Goal: Task Accomplishment & Management: Manage account settings

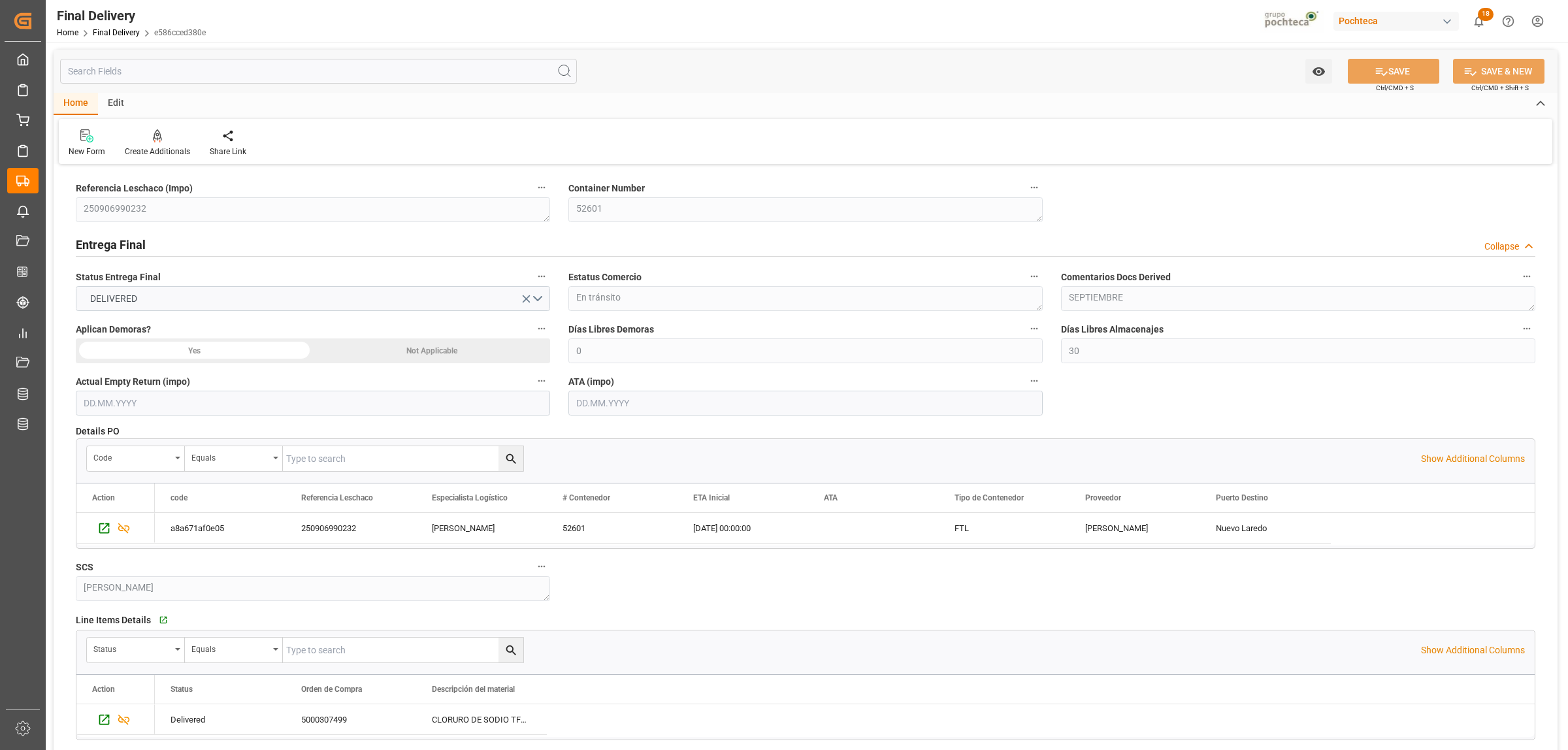
scroll to position [571, 0]
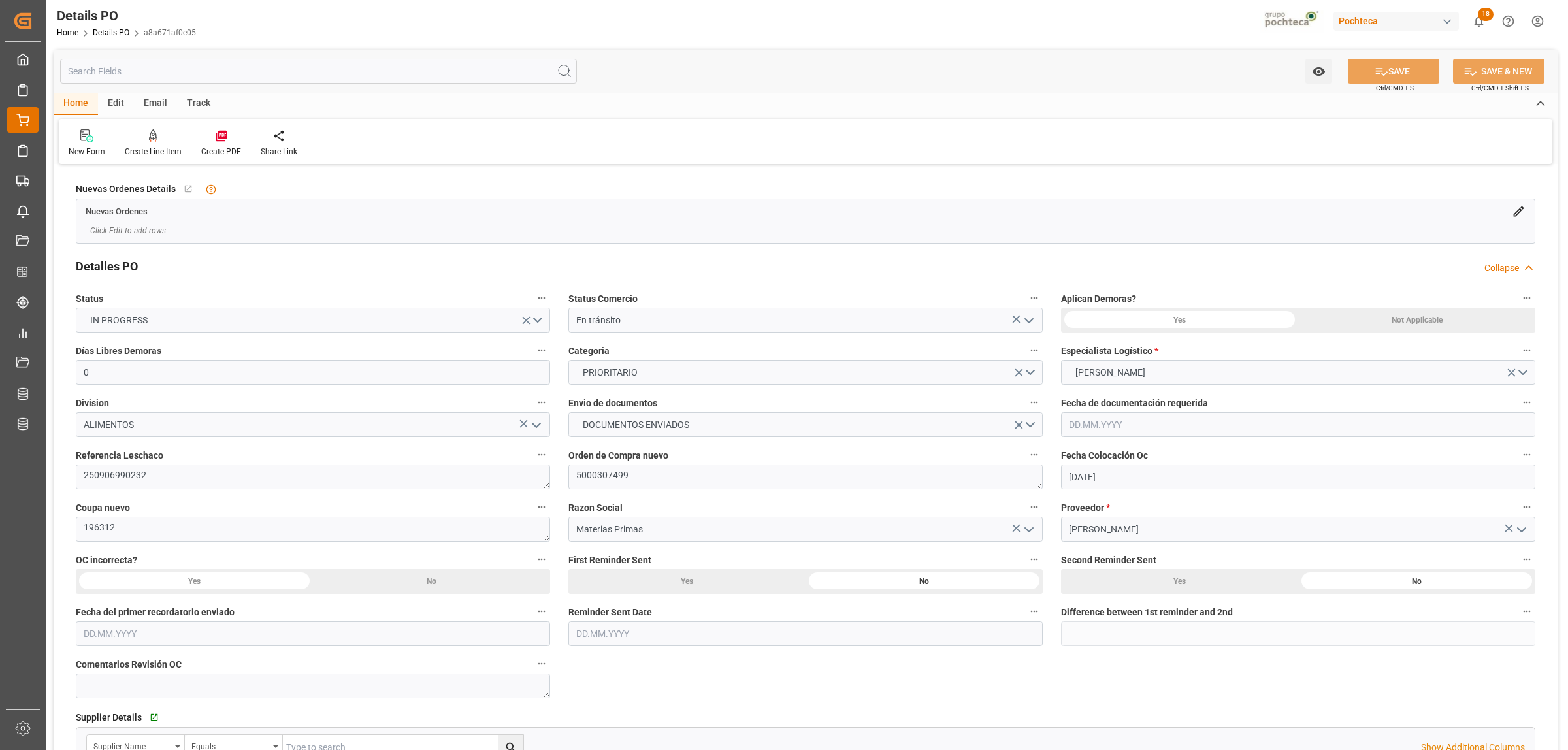
scroll to position [980, 0]
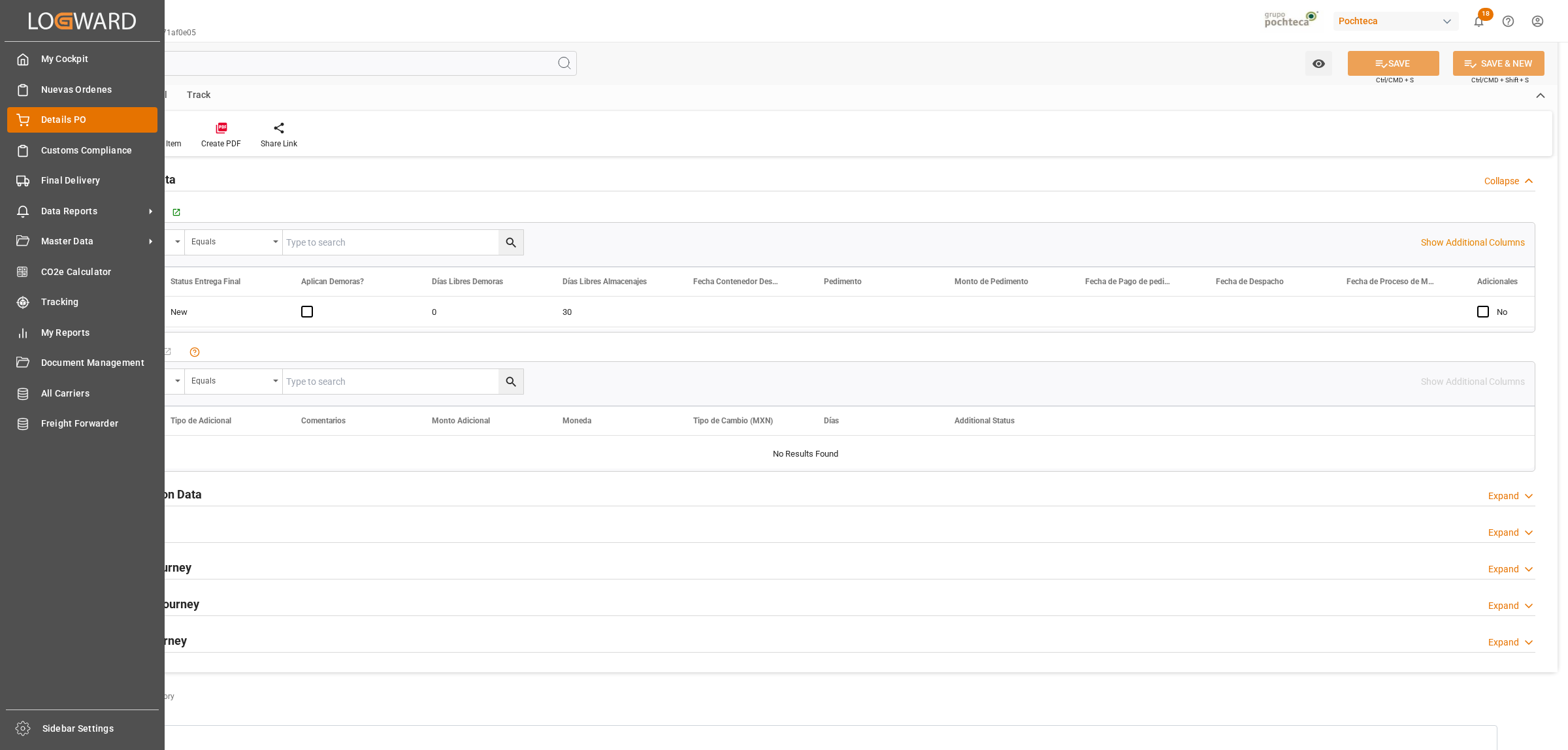
click at [39, 115] on div "Details PO Details PO" at bounding box center [82, 120] width 150 height 25
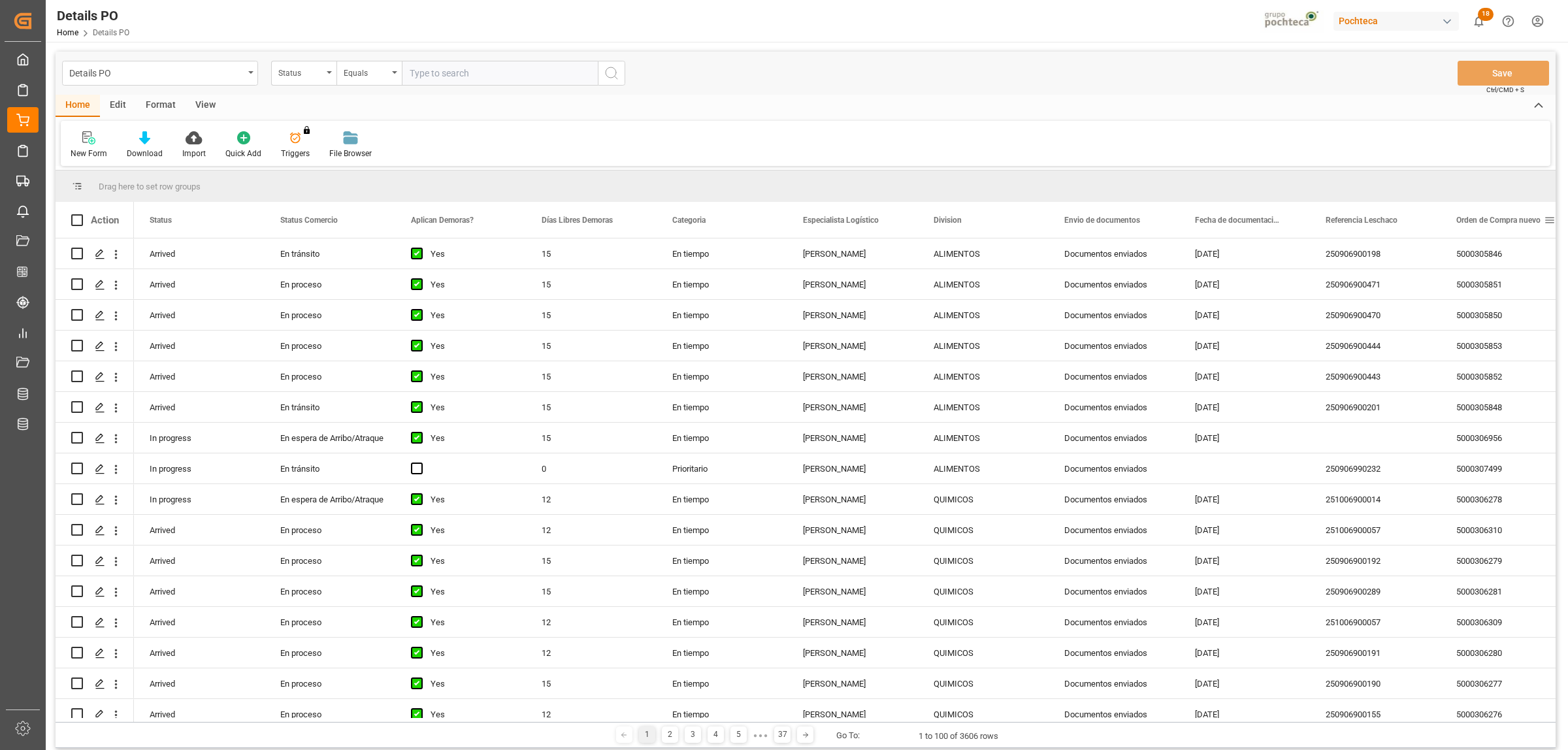
click at [1545, 215] on span at bounding box center [1549, 220] width 12 height 12
click at [1511, 222] on span "filter" at bounding box center [1505, 222] width 12 height 12
type input "5000307498"
click at [1503, 334] on button "Apply" at bounding box center [1500, 331] width 25 height 13
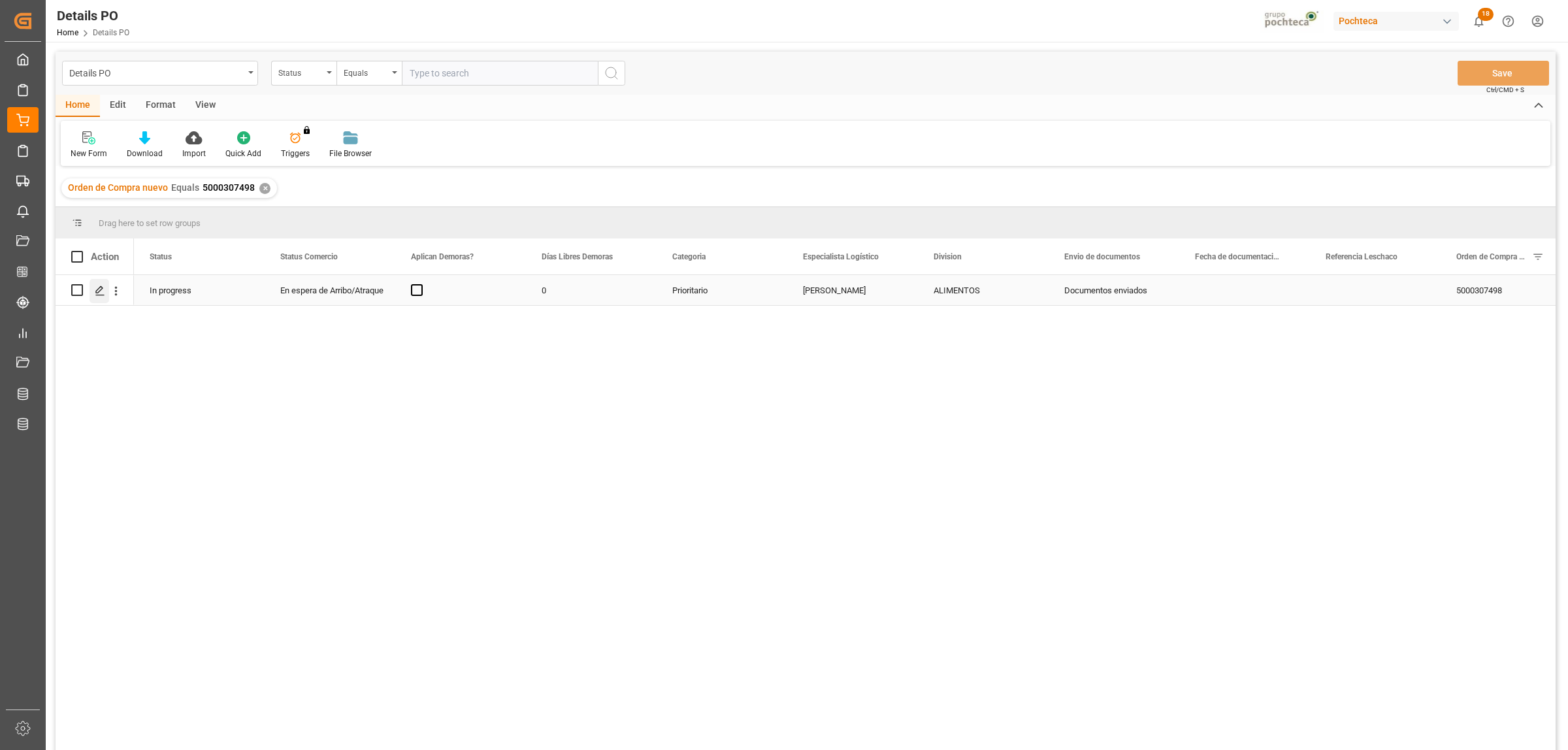
click at [102, 291] on icon "Press SPACE to select this row." at bounding box center [100, 291] width 11 height 11
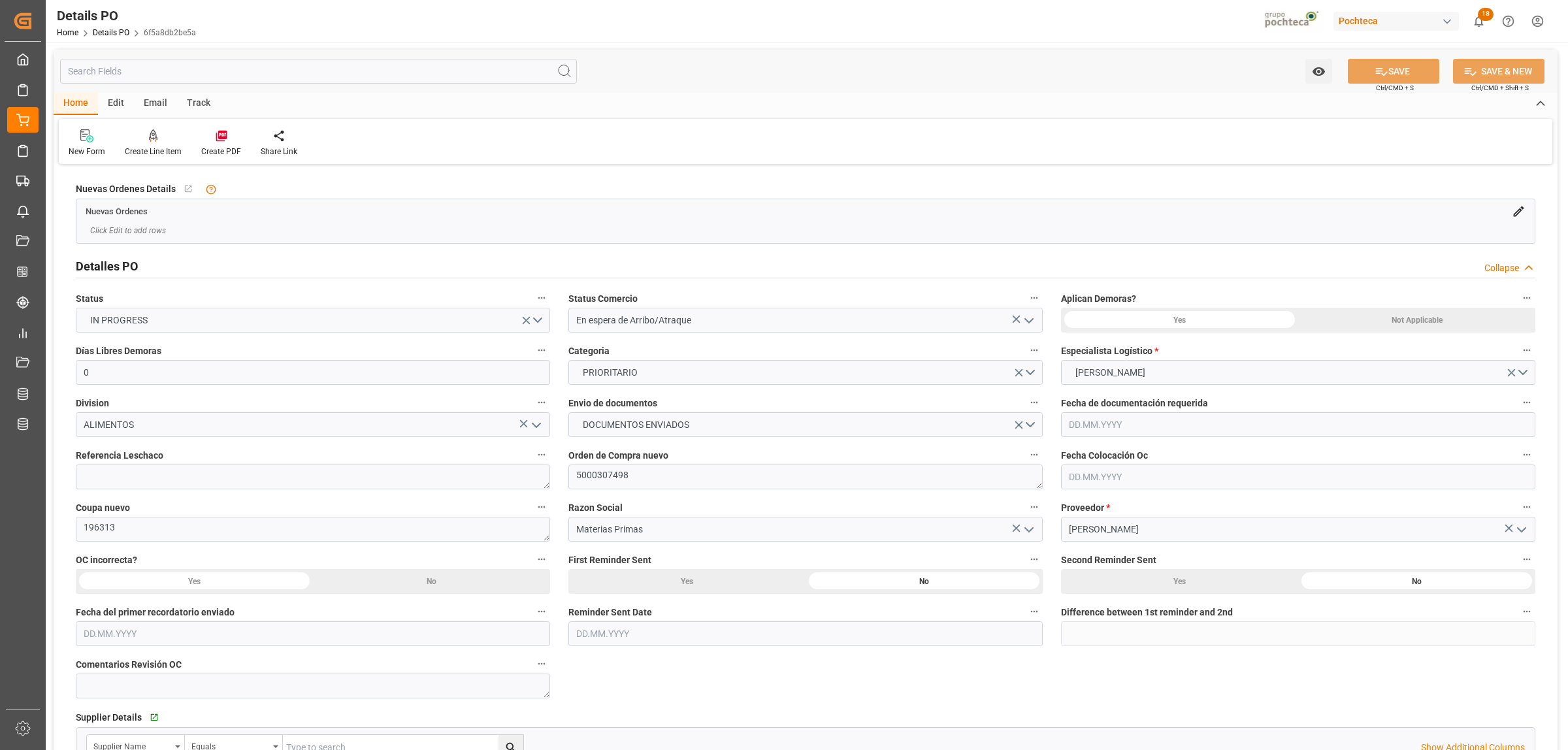
type input "0"
type input "USLRD"
type input "MXNLD"
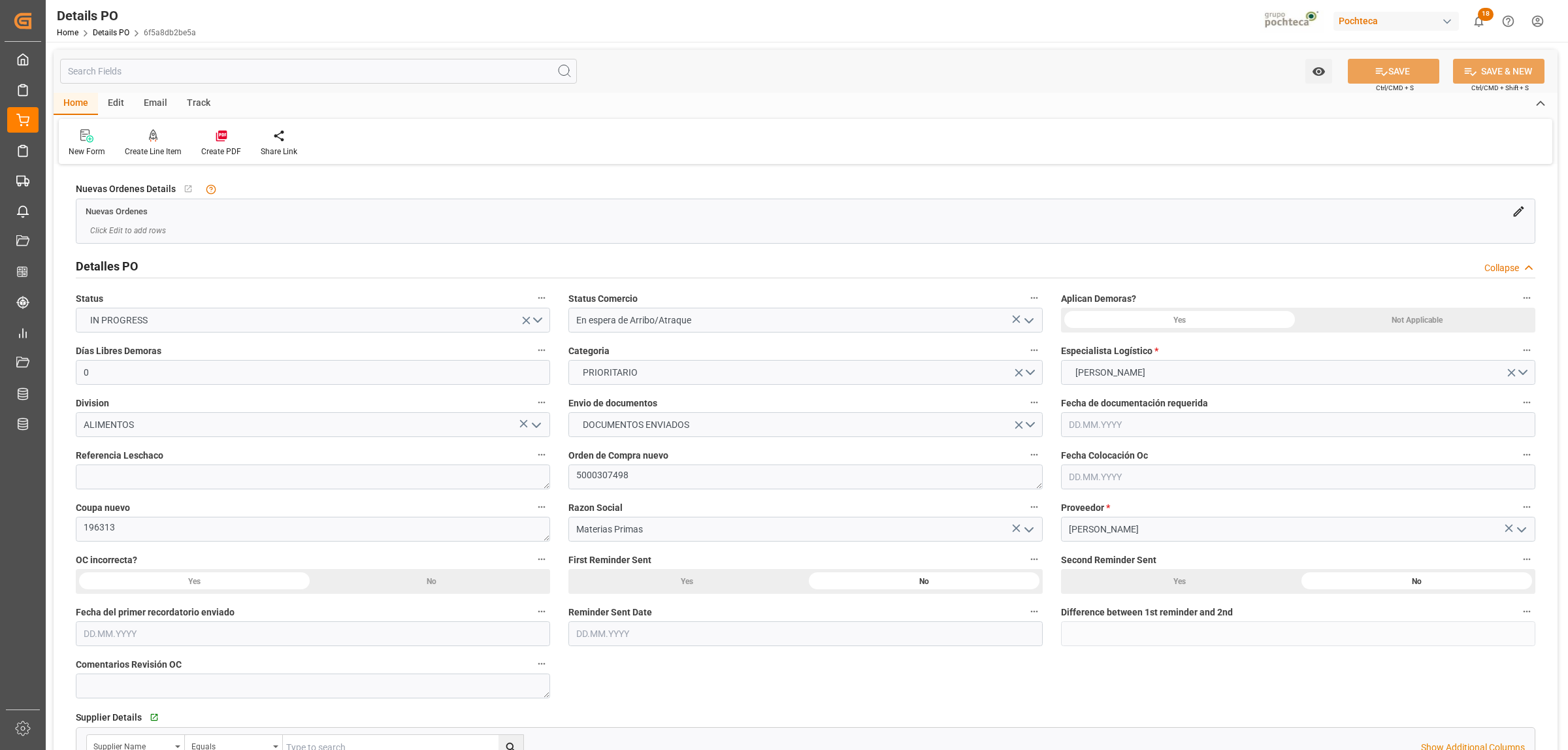
type input "39"
type input "[DATE]"
type input "23.09.2025"
type input "23.09.2025 00:00"
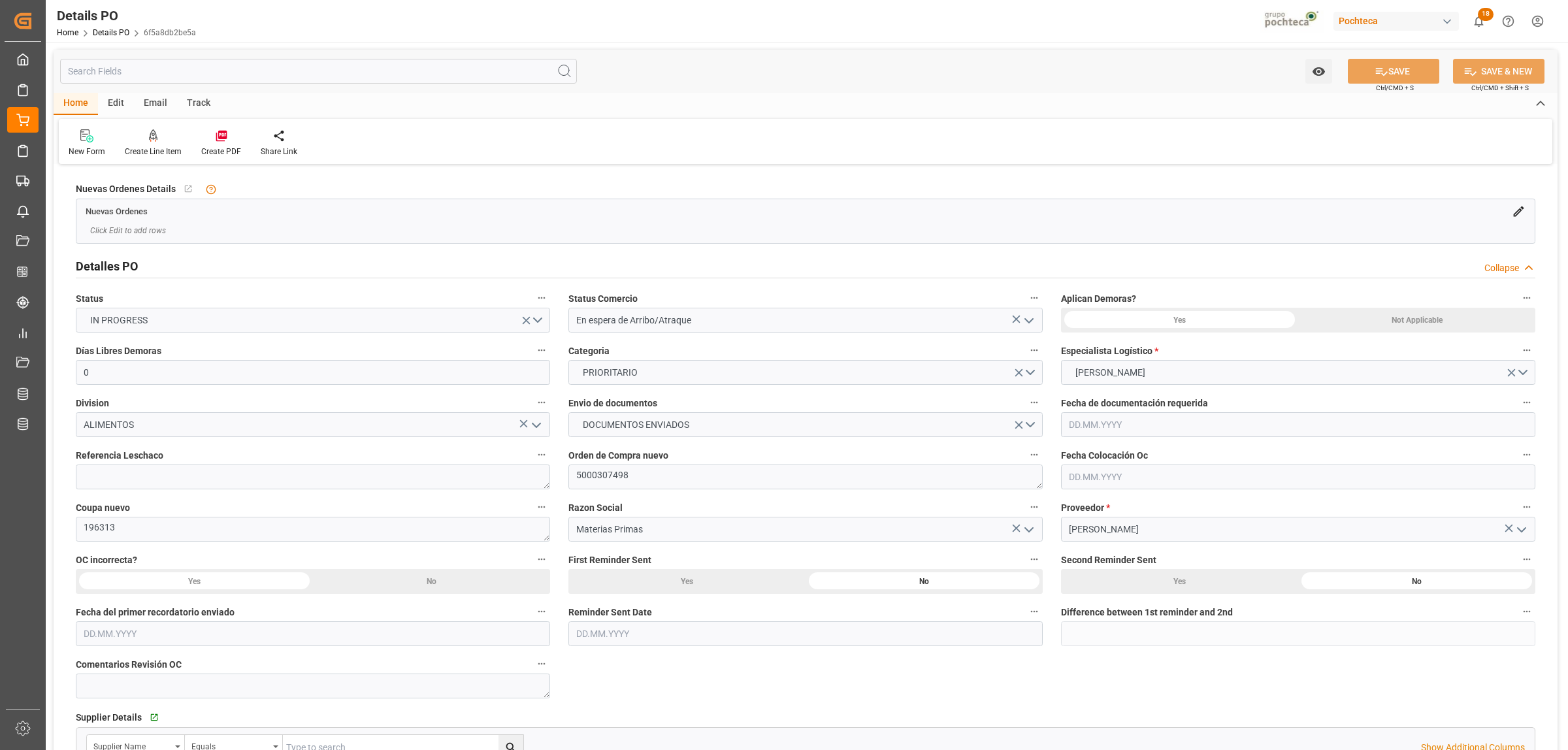
type input "12.09.2025 00:00"
click at [1034, 321] on icon "open menu" at bounding box center [1028, 321] width 15 height 15
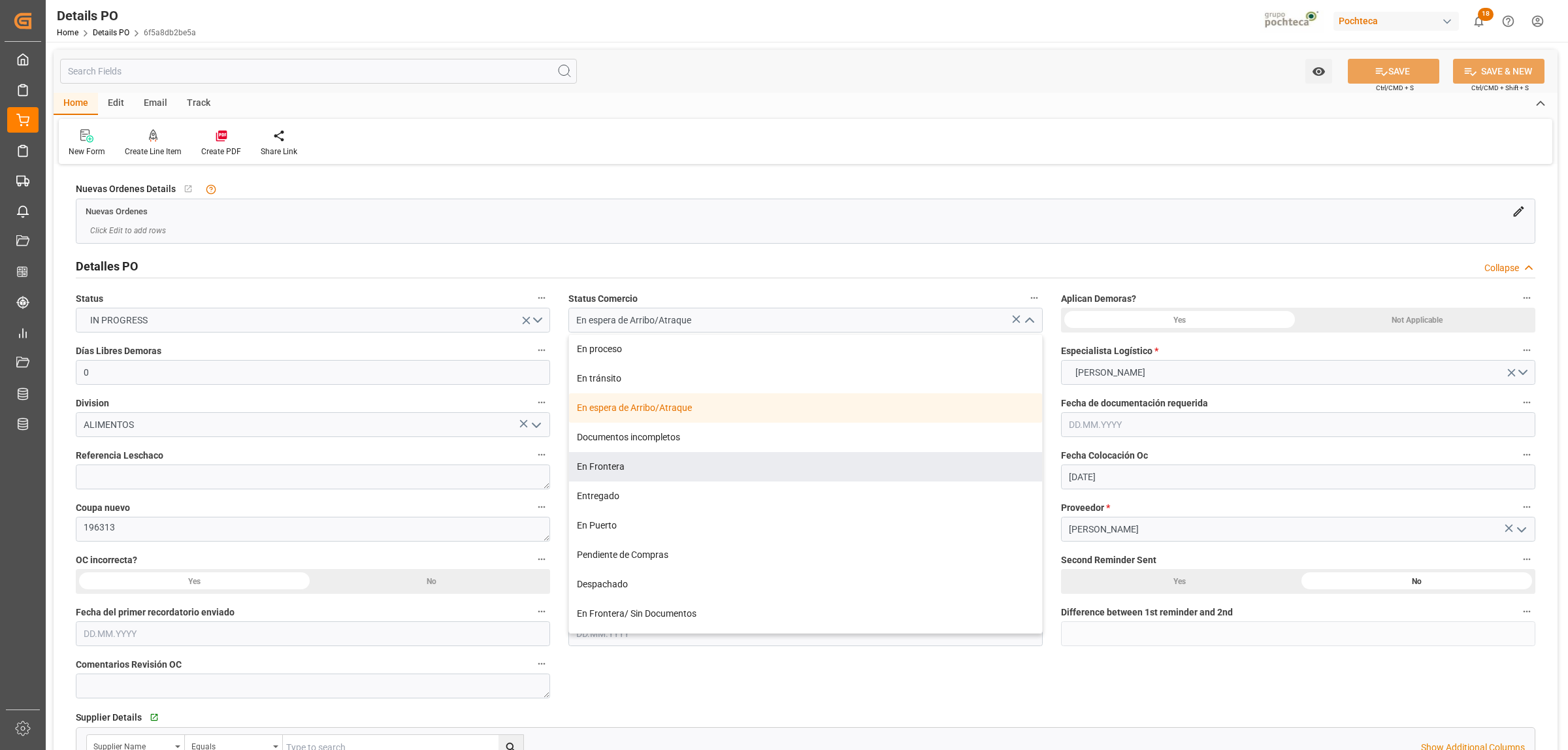
drag, startPoint x: 625, startPoint y: 471, endPoint x: 683, endPoint y: 479, distance: 58.5
click at [625, 470] on div "En Frontera" at bounding box center [805, 467] width 473 height 29
type input "En Frontera"
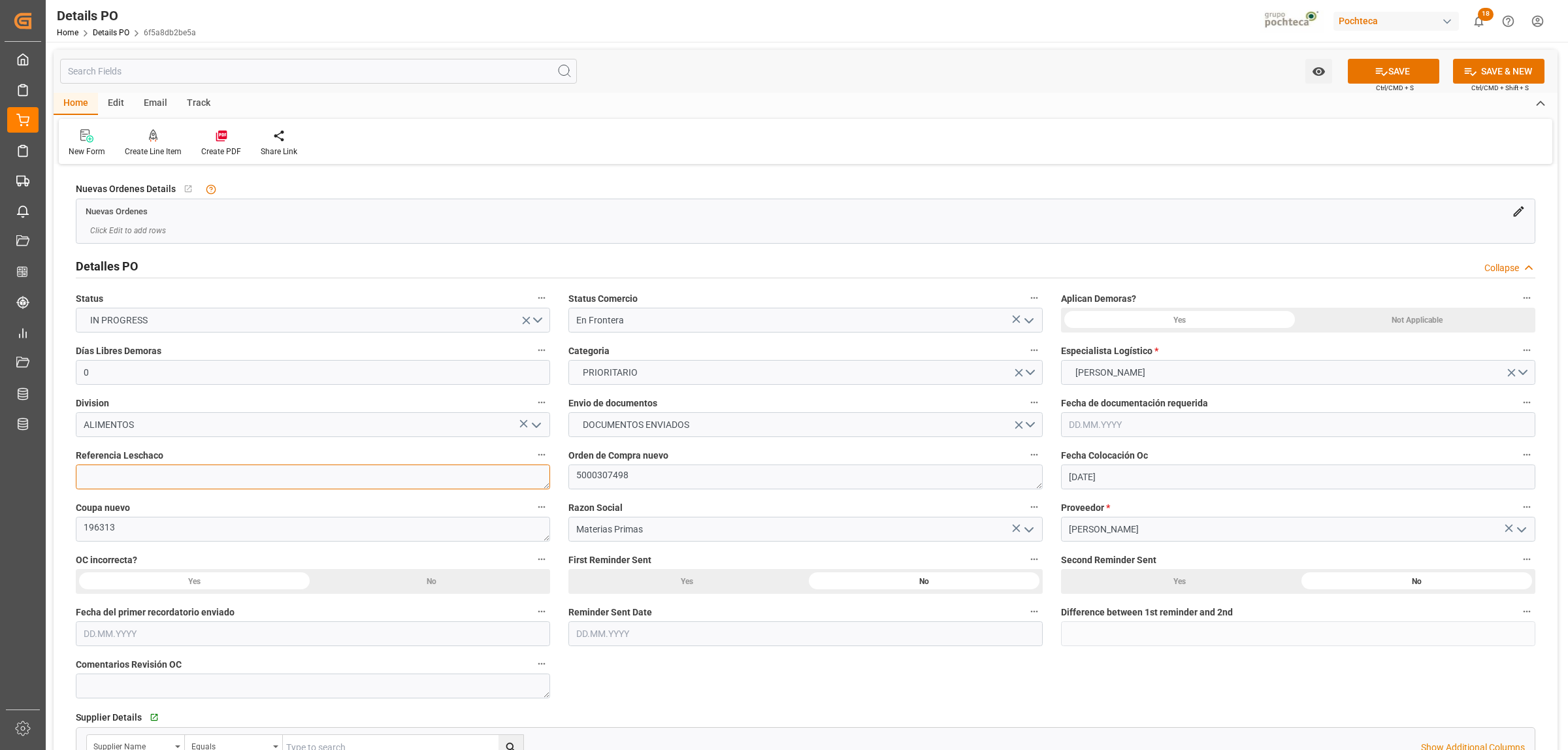
click at [134, 480] on textarea at bounding box center [312, 476] width 474 height 25
paste textarea "250906990241"
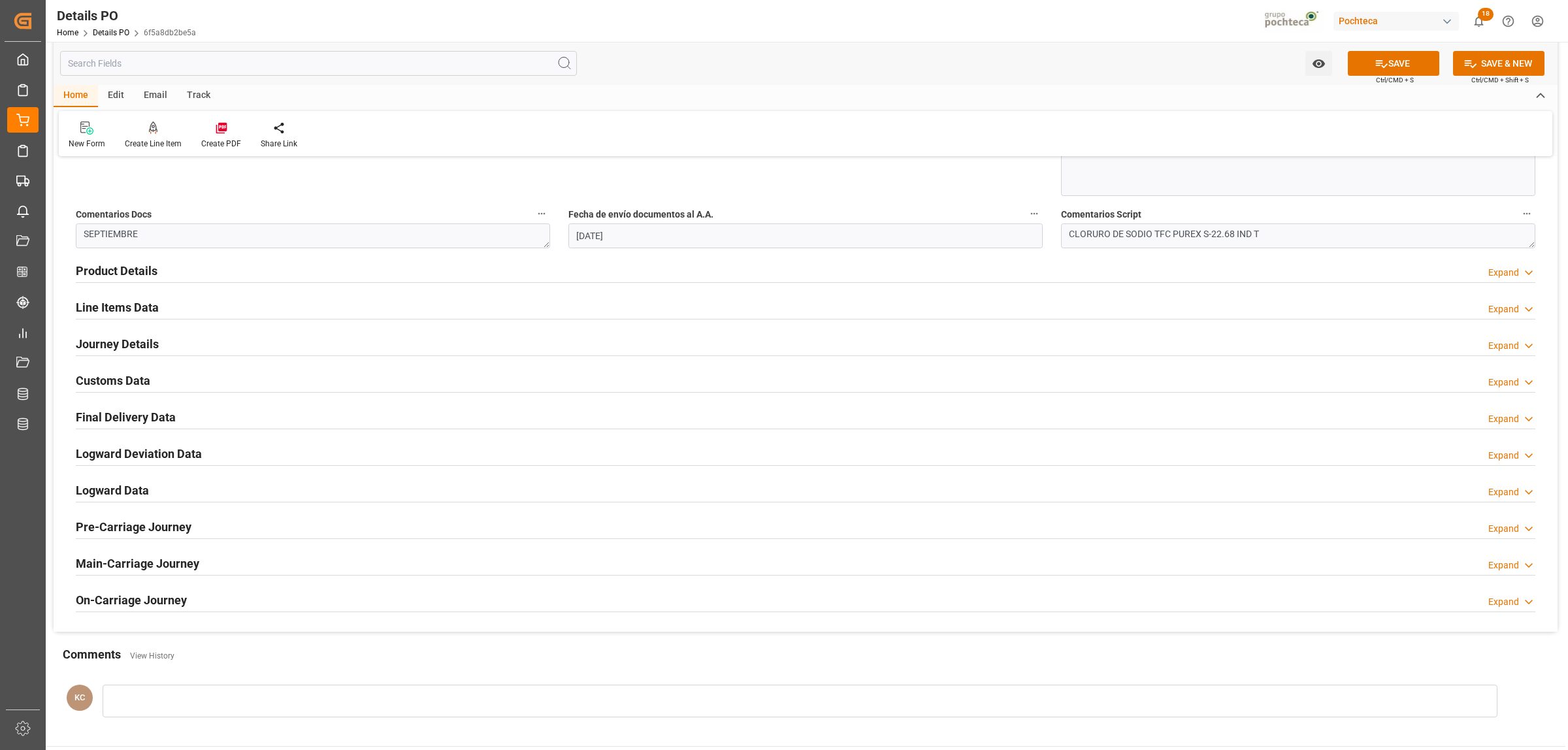
scroll to position [816, 0]
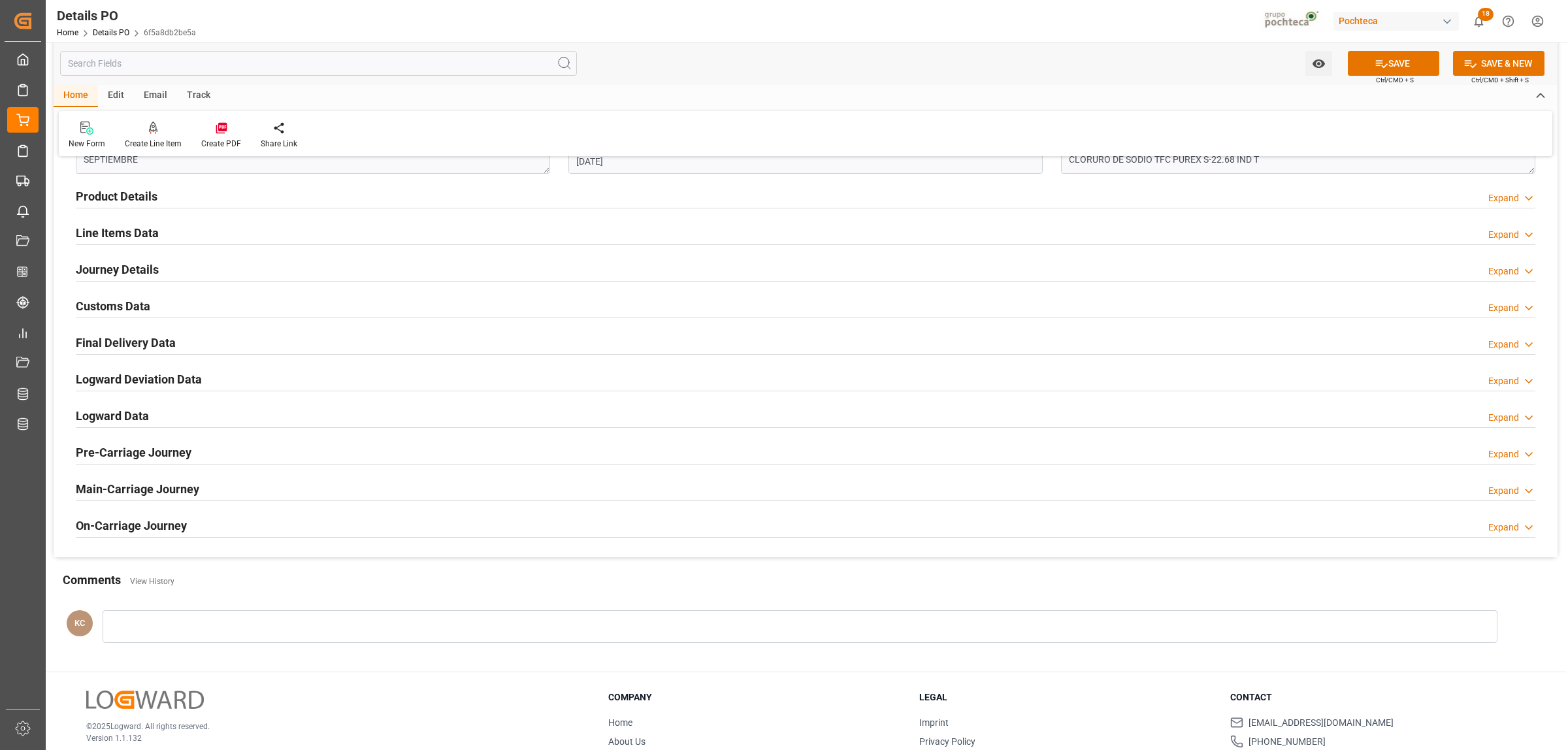
type textarea "250906990241"
click at [106, 269] on h2 "Journey Details" at bounding box center [116, 269] width 83 height 17
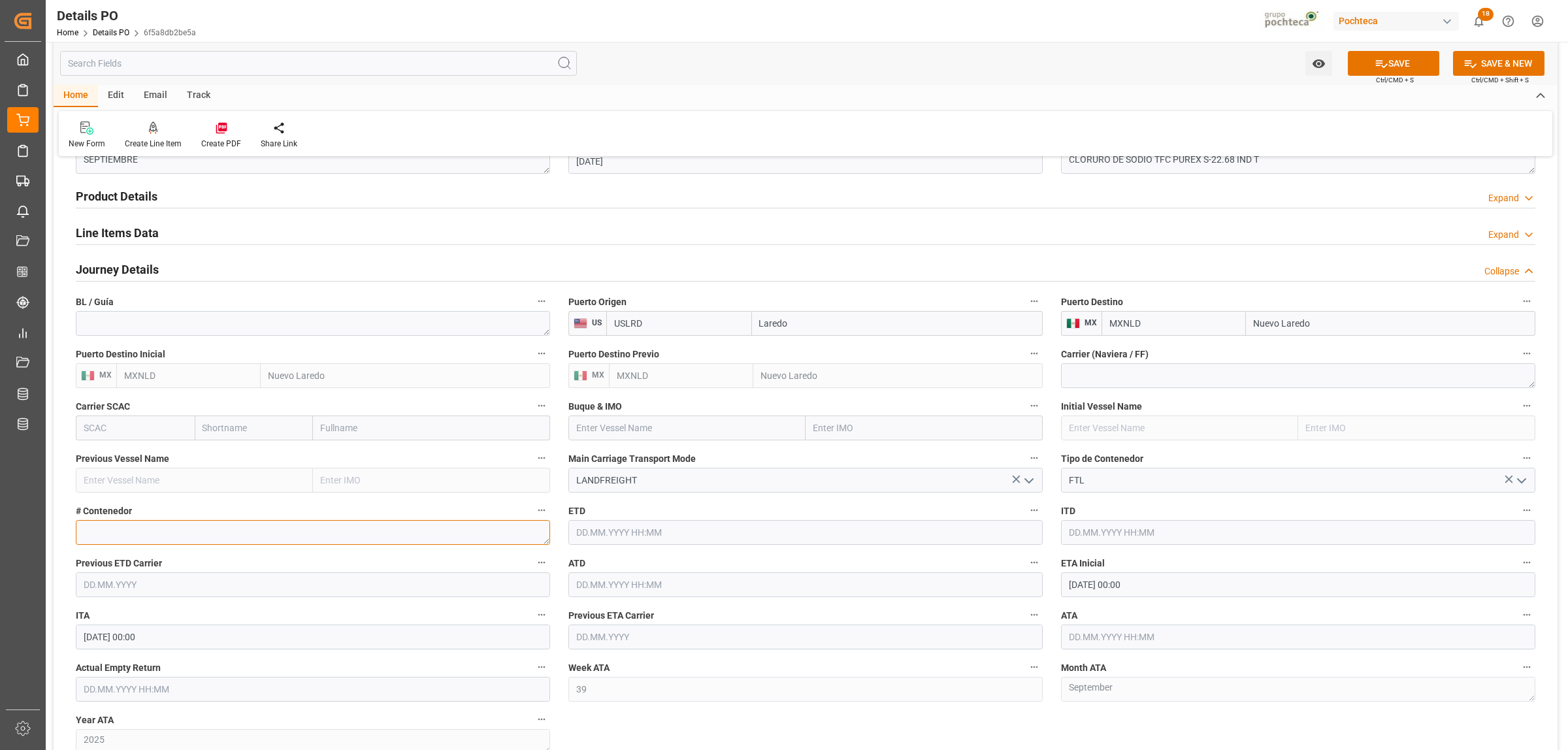
click at [180, 537] on textarea at bounding box center [312, 532] width 474 height 25
paste textarea "52656"
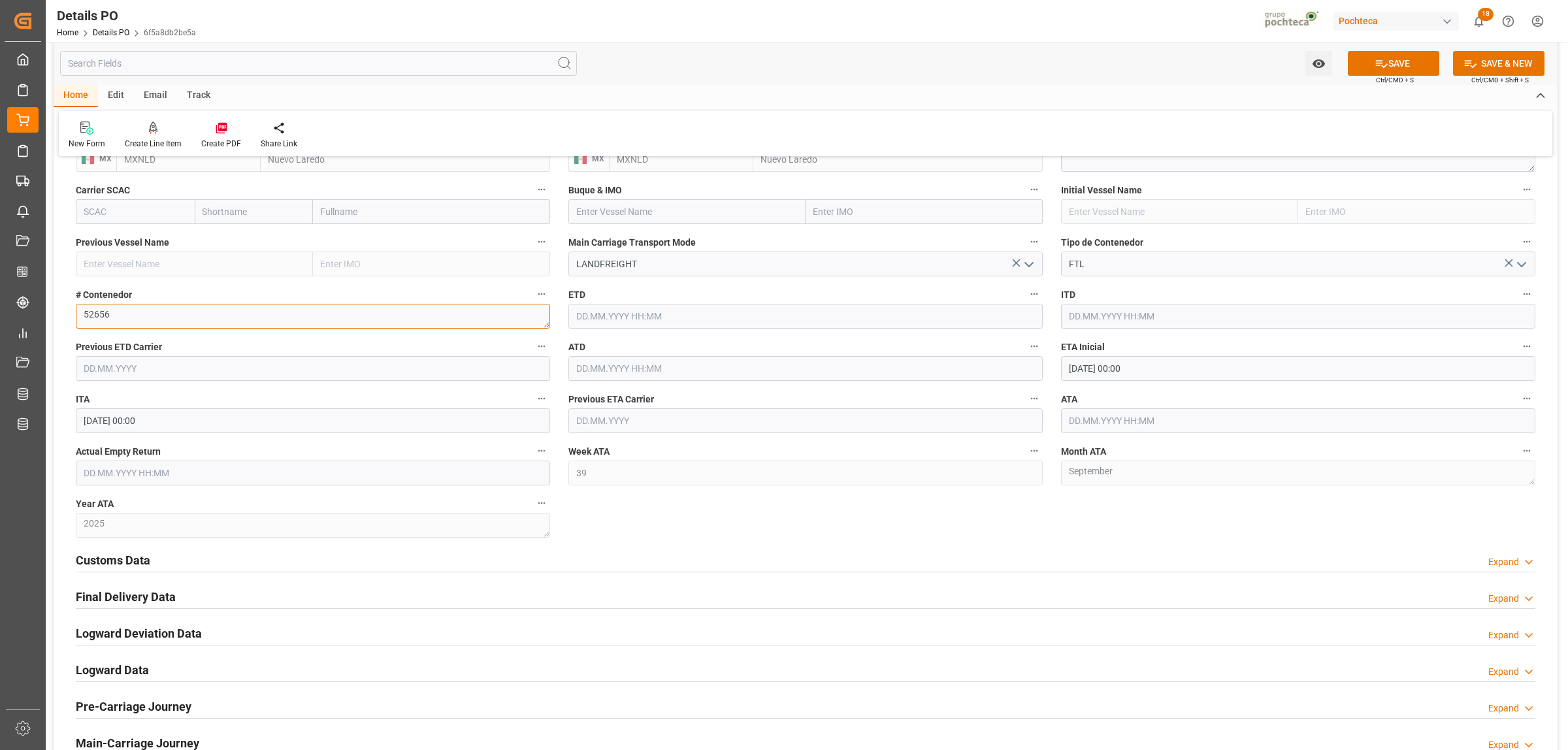
scroll to position [1061, 0]
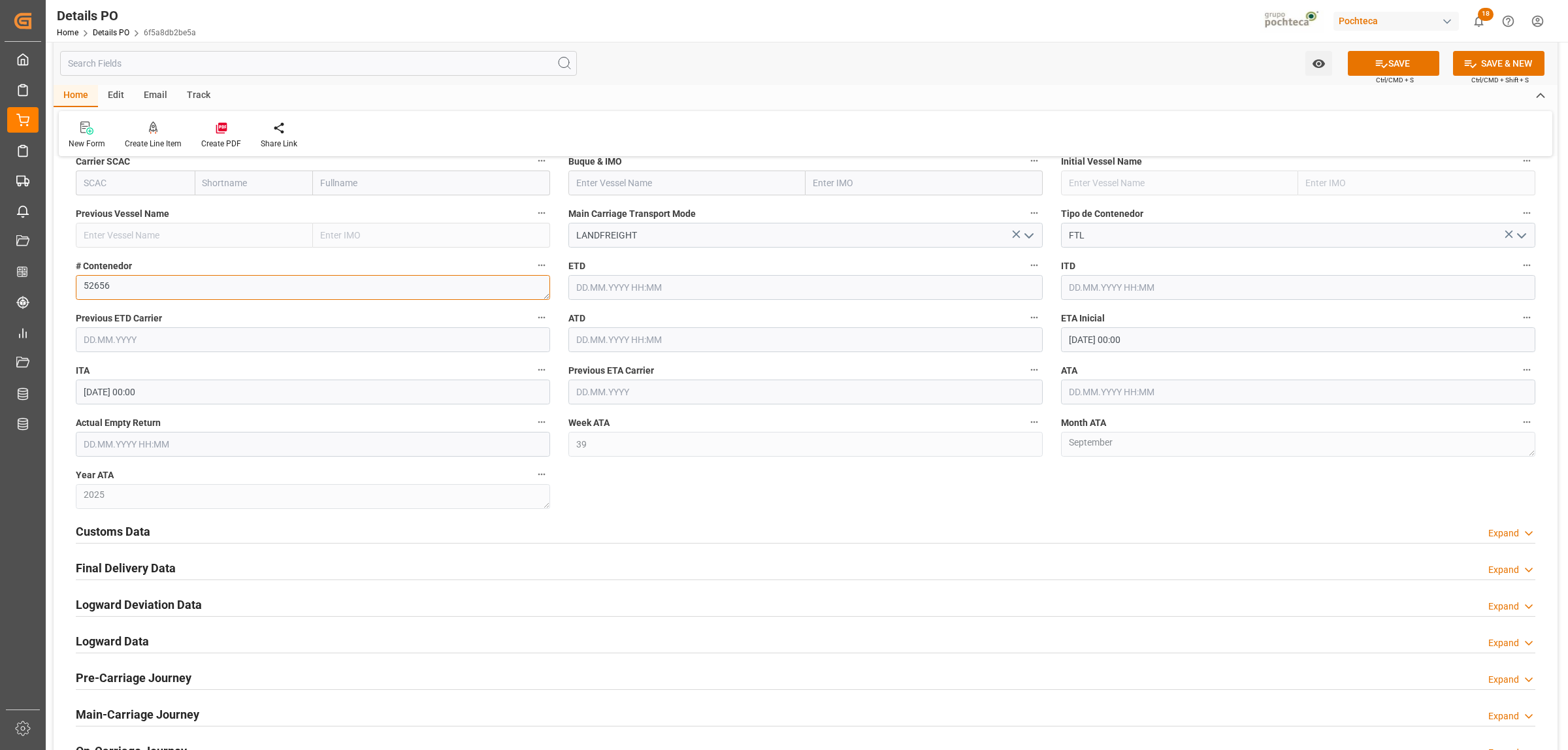
type textarea "52656"
click at [1074, 397] on input "text" at bounding box center [1297, 391] width 474 height 25
click at [1099, 548] on span "23" at bounding box center [1102, 548] width 8 height 9
type input "23.09.2025 00:00"
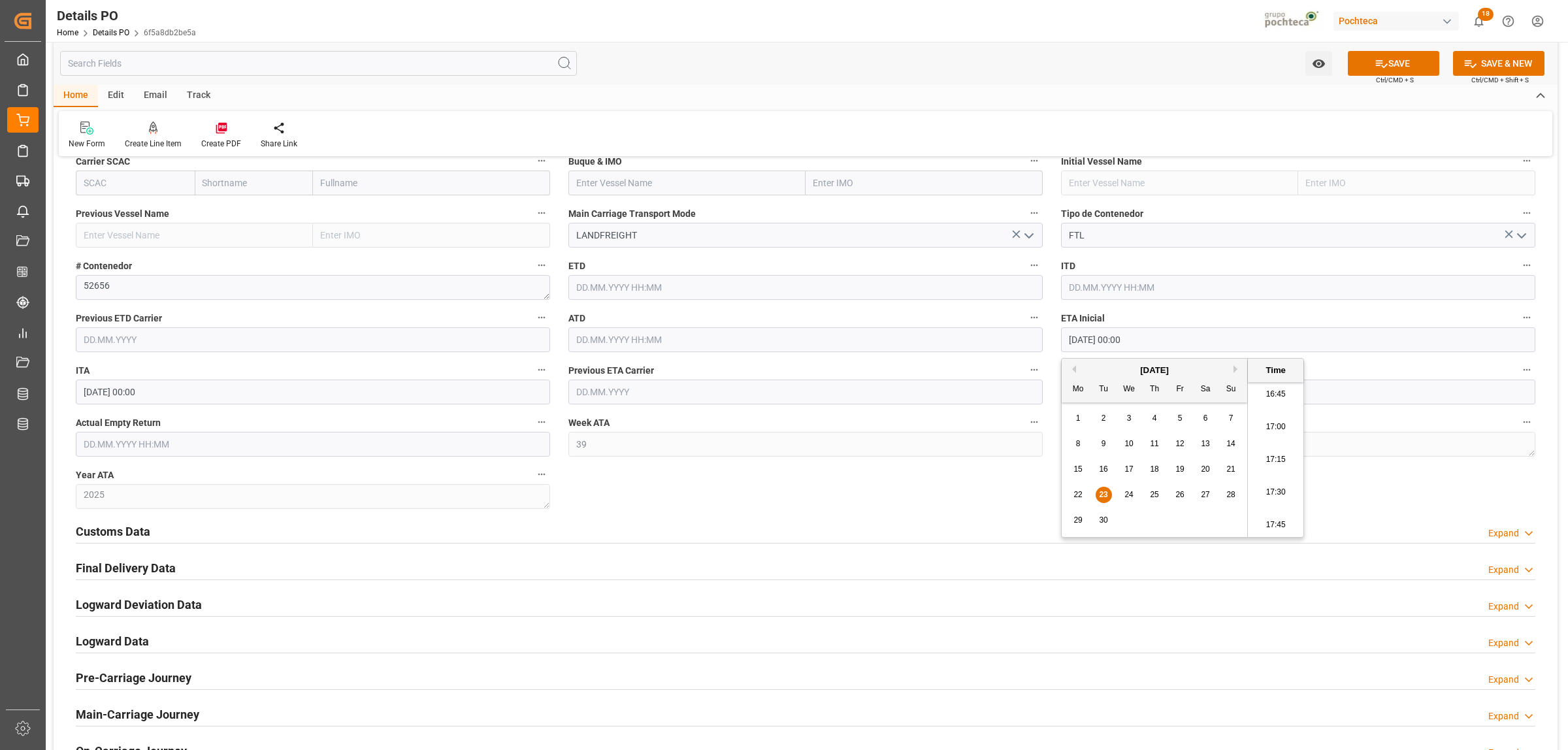
scroll to position [1143, 0]
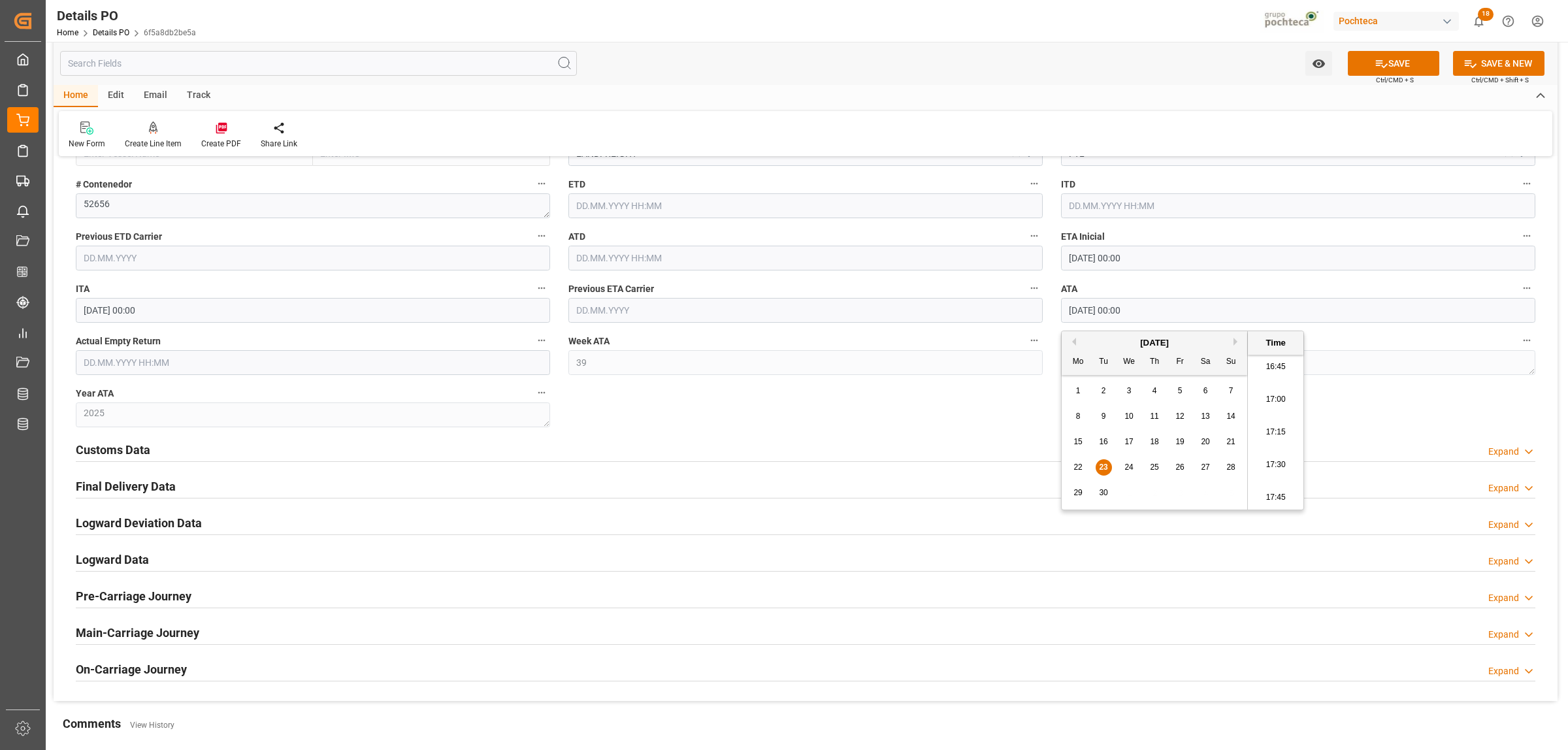
click at [133, 454] on h2 "Customs Data" at bounding box center [113, 449] width 74 height 17
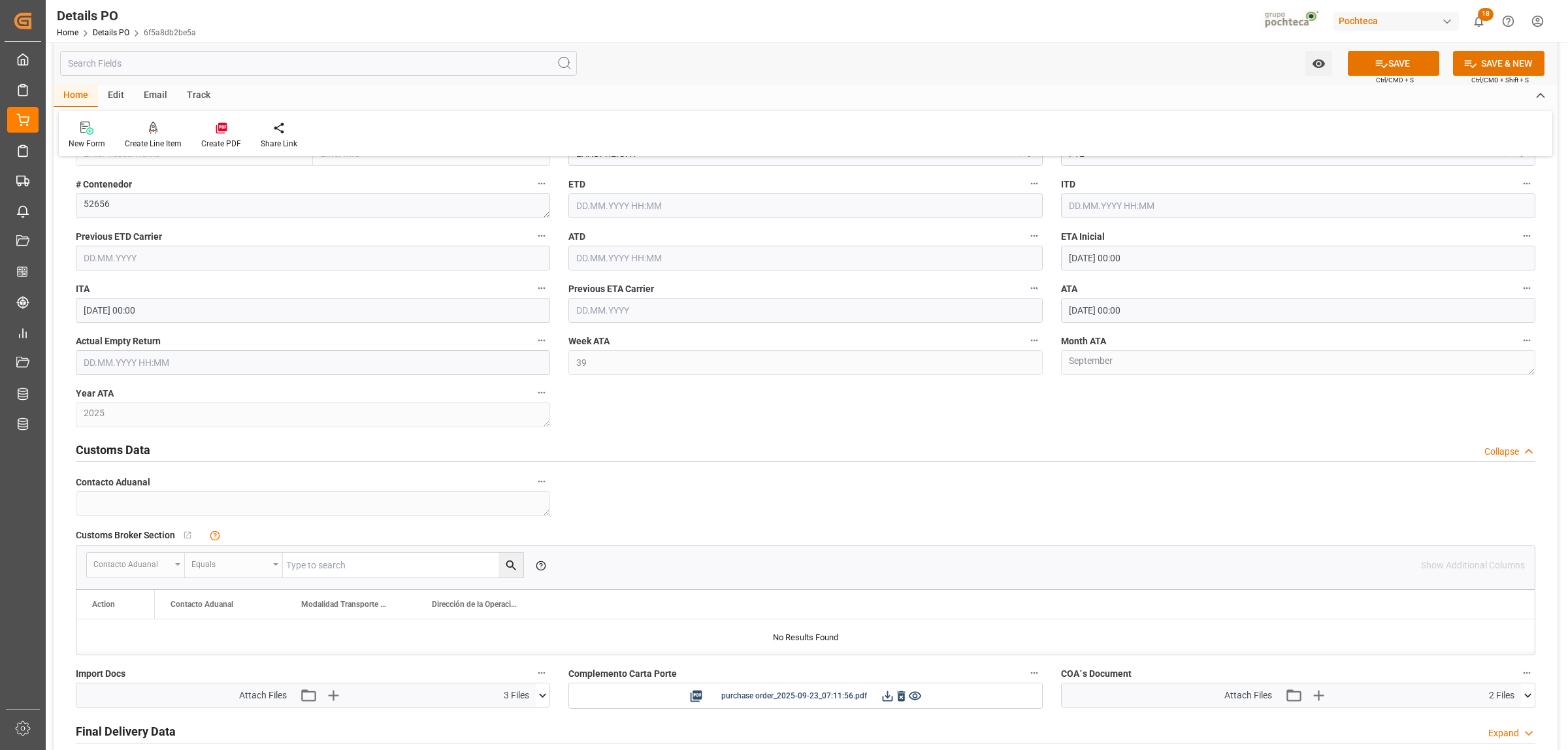
scroll to position [1307, 0]
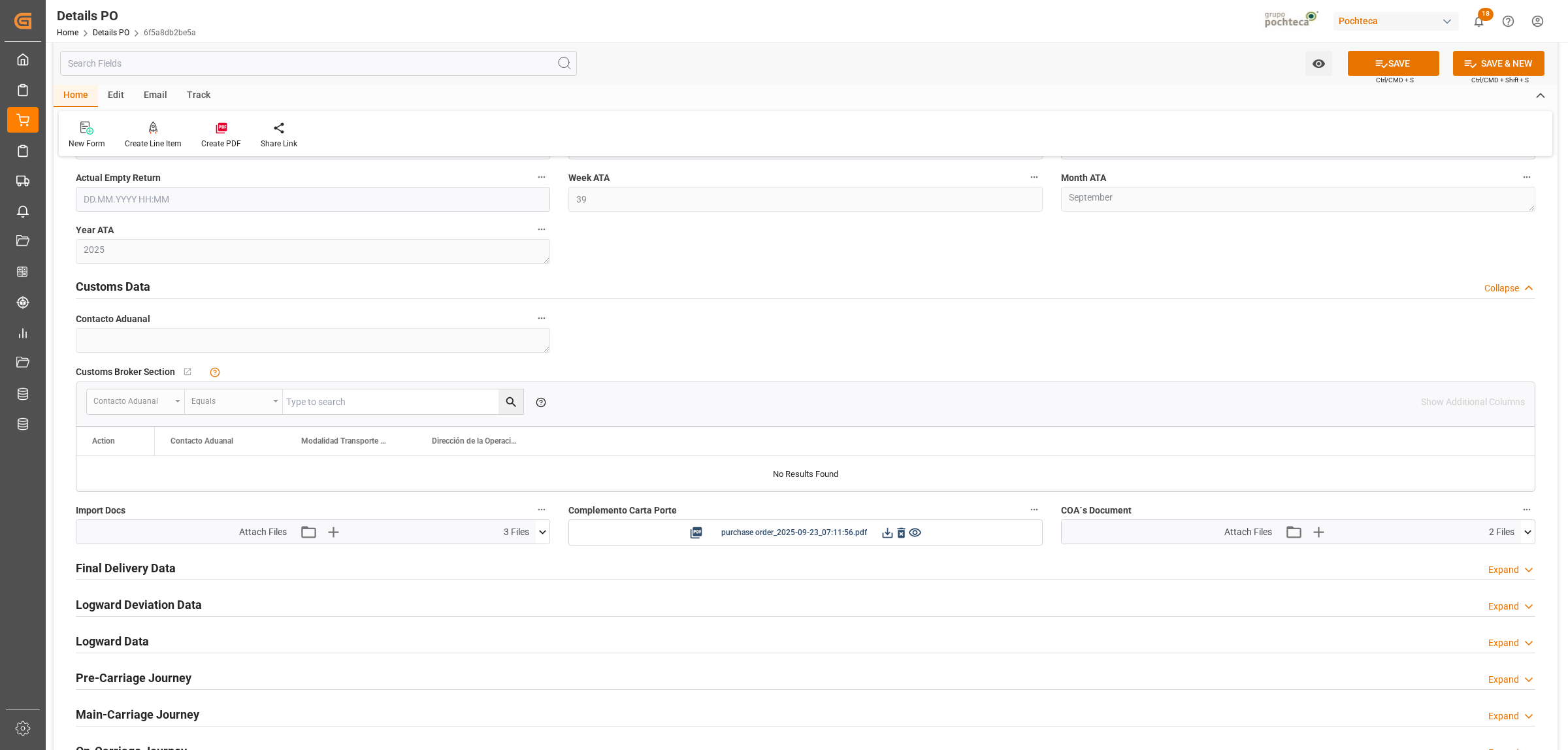
click at [539, 528] on icon at bounding box center [542, 531] width 14 height 14
click at [331, 534] on icon "button" at bounding box center [333, 532] width 13 height 13
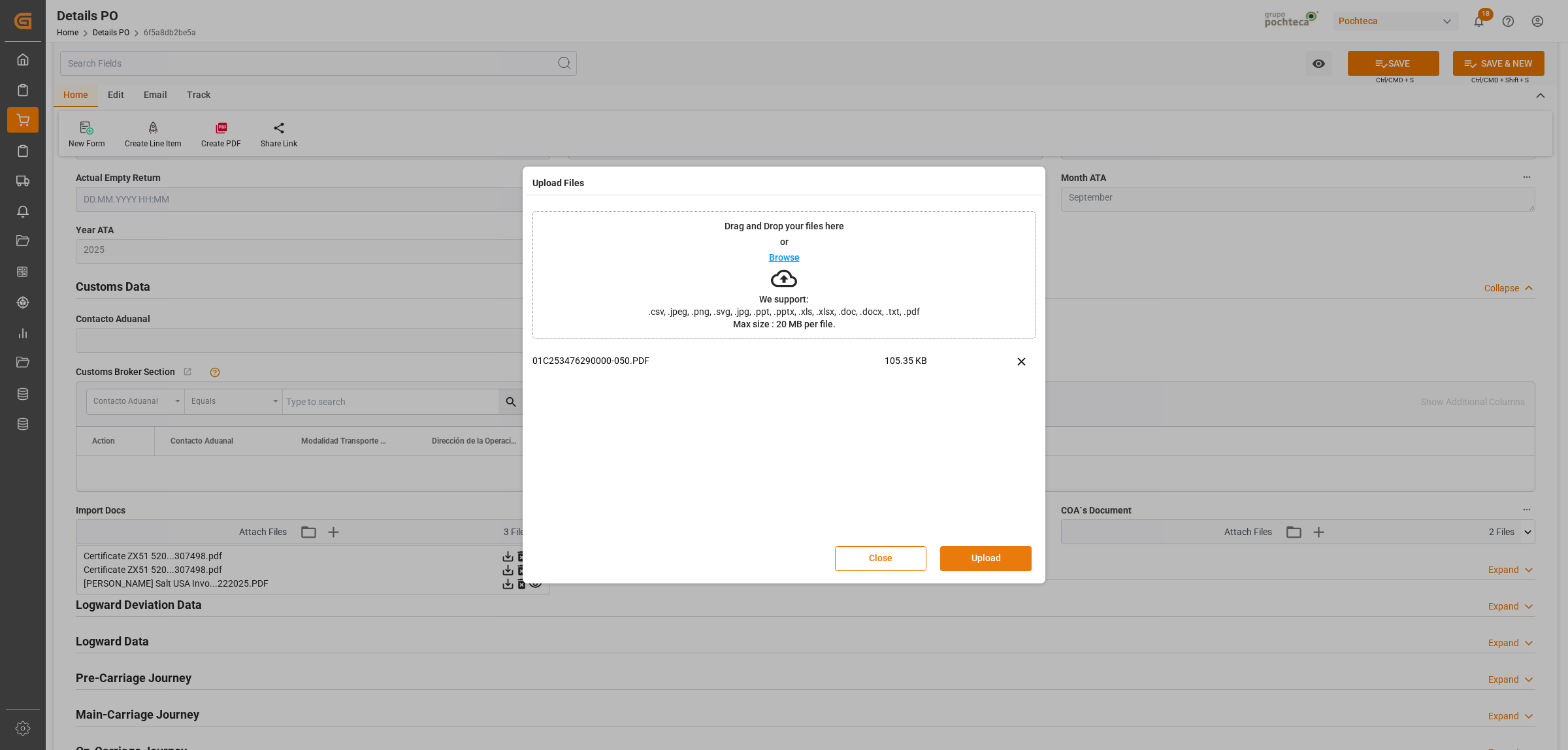
click at [971, 560] on button "Upload" at bounding box center [985, 558] width 92 height 25
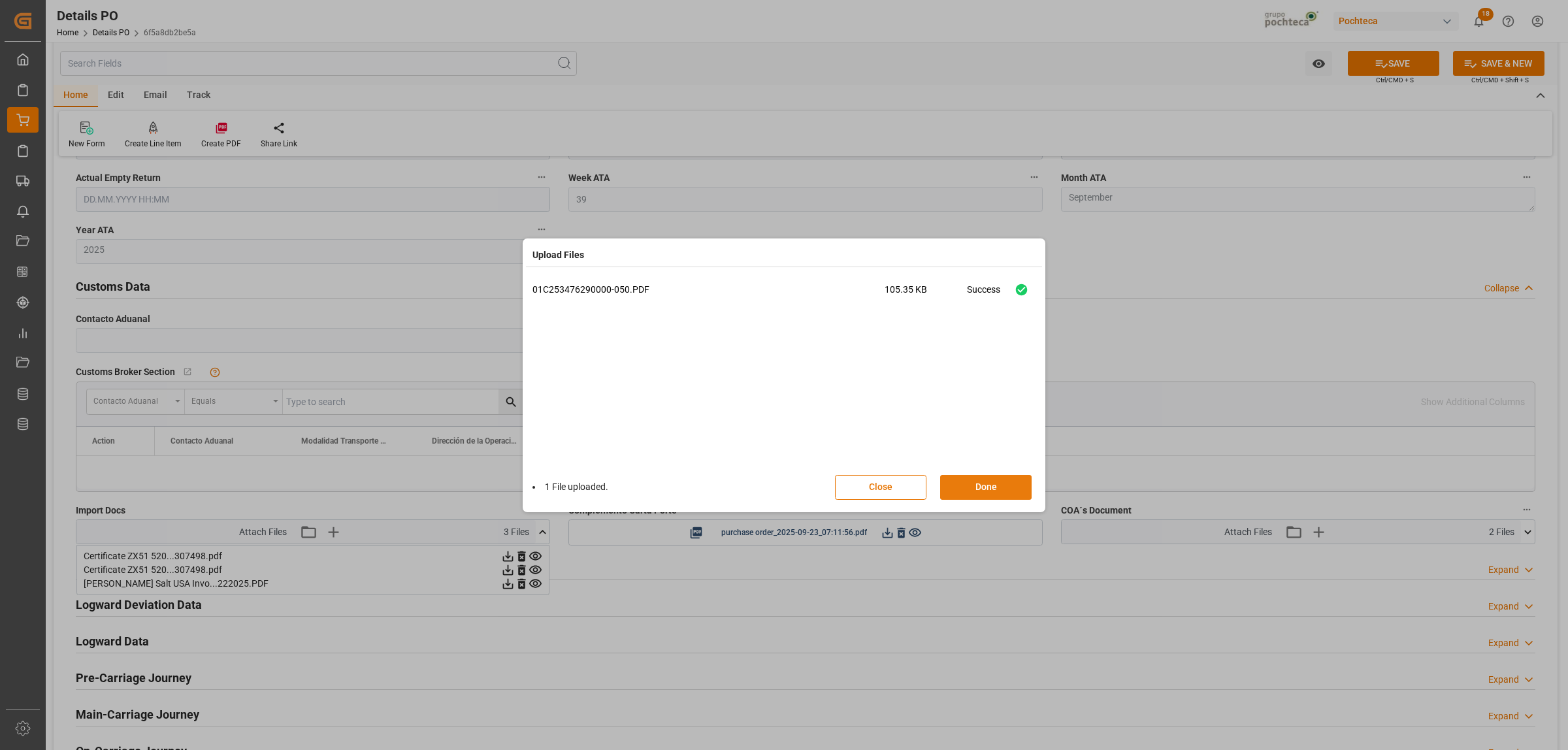
click at [987, 485] on button "Done" at bounding box center [985, 487] width 92 height 25
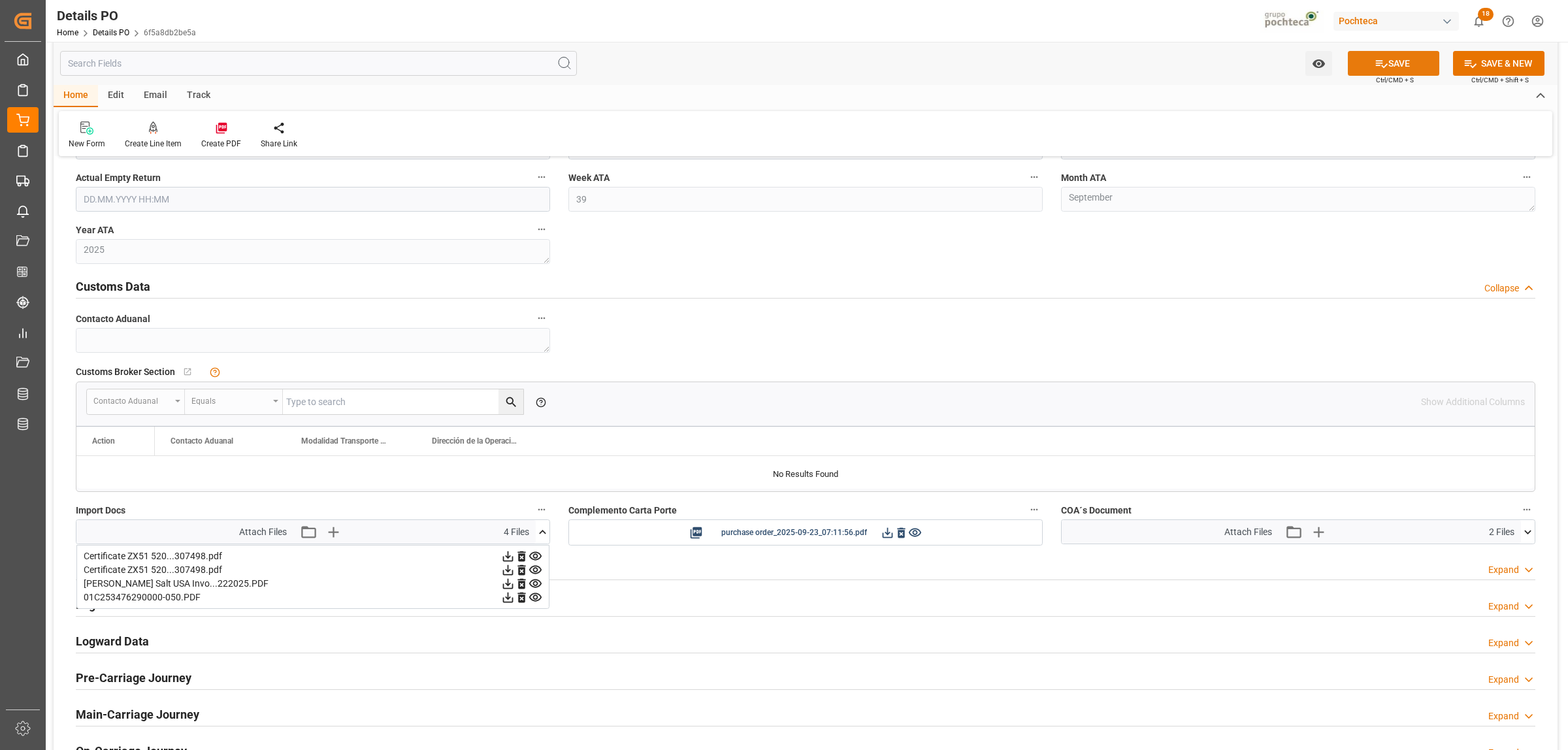
click at [1367, 54] on button "SAVE" at bounding box center [1393, 63] width 92 height 25
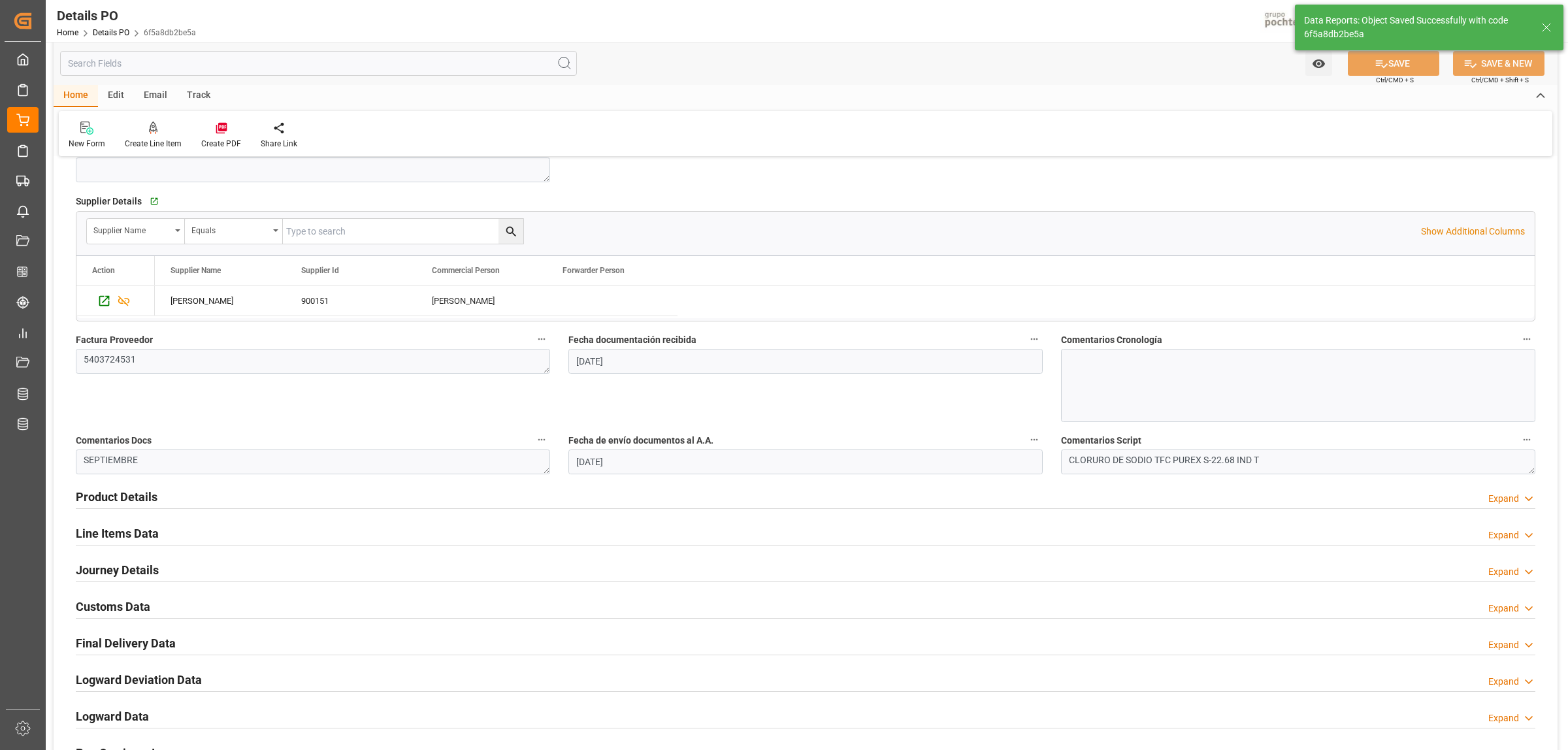
scroll to position [509, 0]
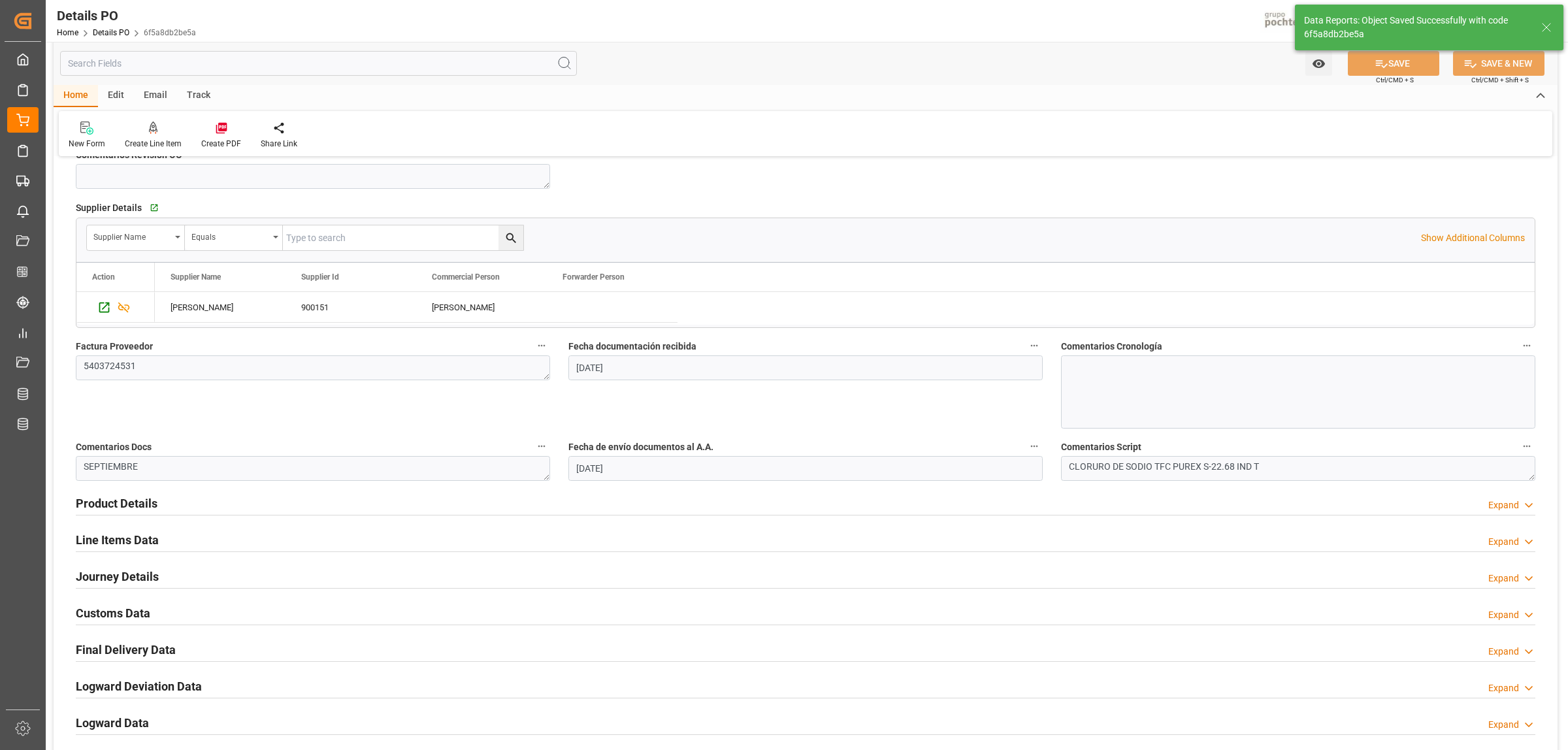
click at [129, 646] on h2 "Final Delivery Data" at bounding box center [125, 649] width 100 height 17
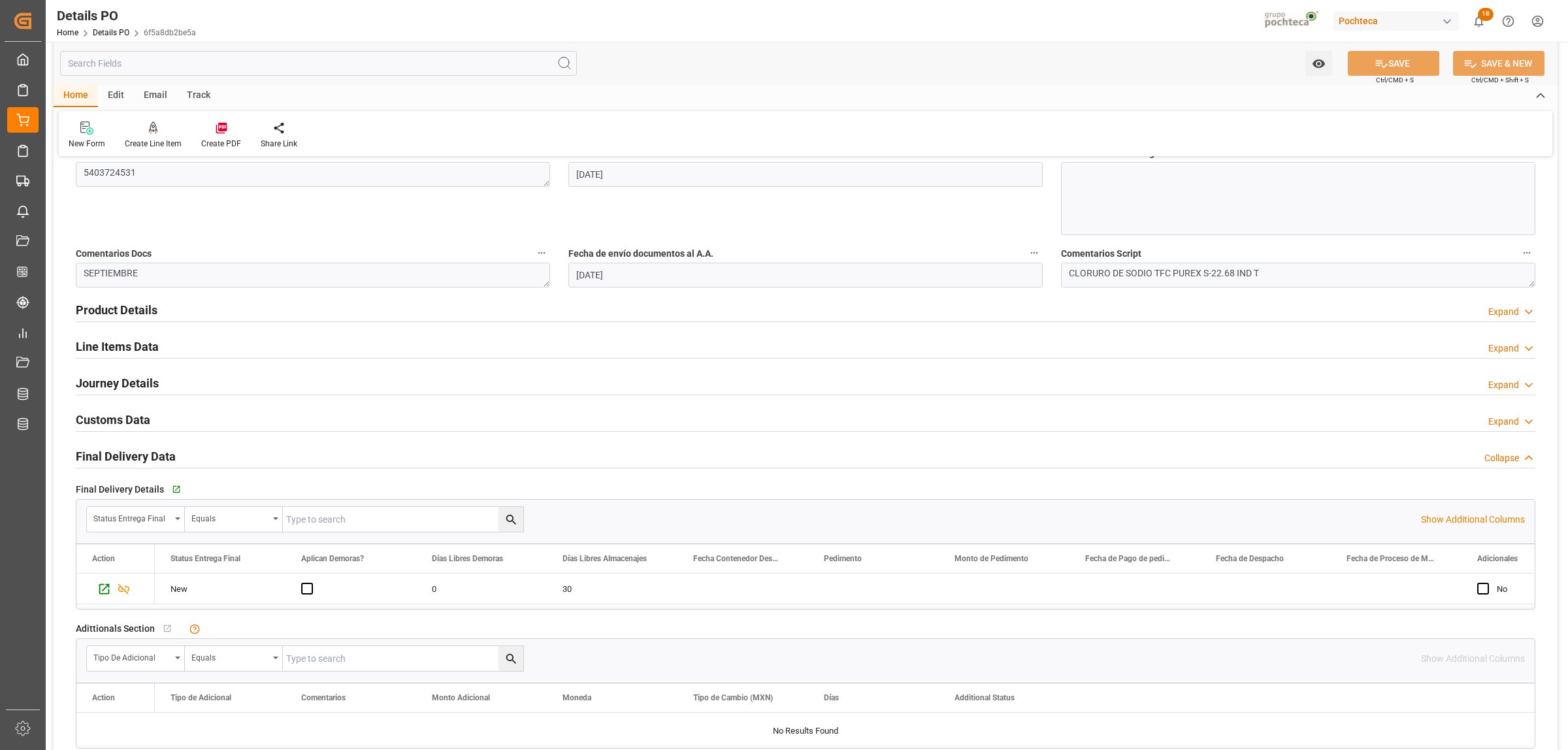
scroll to position [755, 0]
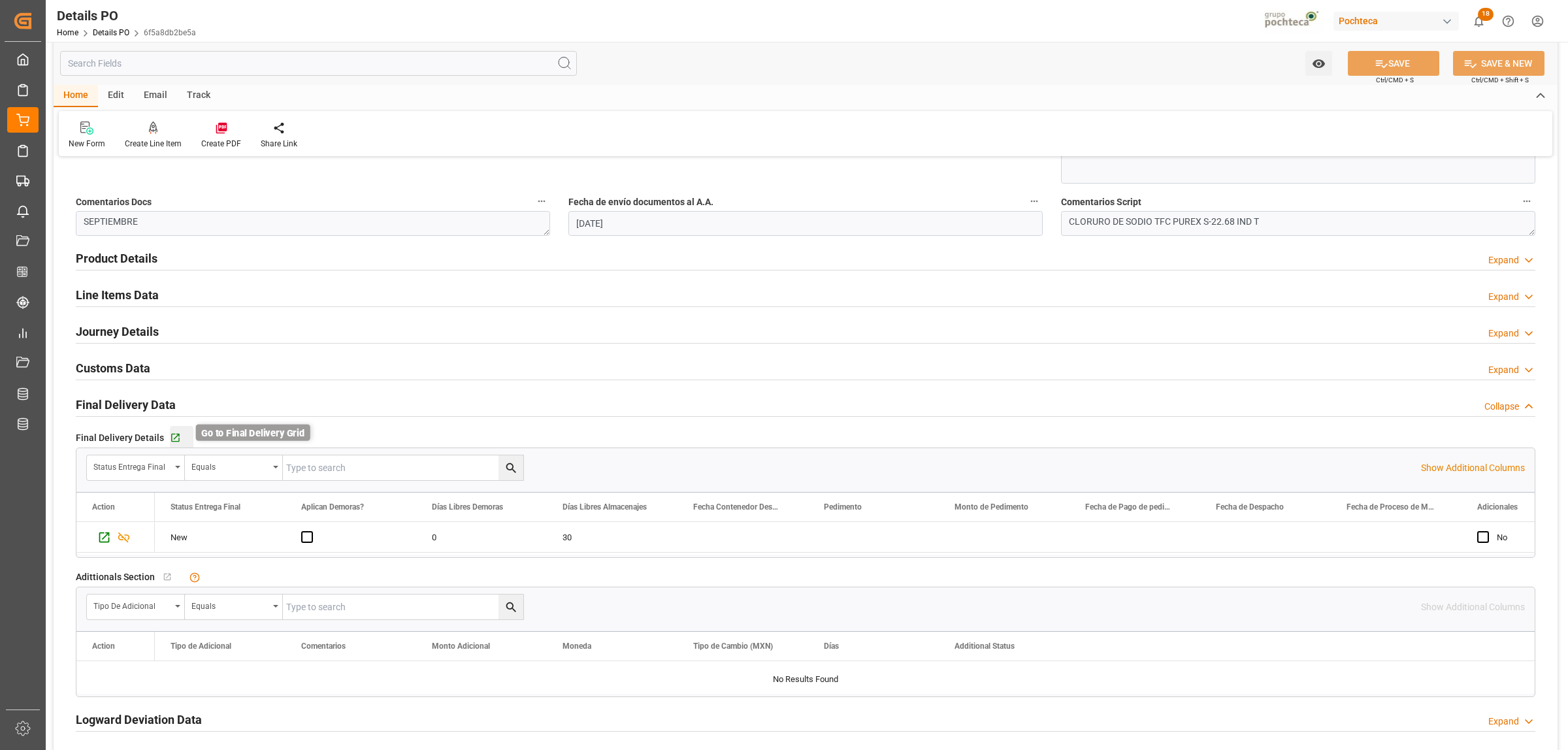
click at [171, 435] on icon "button" at bounding box center [174, 438] width 8 height 8
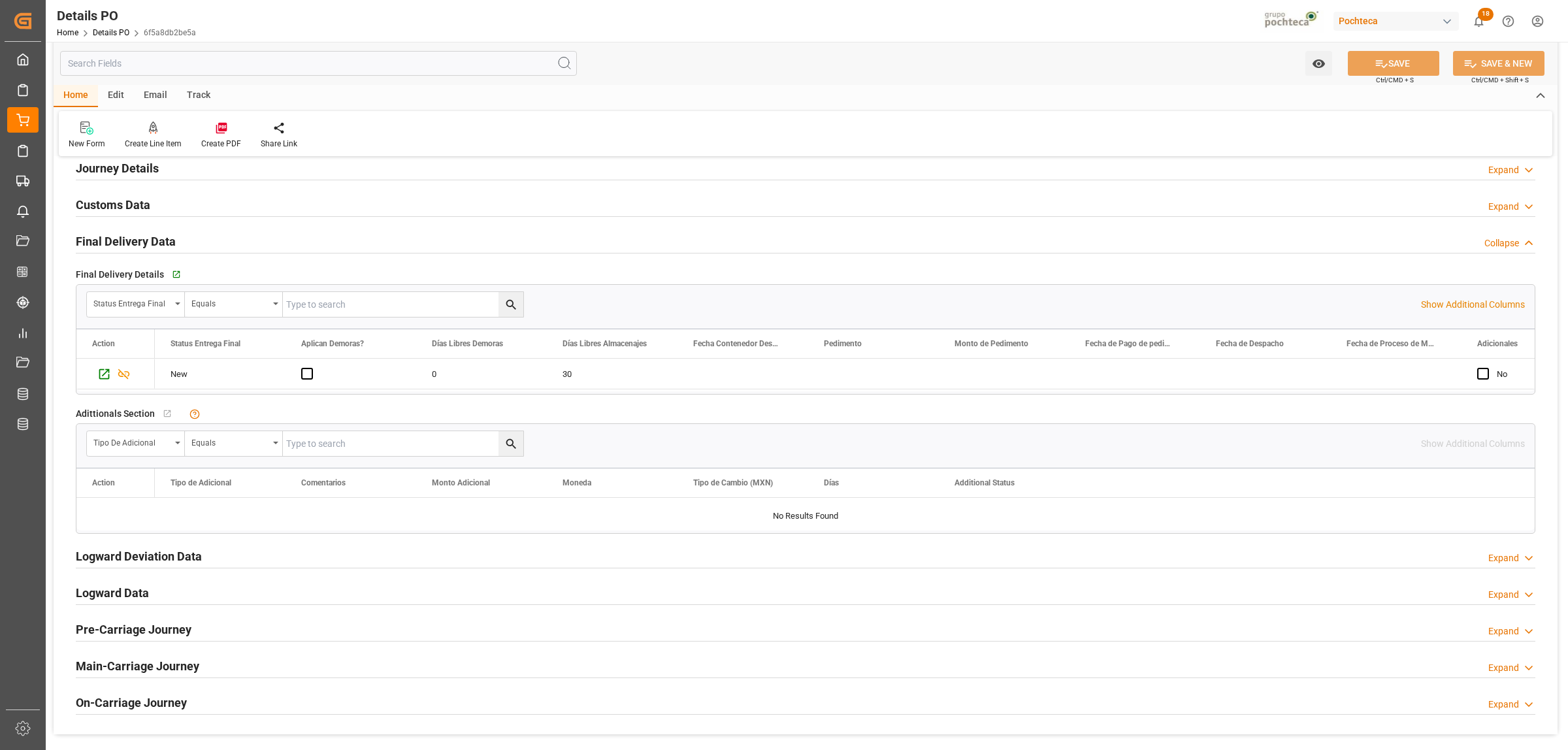
click at [126, 171] on h2 "Journey Details" at bounding box center [116, 168] width 83 height 17
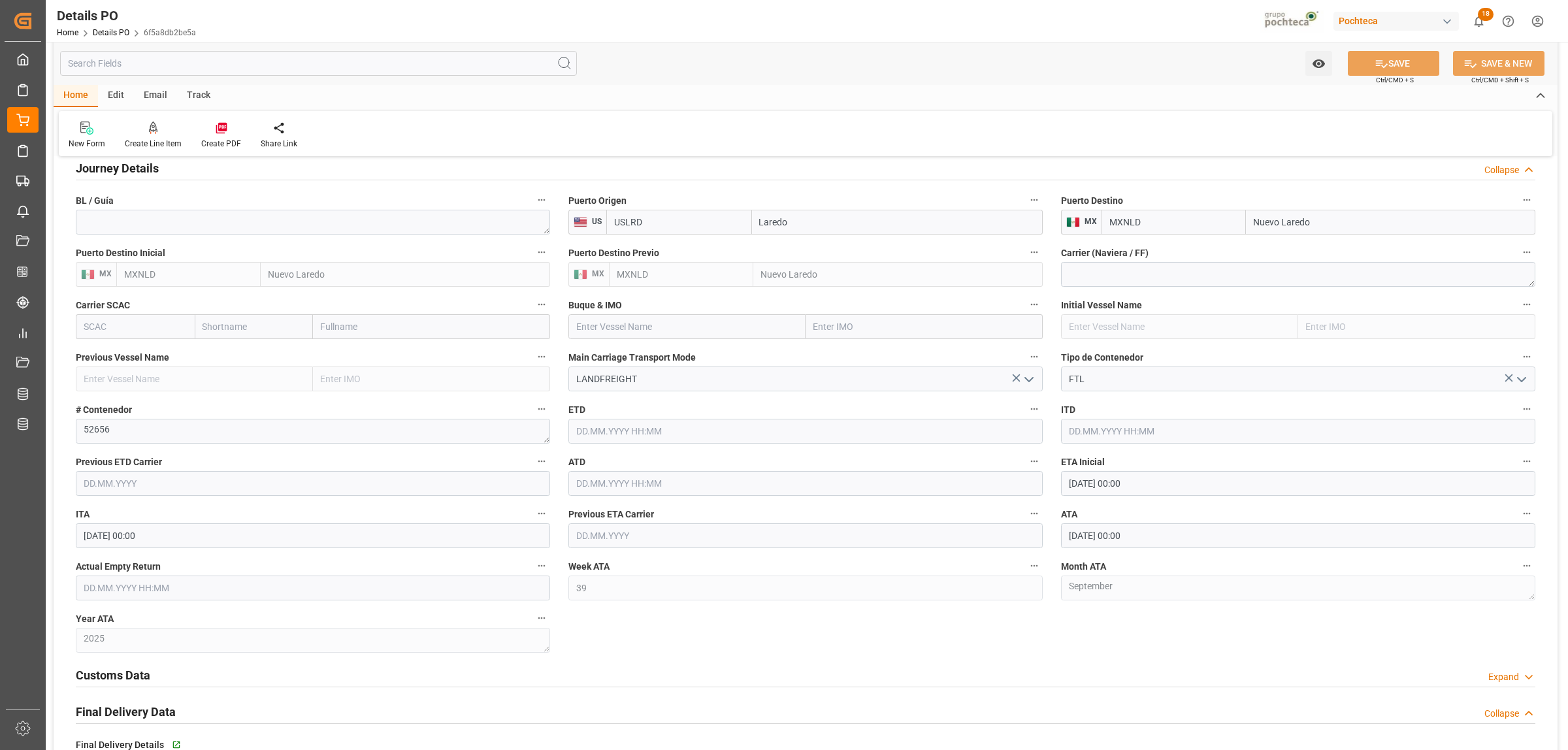
scroll to position [1000, 0]
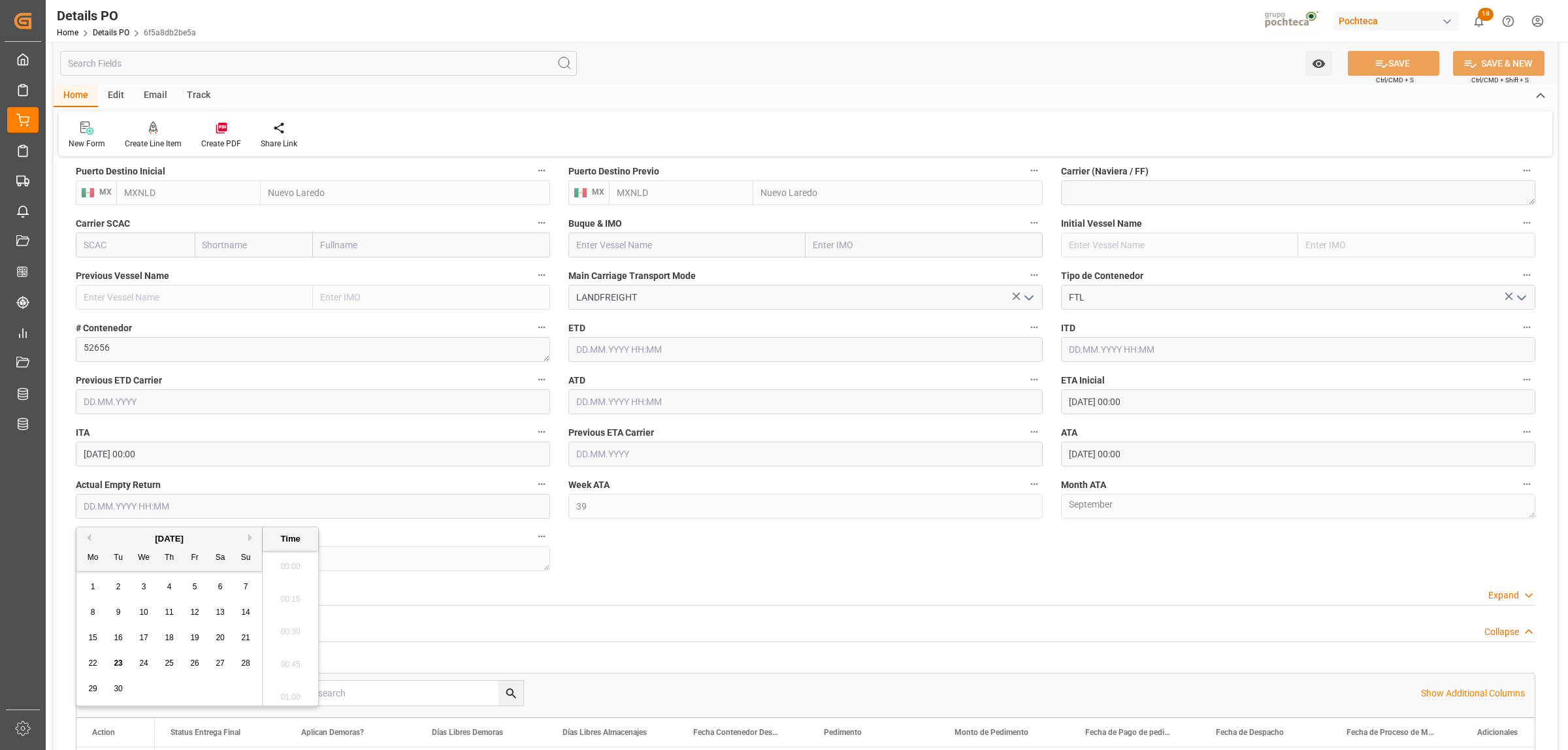
click at [123, 498] on input "text" at bounding box center [312, 506] width 474 height 25
click at [139, 685] on div "29 30 1 2 3 4 5" at bounding box center [169, 689] width 178 height 25
click at [175, 665] on div "25" at bounding box center [170, 663] width 16 height 15
type input "25.09.2025 00:00"
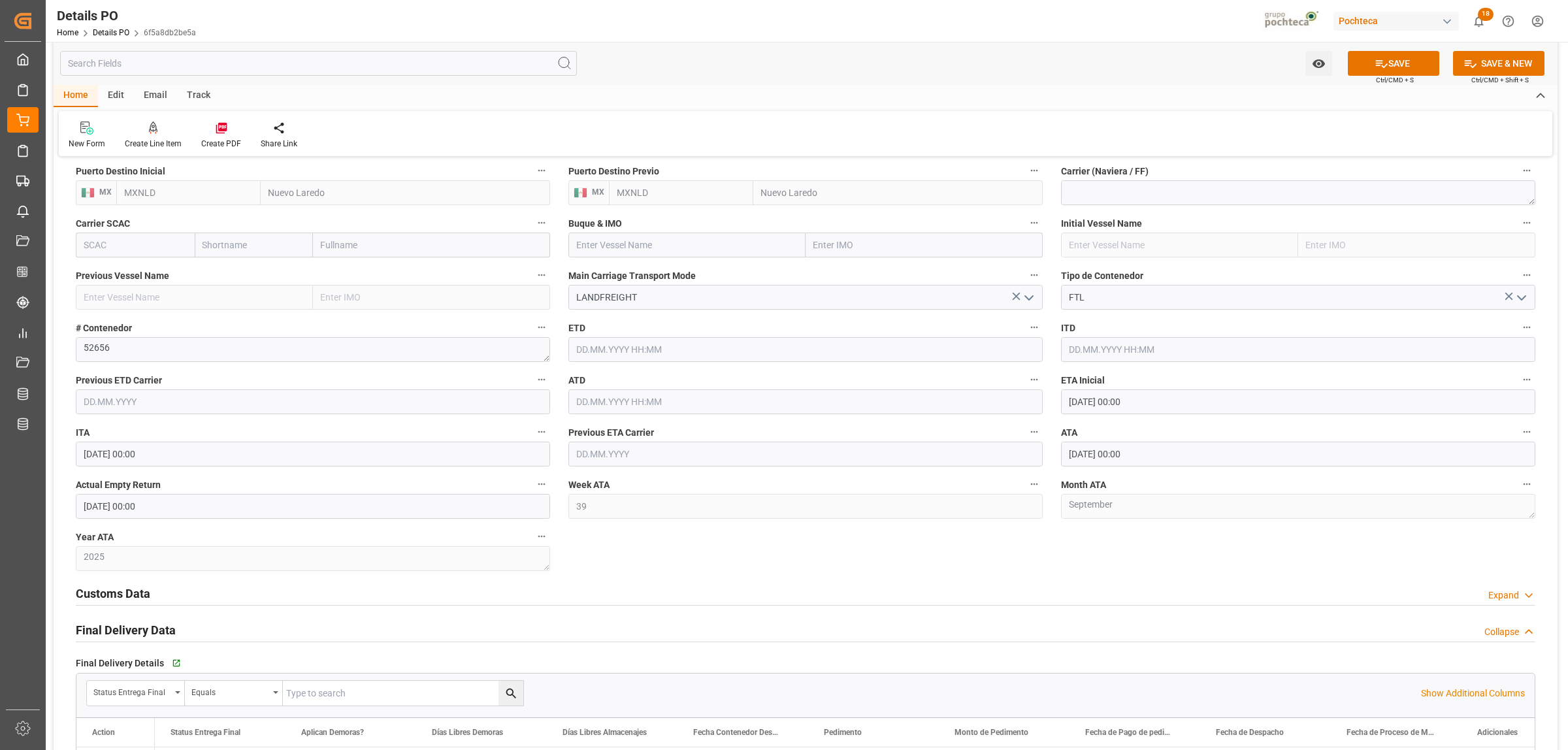
click at [657, 578] on div "Customs Data Expand" at bounding box center [804, 594] width 1477 height 36
click at [1408, 66] on button "SAVE" at bounding box center [1393, 63] width 92 height 25
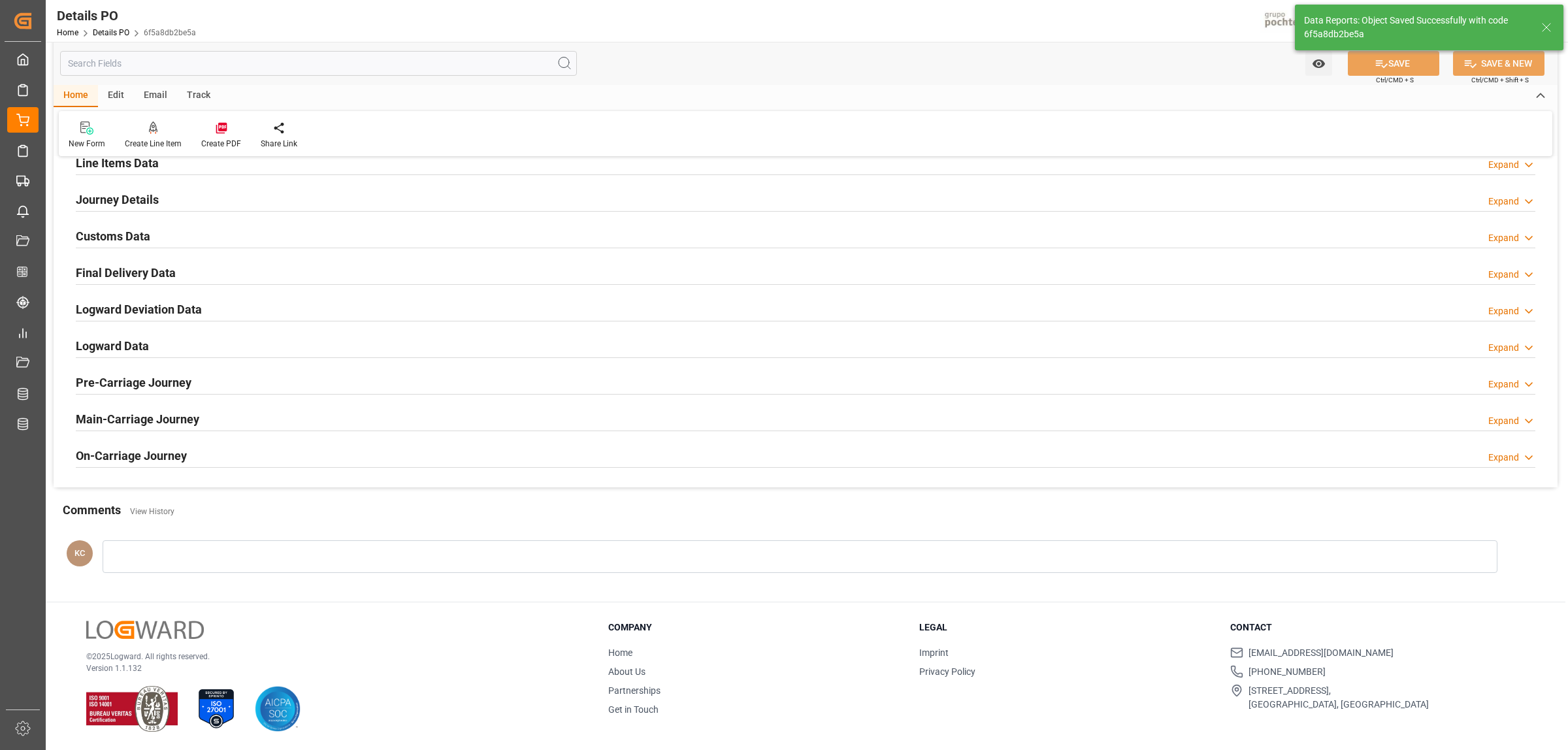
scroll to position [888, 0]
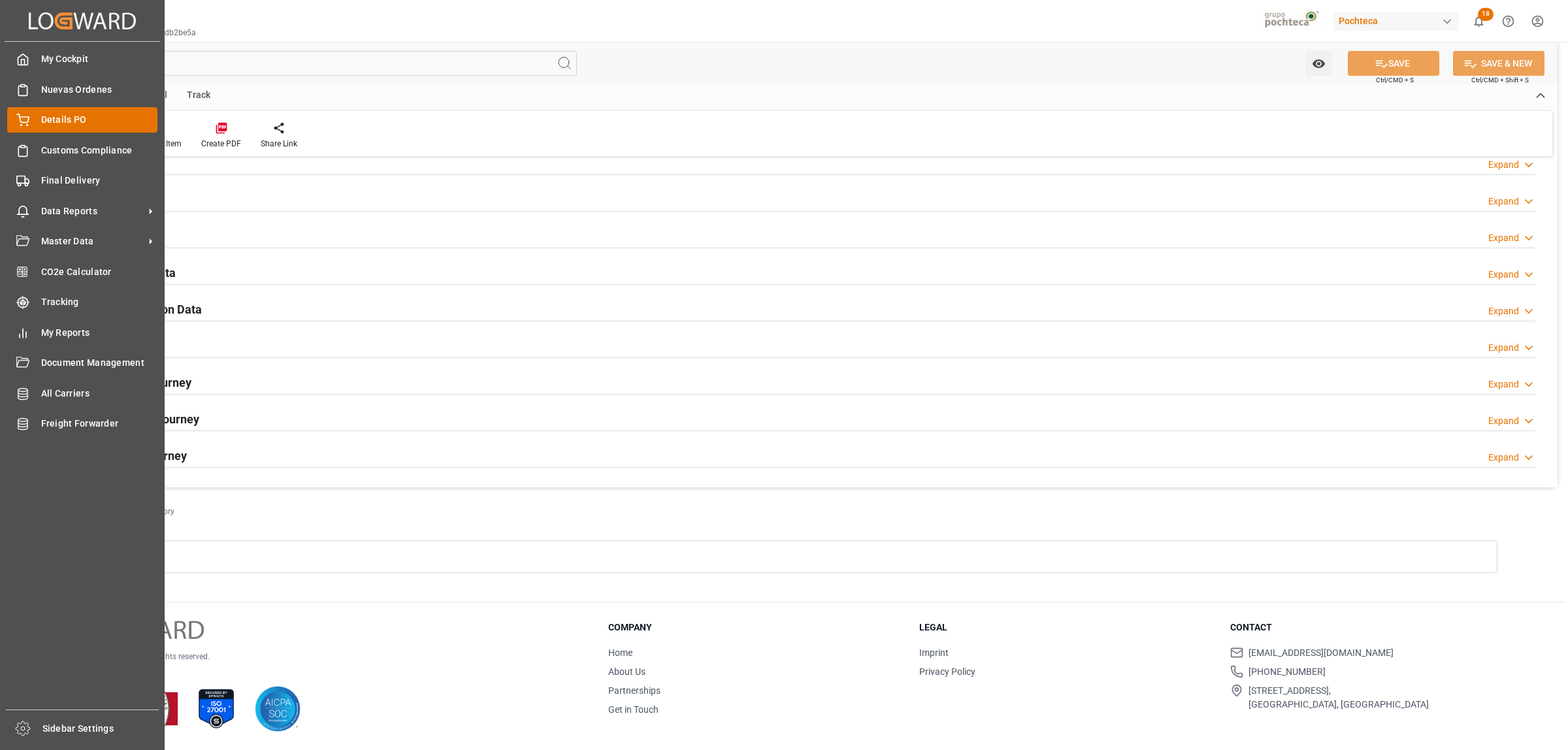
click at [51, 116] on span "Details PO" at bounding box center [99, 119] width 117 height 14
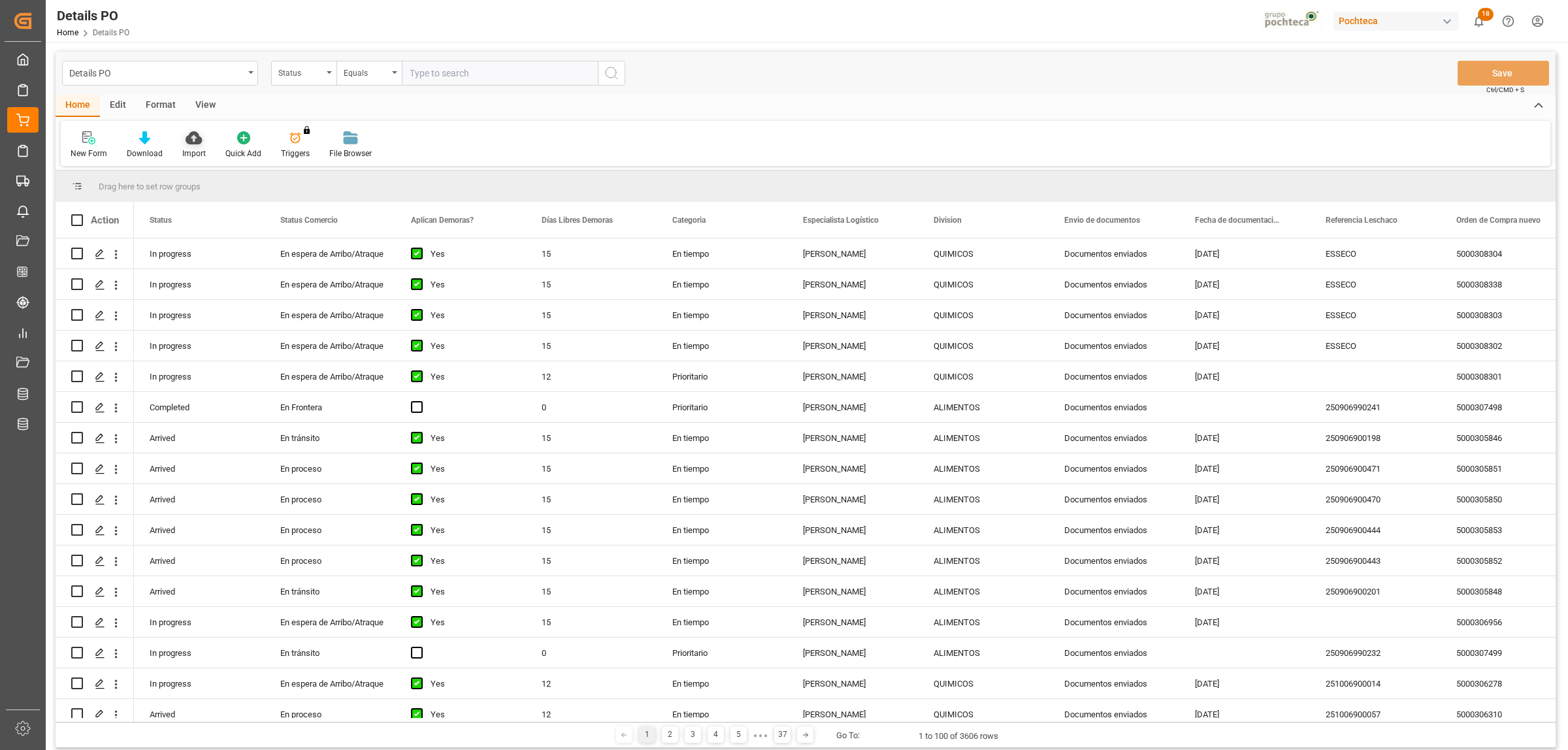
click at [185, 138] on icon at bounding box center [193, 138] width 16 height 13
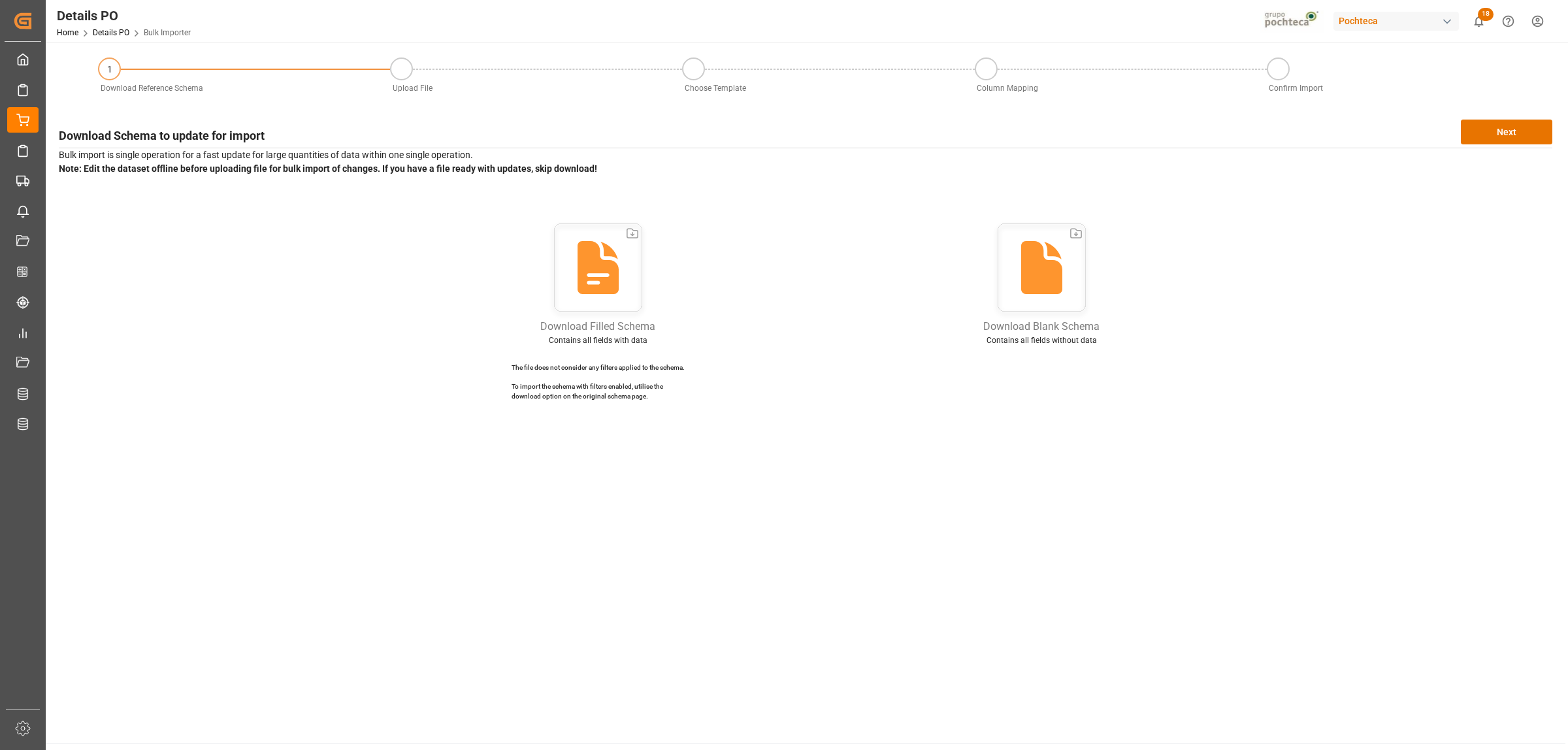
click at [1490, 144] on div "Download Schema to update for import Next Bulk import is single operation for a…" at bounding box center [805, 264] width 1506 height 304
click at [1473, 131] on button "Next" at bounding box center [1506, 132] width 92 height 25
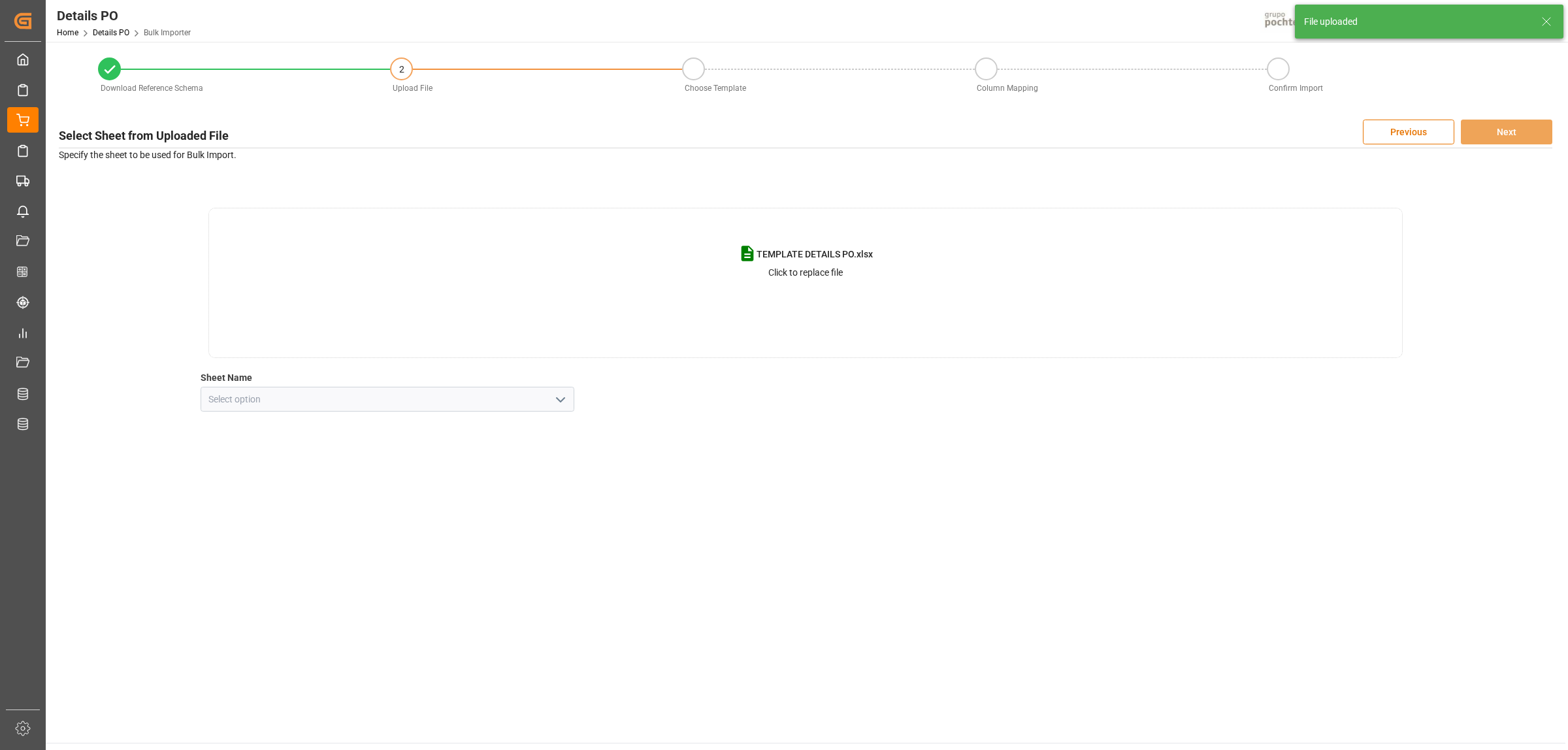
click at [564, 405] on icon "open menu" at bounding box center [560, 400] width 15 height 15
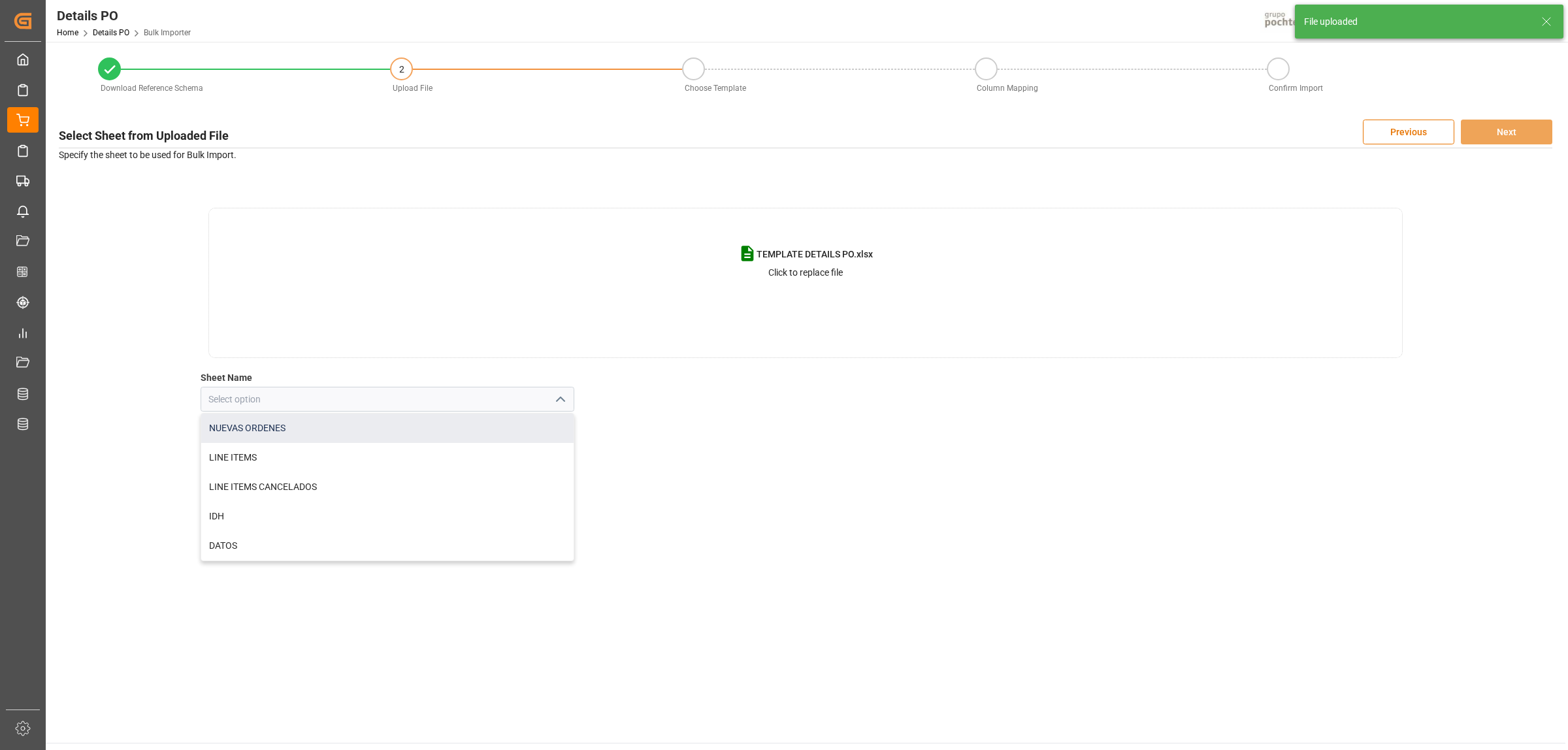
click at [281, 426] on div "NUEVAS ORDENES" at bounding box center [388, 428] width 372 height 29
type input "NUEVAS ORDENES"
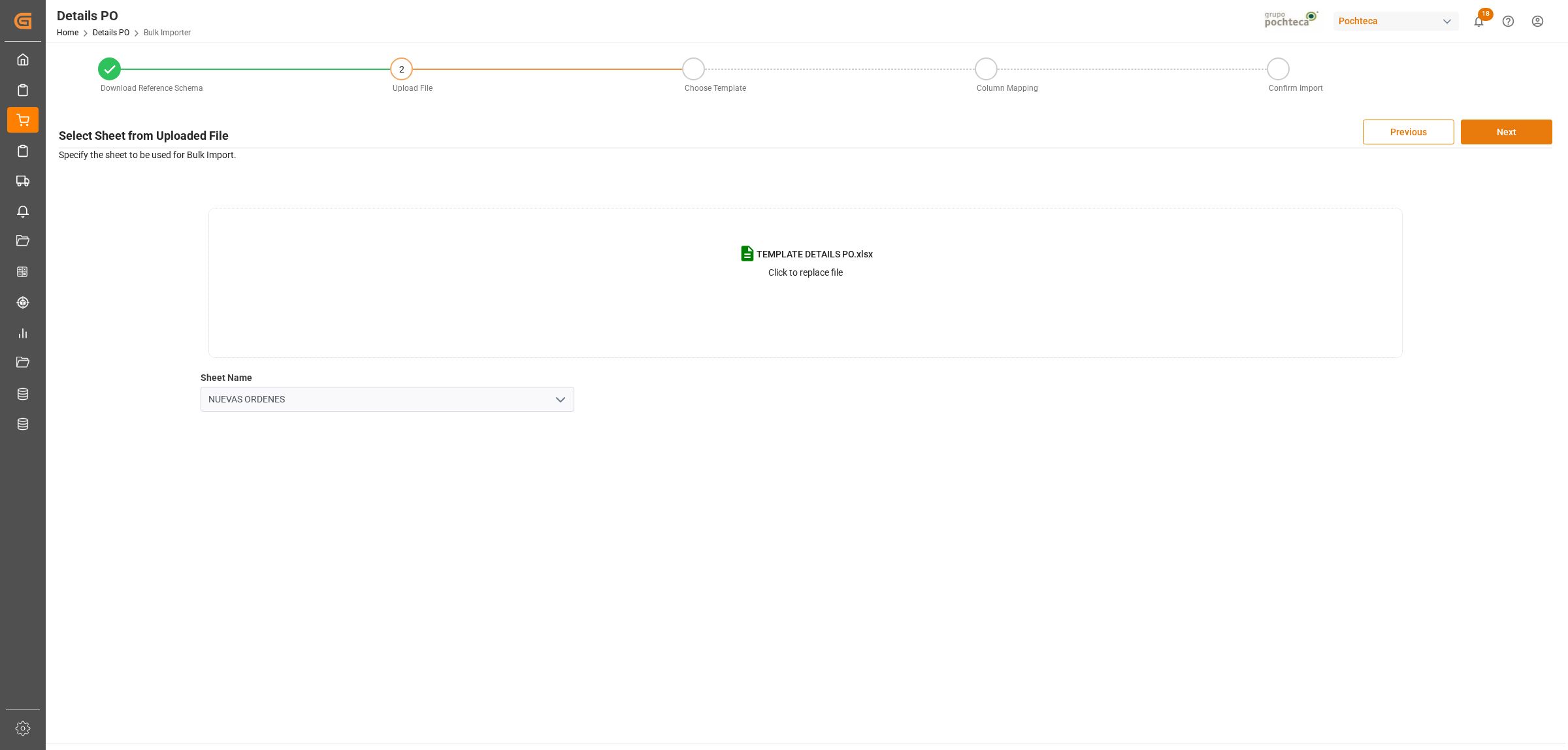
click at [1514, 131] on button "Next" at bounding box center [1506, 132] width 92 height 25
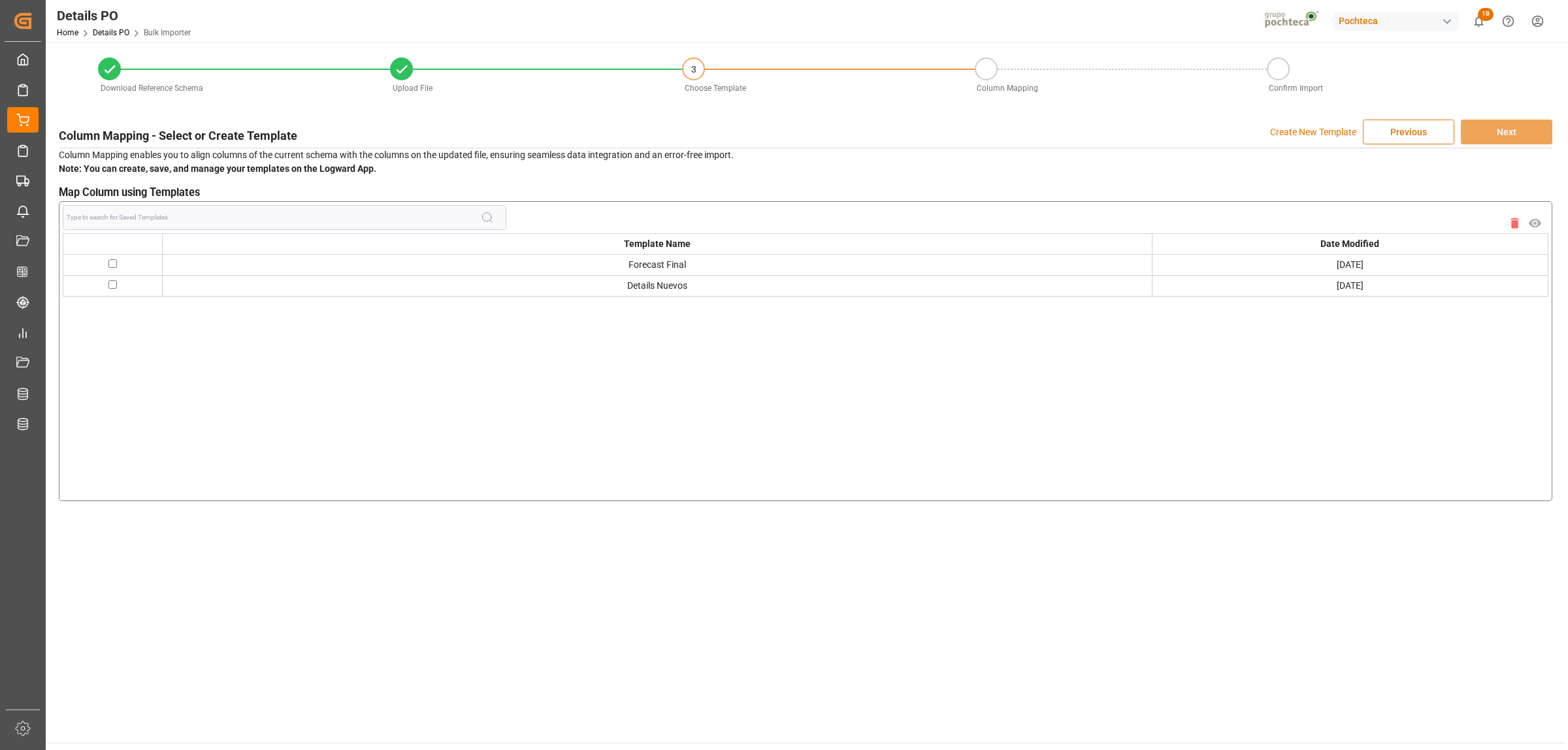
click at [113, 260] on input "checkbox" at bounding box center [112, 263] width 8 height 8
checkbox input "true"
click at [1500, 136] on button "Next" at bounding box center [1506, 132] width 92 height 25
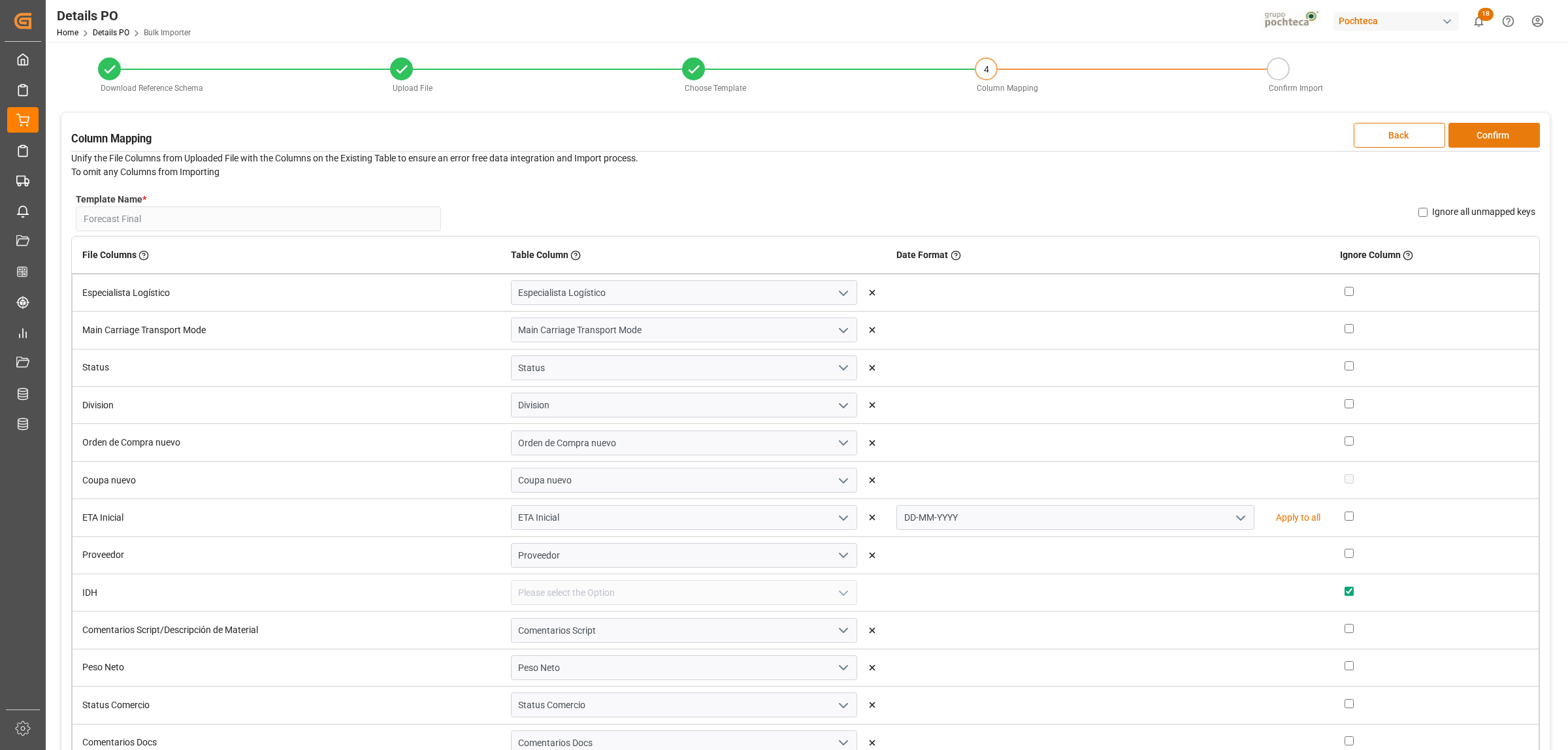
click at [1509, 141] on button "Confirm" at bounding box center [1494, 134] width 92 height 25
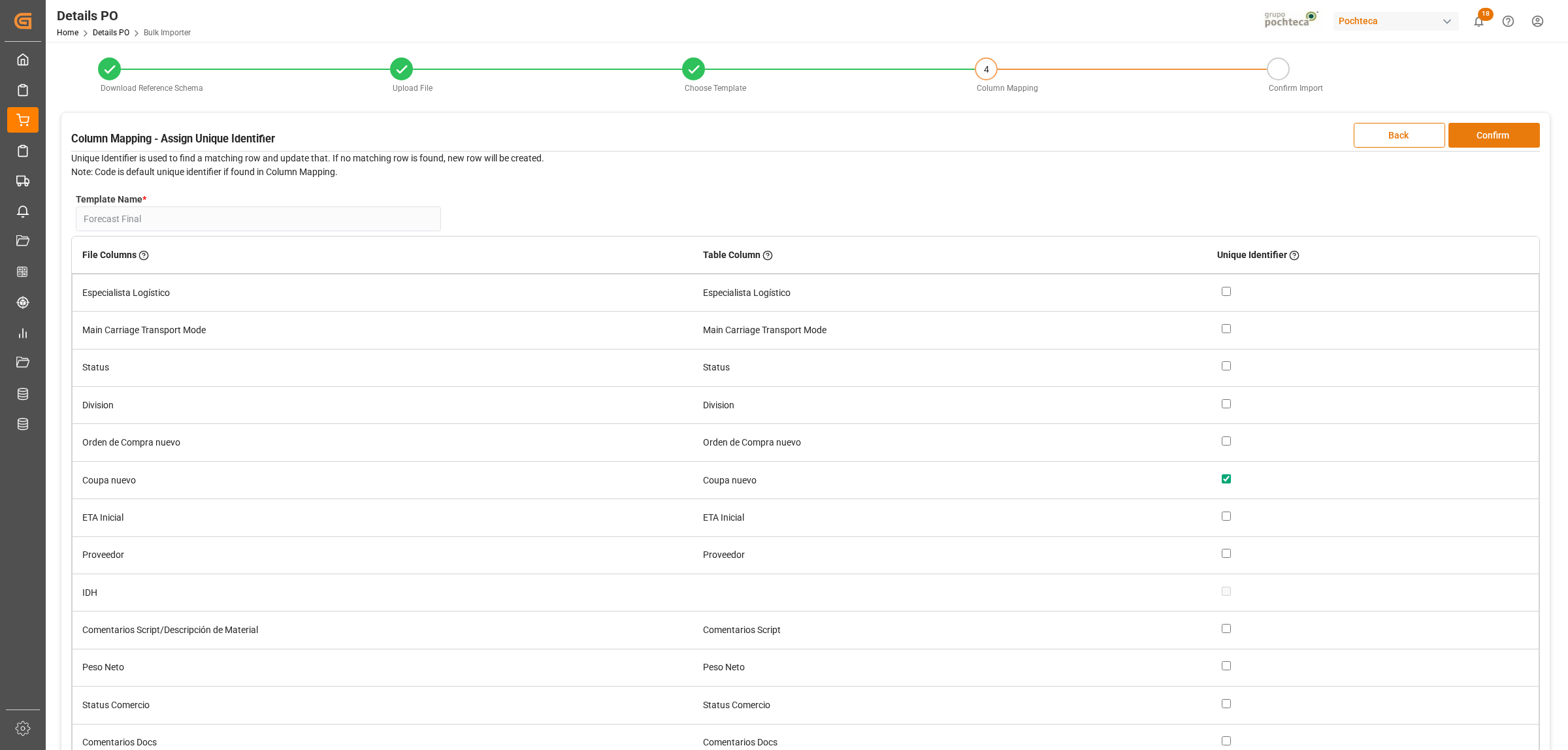
click at [1509, 141] on button "Confirm" at bounding box center [1494, 134] width 92 height 25
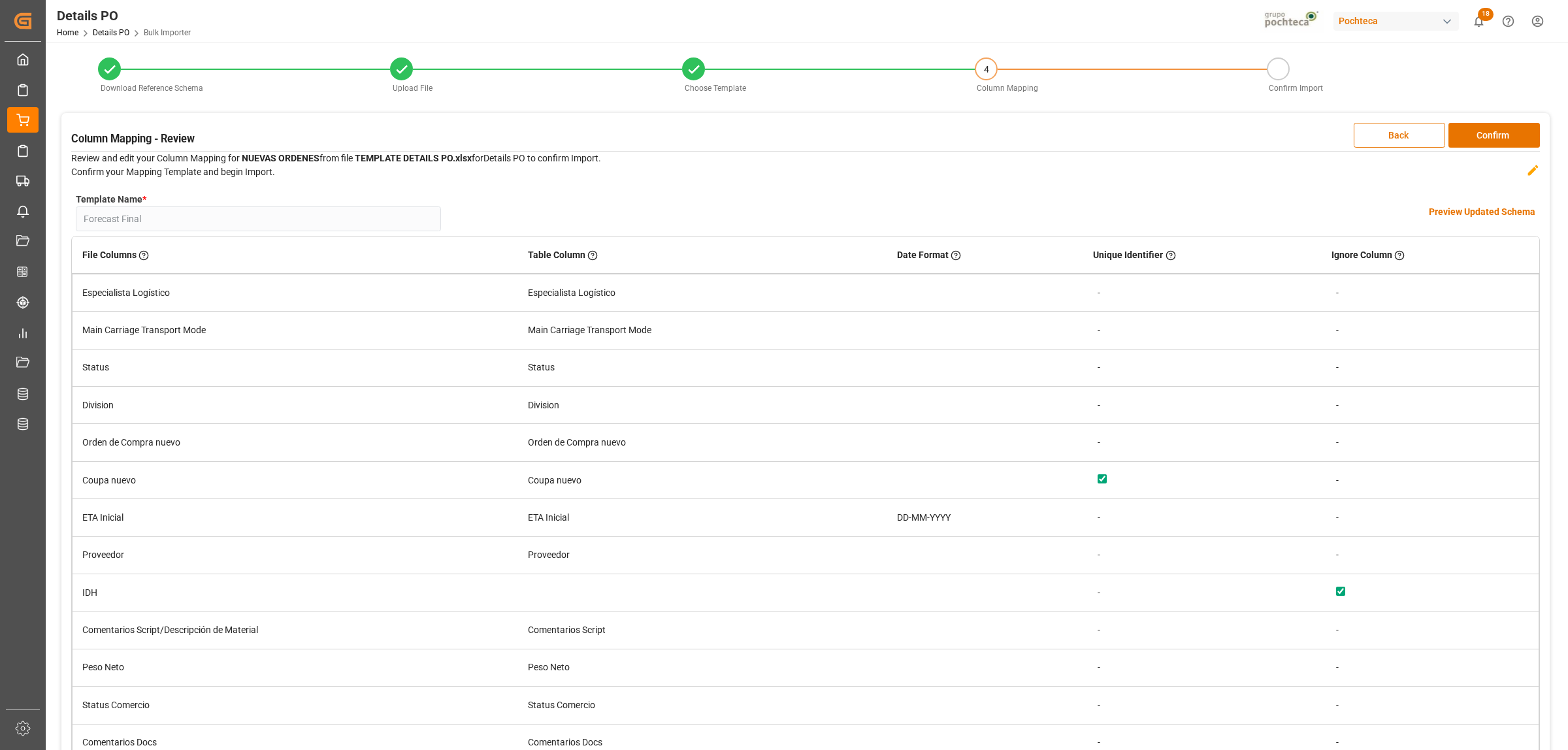
click at [1454, 212] on h4 "Preview Updated Schema" at bounding box center [1481, 212] width 106 height 14
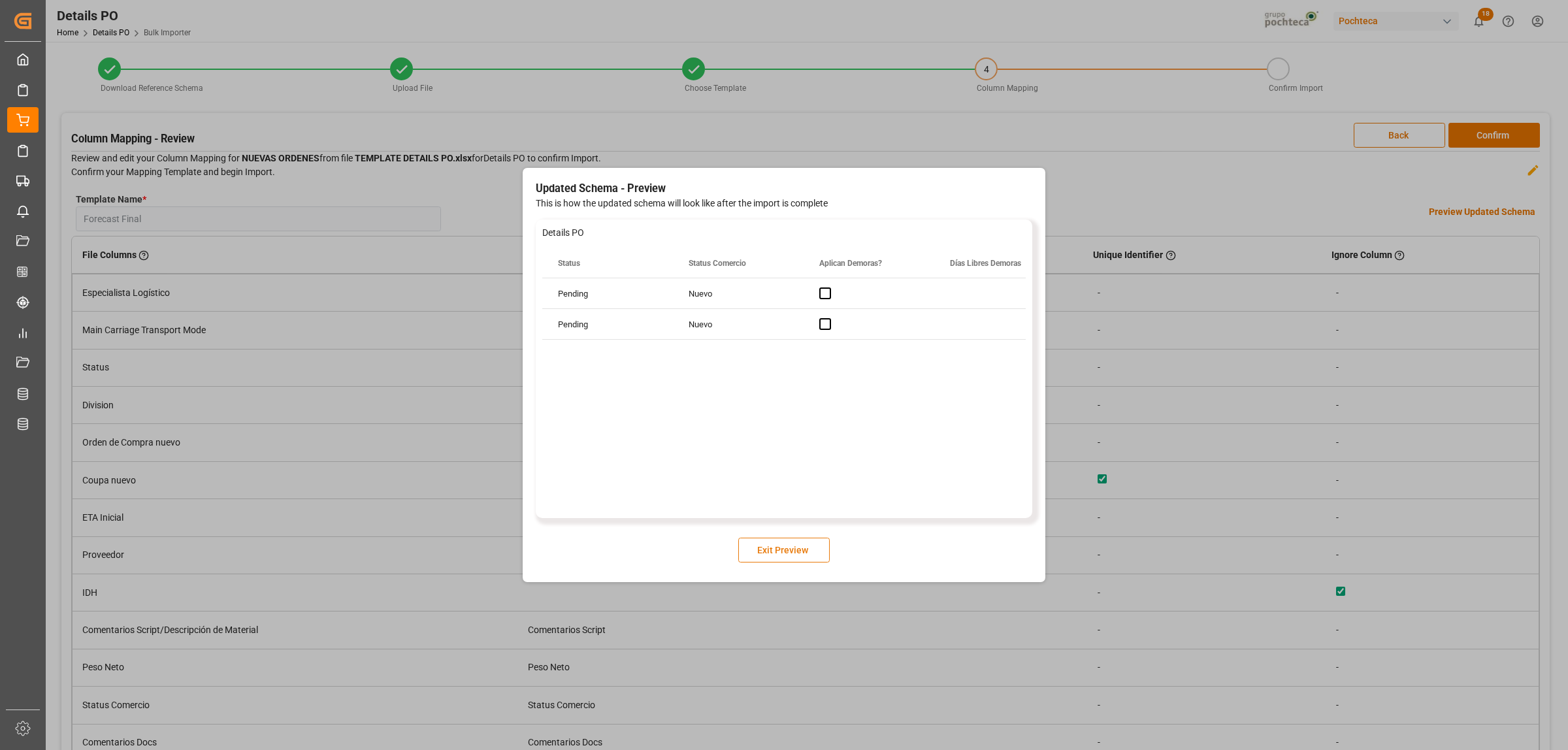
click at [795, 550] on button "Exit Preview" at bounding box center [784, 549] width 92 height 25
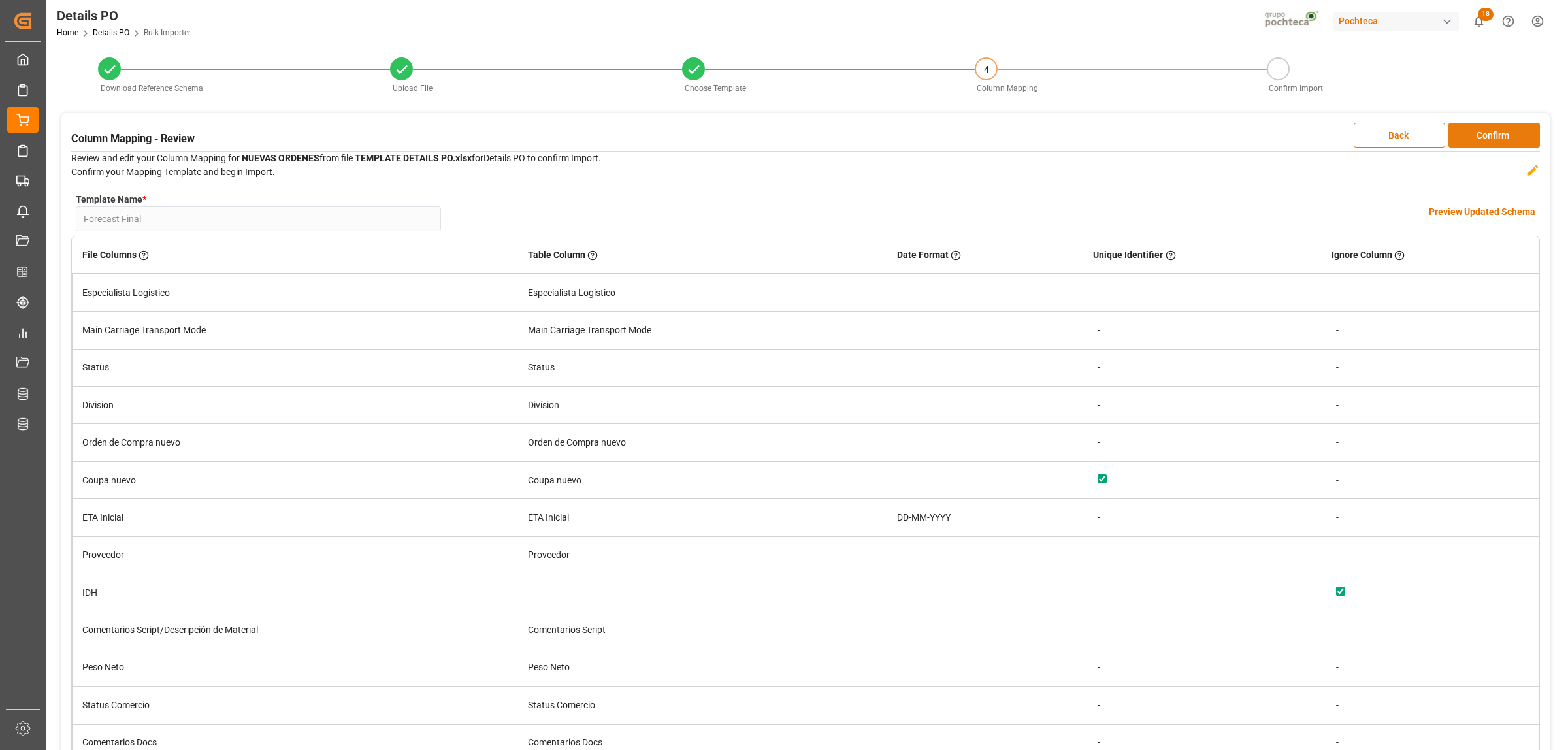
click at [1484, 136] on button "Confirm" at bounding box center [1494, 134] width 92 height 25
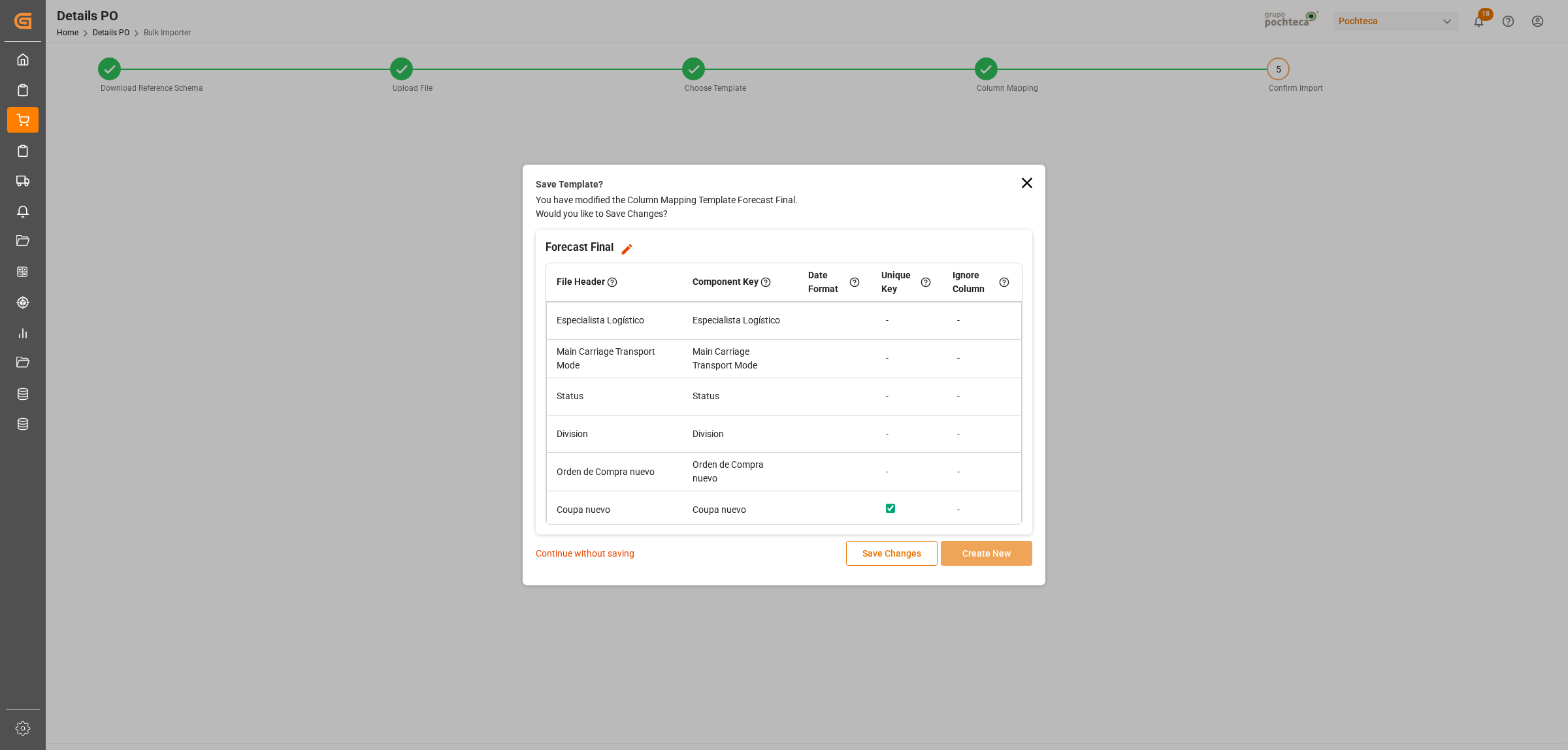
click at [587, 553] on p "Continue without saving" at bounding box center [585, 553] width 99 height 14
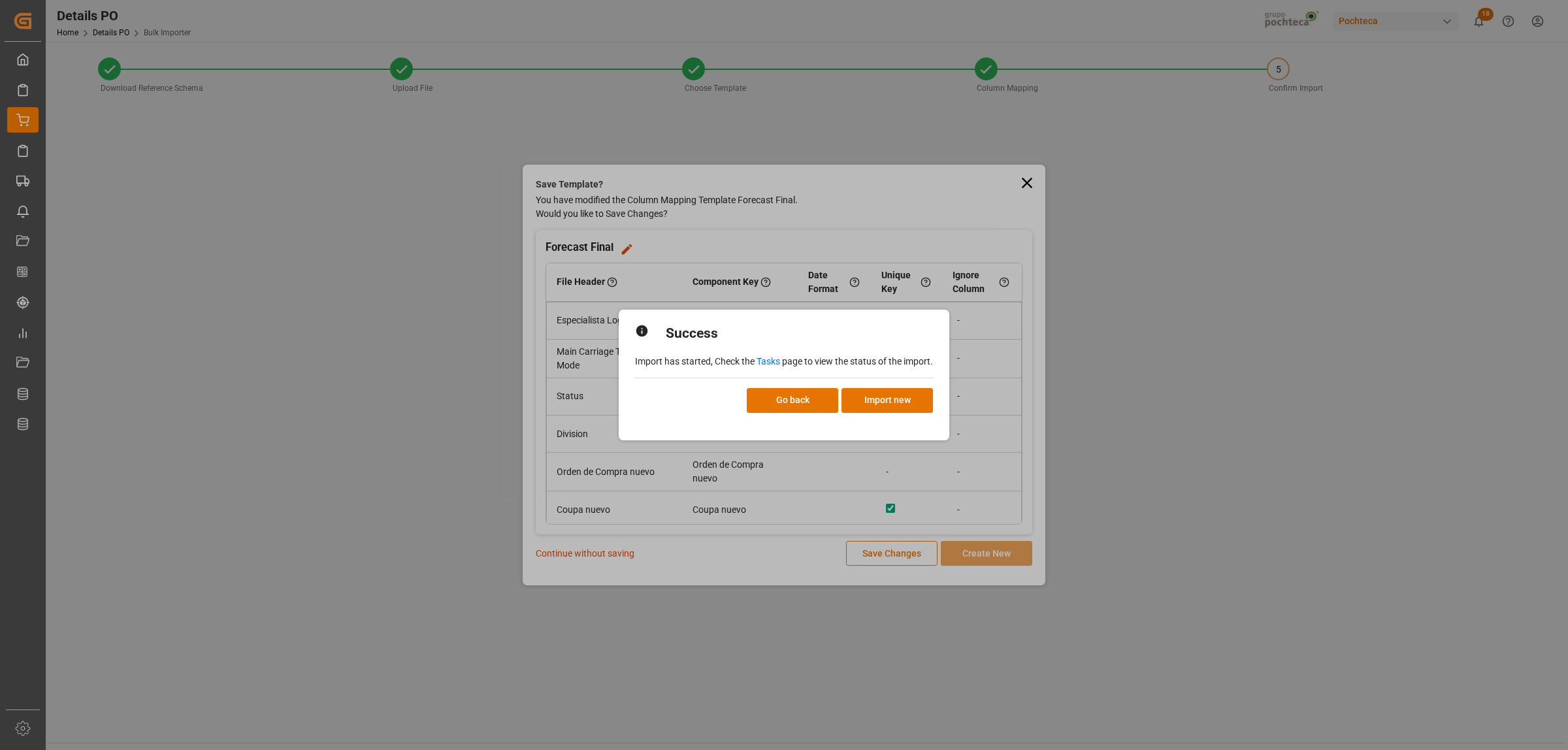
click at [765, 357] on link "Tasks" at bounding box center [768, 361] width 24 height 11
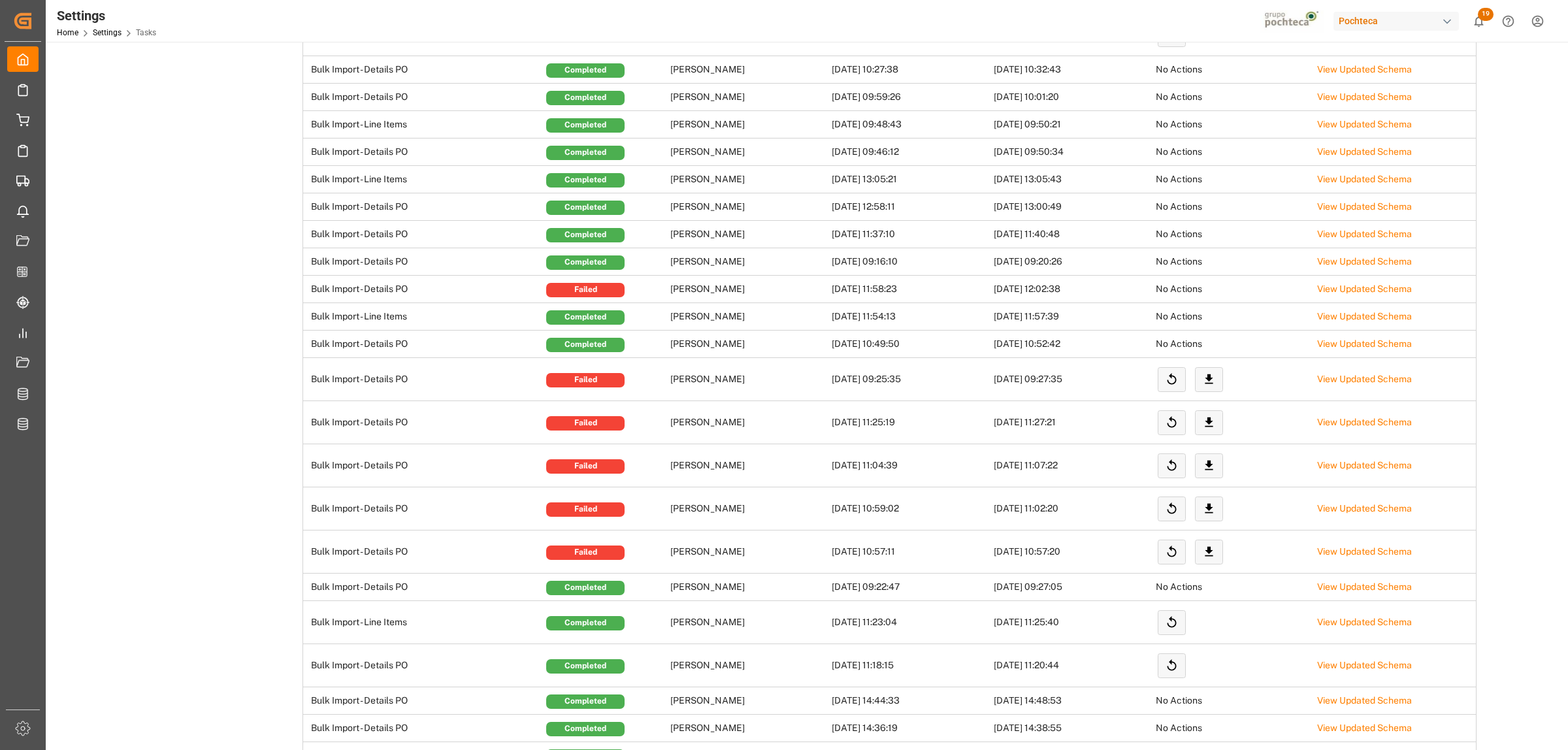
scroll to position [816, 0]
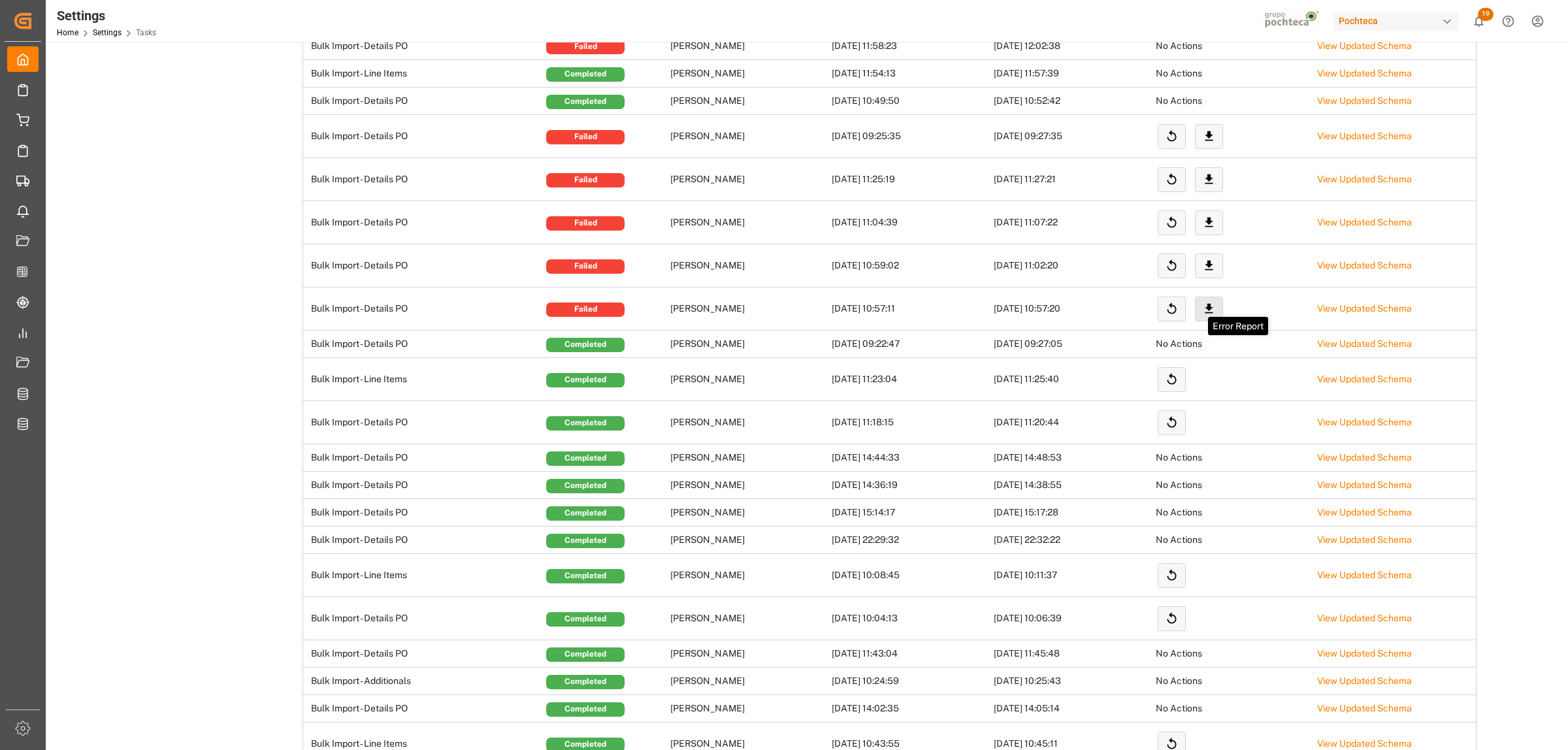
click at [1215, 311] on icon at bounding box center [1208, 308] width 14 height 14
click at [1364, 313] on link "View Updated Schema" at bounding box center [1364, 309] width 94 height 11
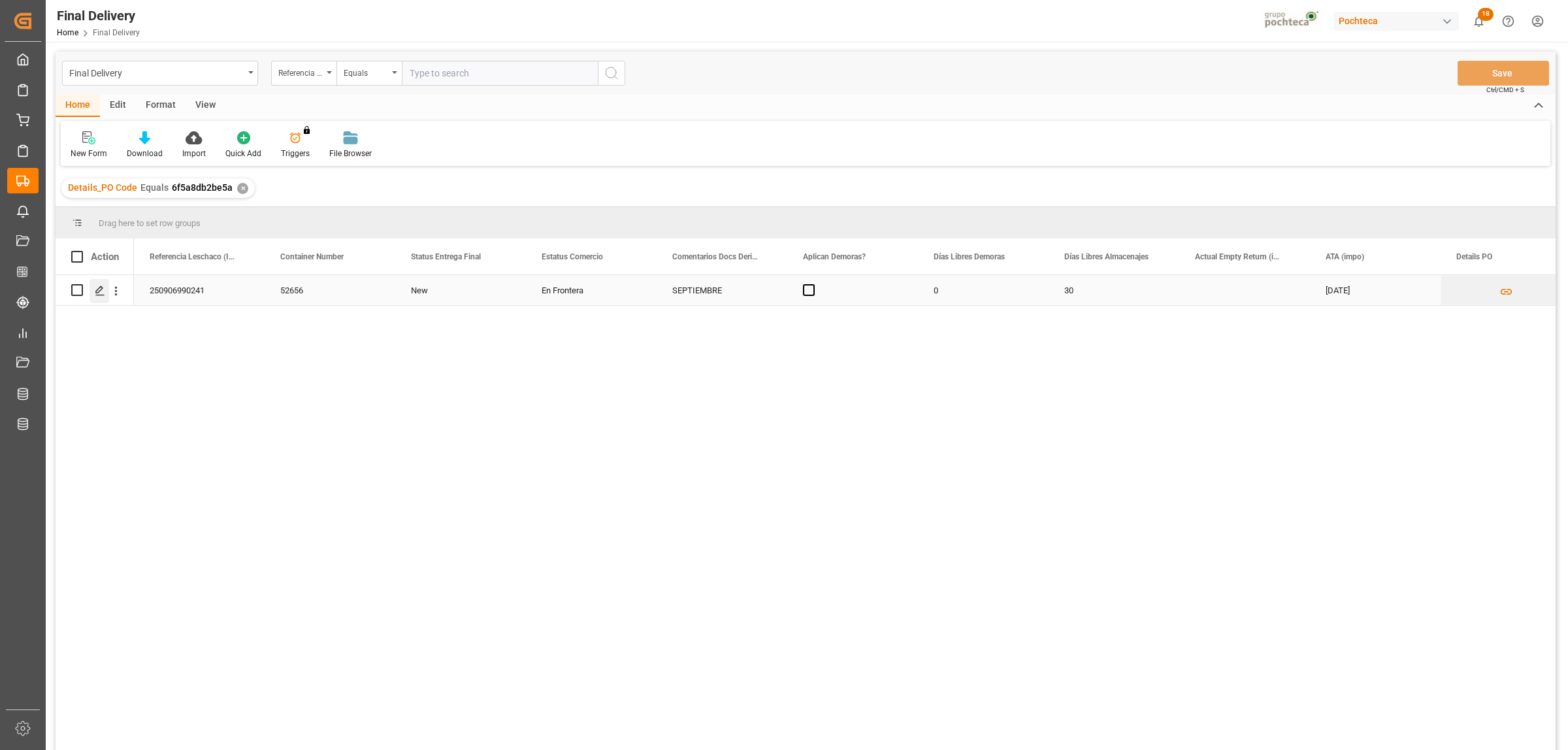
click at [96, 292] on polygon "Press SPACE to select this row." at bounding box center [99, 289] width 6 height 6
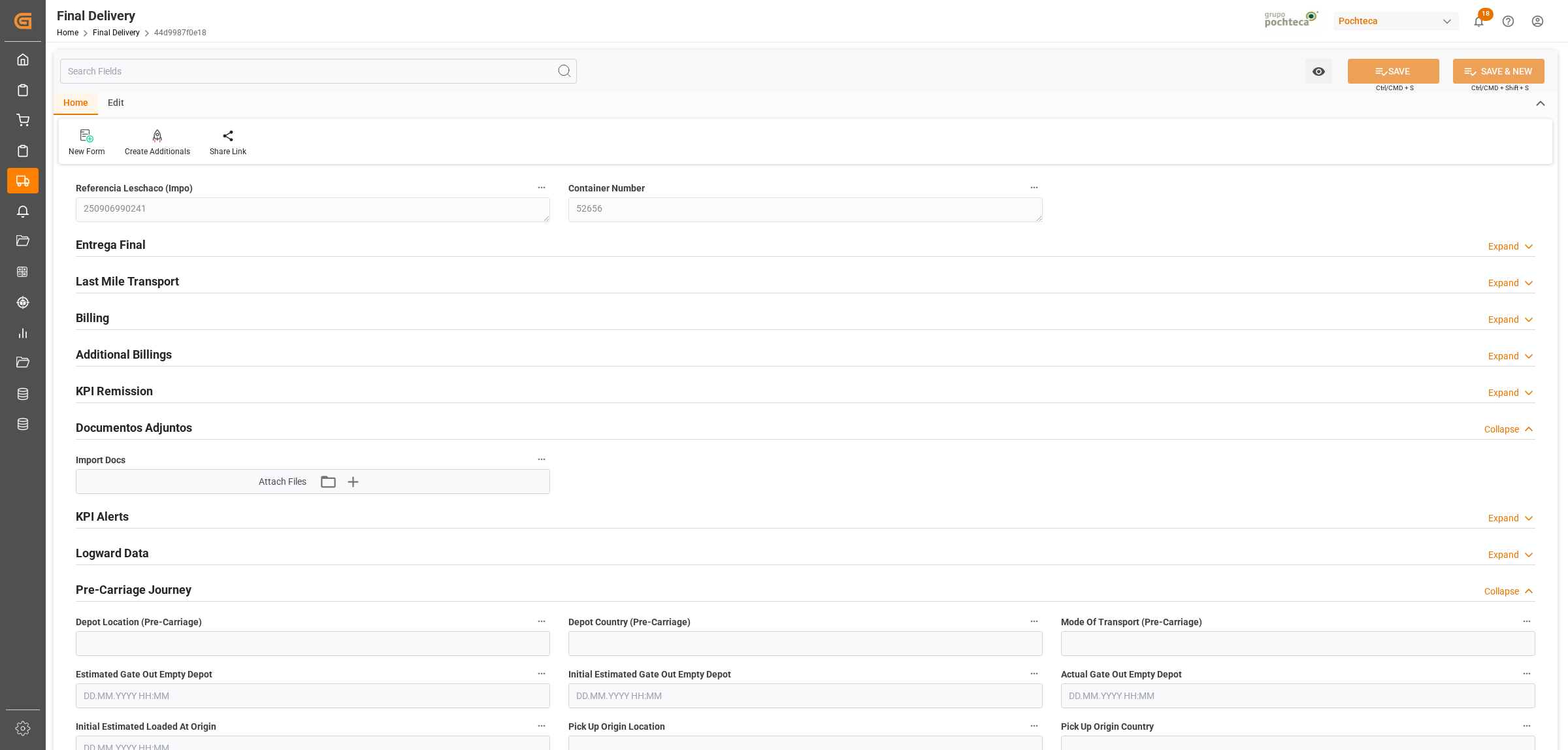
type input "[DATE]"
click at [133, 252] on h2 "Entrega Final" at bounding box center [110, 244] width 70 height 17
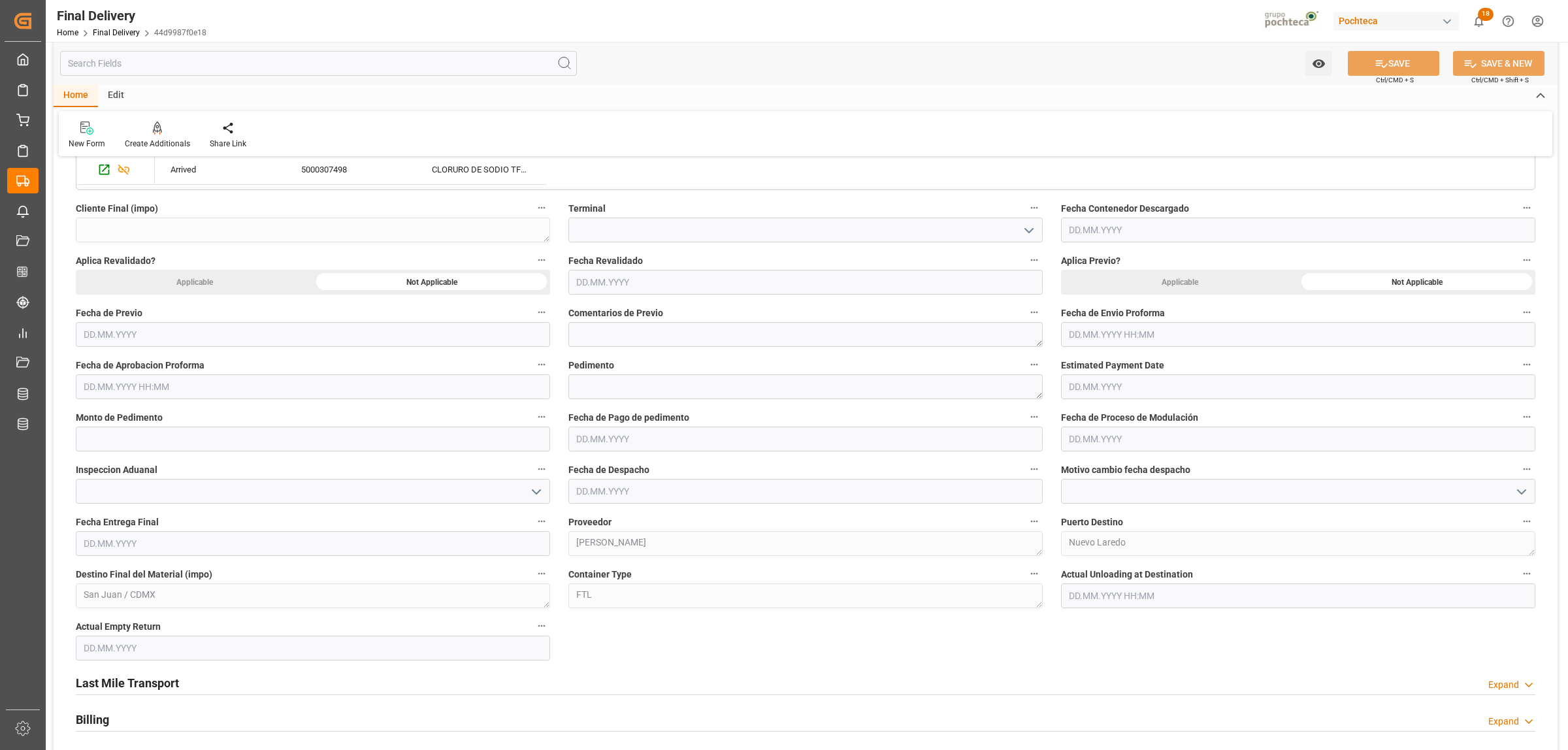
scroll to position [571, 0]
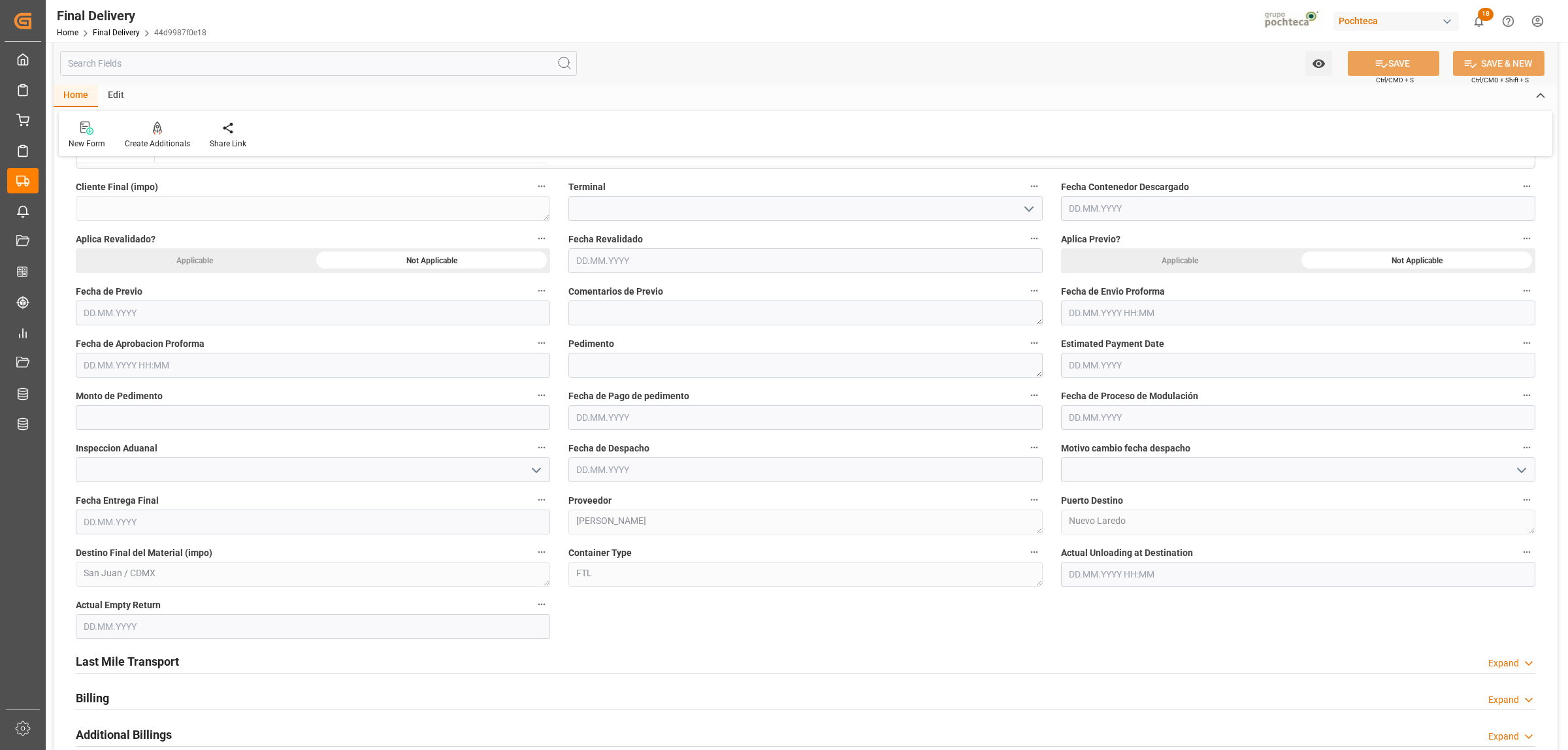
click at [1083, 315] on input "text" at bounding box center [1297, 312] width 474 height 25
click at [1106, 467] on span "23" at bounding box center [1102, 469] width 8 height 9
type input "23.09.2025 00:00"
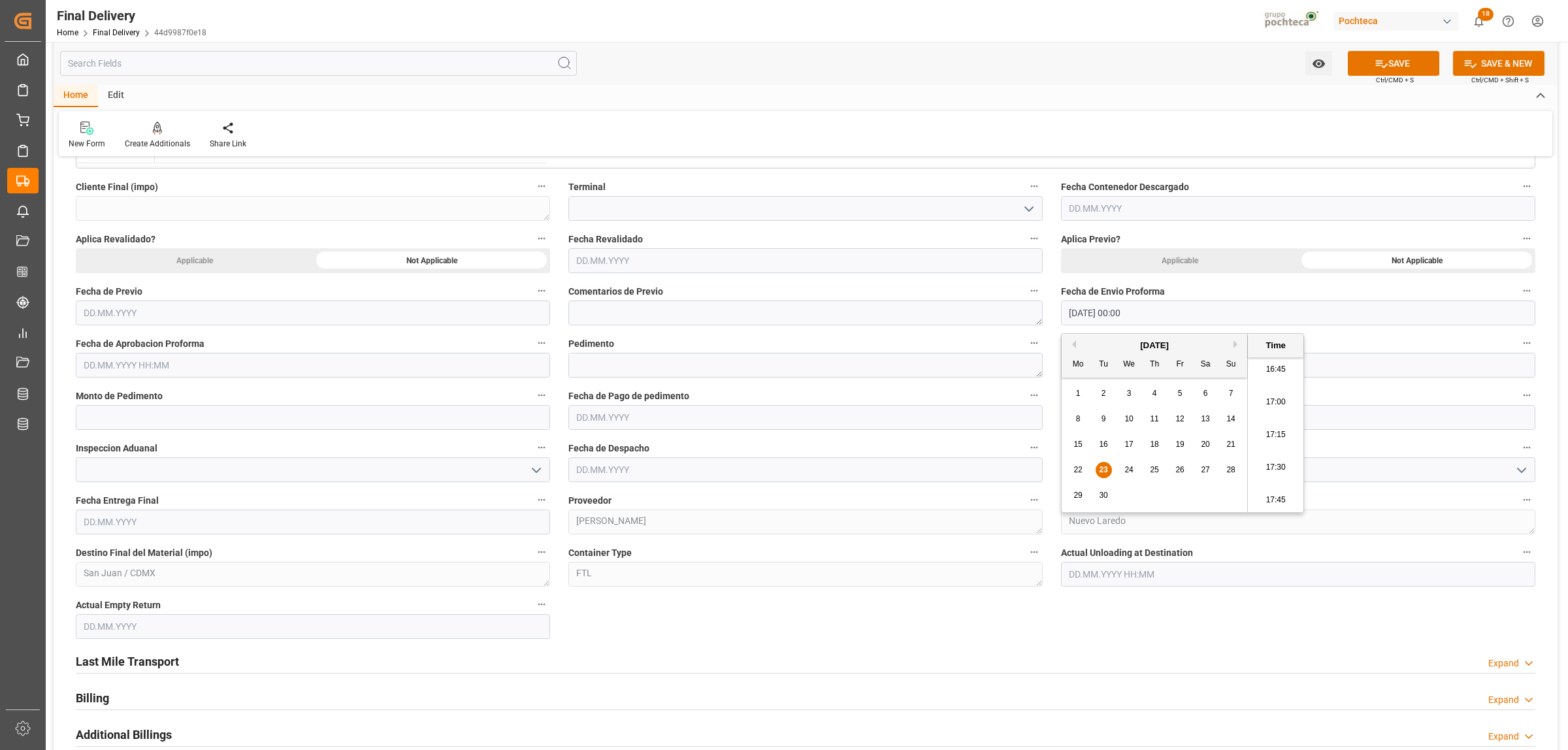
click at [1105, 468] on span "23" at bounding box center [1102, 469] width 8 height 9
click at [168, 348] on span "Fecha de Aprobacion Proforma" at bounding box center [140, 343] width 129 height 14
click at [533, 348] on button "Fecha de Aprobacion Proforma" at bounding box center [541, 342] width 17 height 17
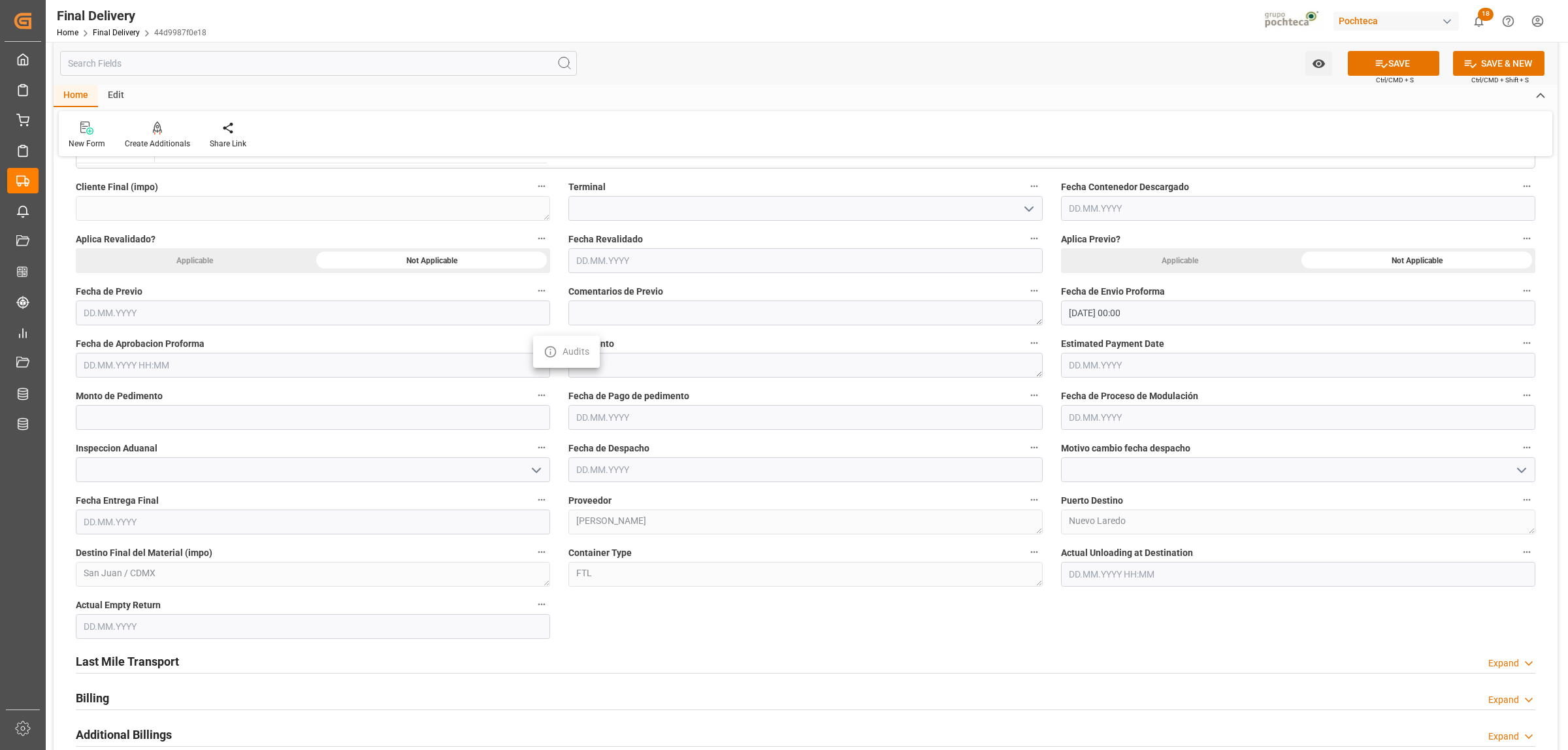
click at [171, 358] on div at bounding box center [784, 375] width 1568 height 750
click at [166, 367] on input "text" at bounding box center [312, 364] width 474 height 25
drag, startPoint x: 121, startPoint y: 518, endPoint x: 134, endPoint y: 523, distance: 13.9
click at [120, 520] on span "23" at bounding box center [117, 522] width 8 height 9
type input "23.09.2025 00:00"
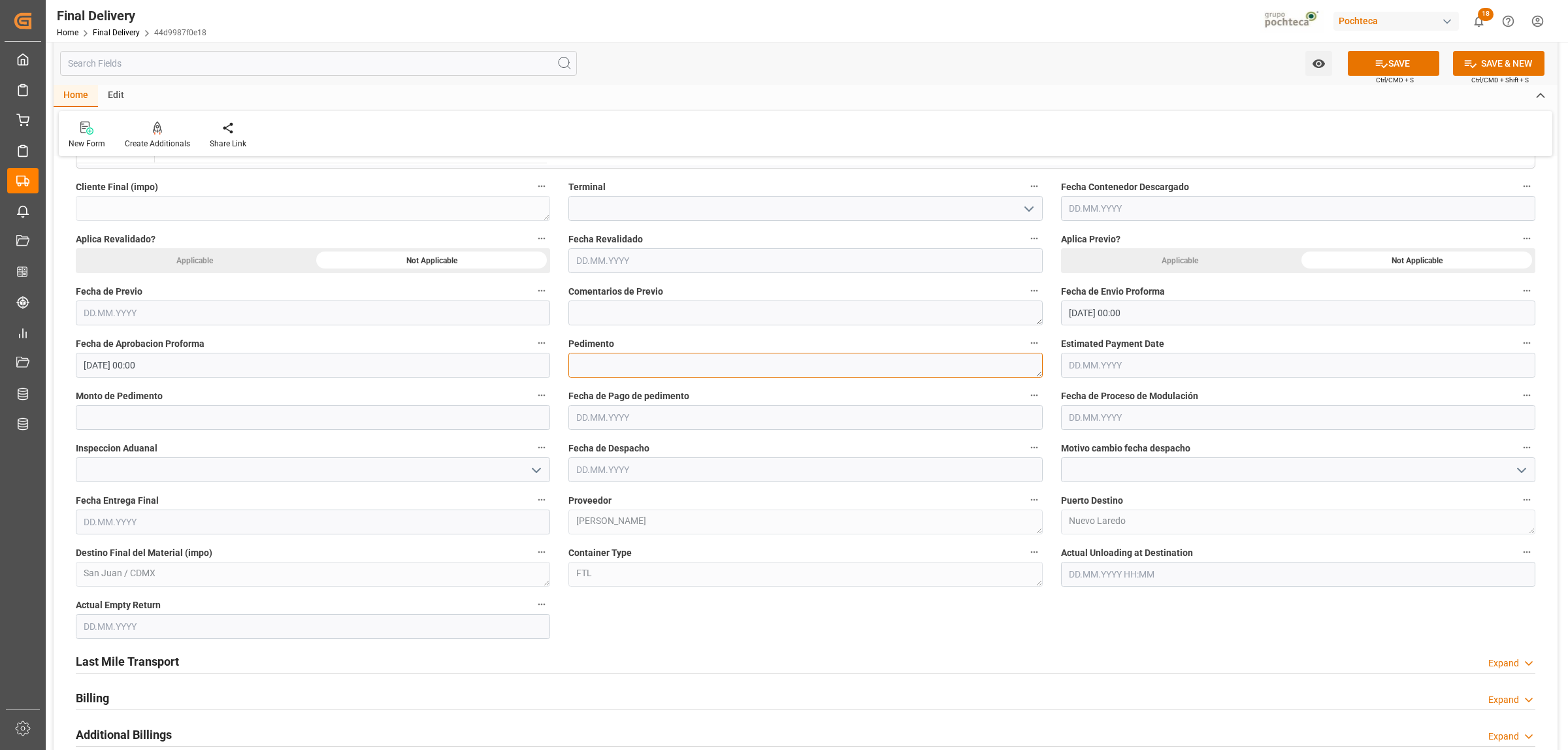
click at [577, 361] on textarea at bounding box center [805, 364] width 474 height 25
click at [695, 355] on textarea at bounding box center [805, 364] width 474 height 25
paste textarea "25 24 3617 5009471"
type textarea "25 24 3617 5009471"
click at [158, 419] on input "text" at bounding box center [312, 417] width 474 height 25
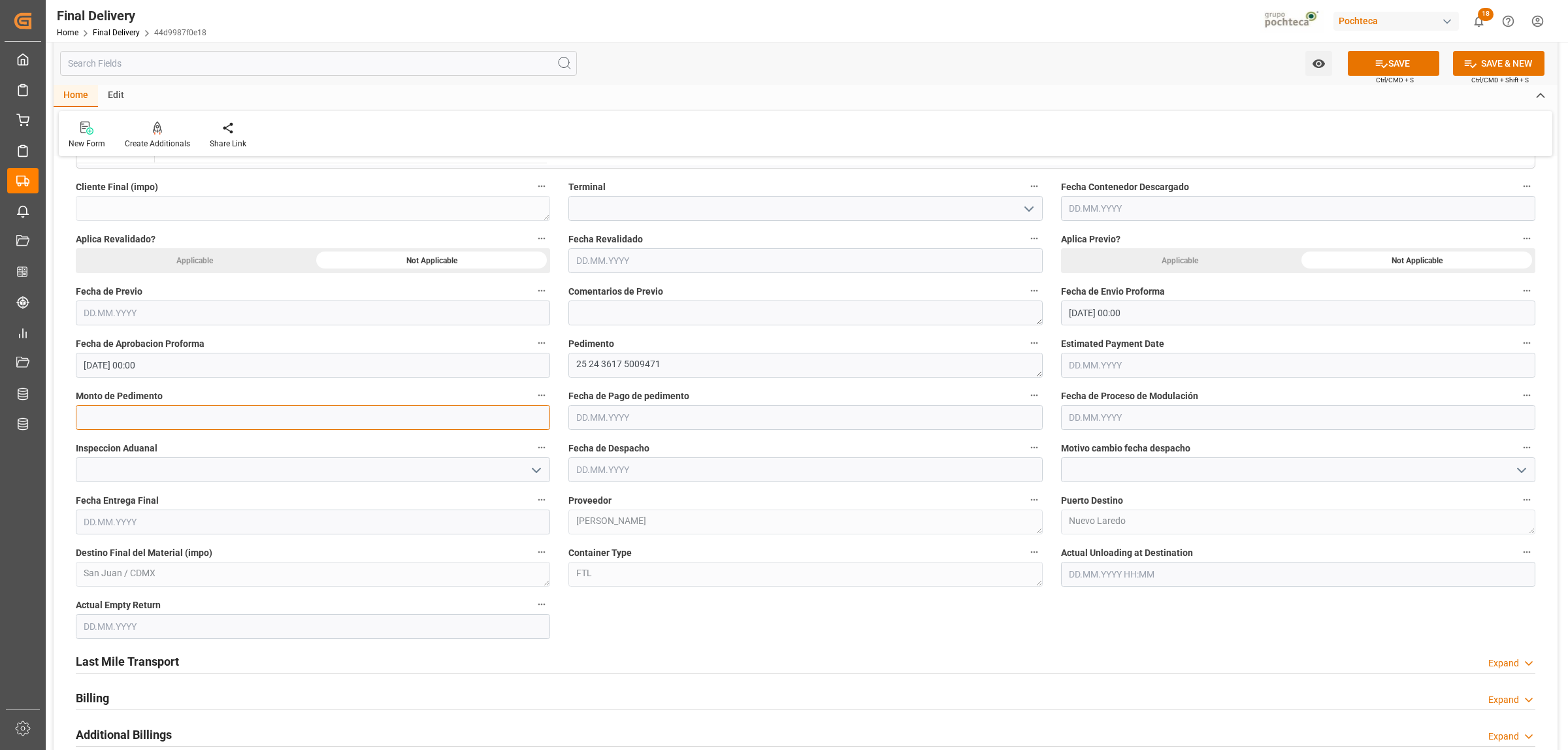
paste input "19070"
type input "19070"
click at [637, 420] on input "text" at bounding box center [805, 417] width 474 height 25
click at [612, 577] on span "23" at bounding box center [610, 574] width 8 height 9
type input "23.09.2025"
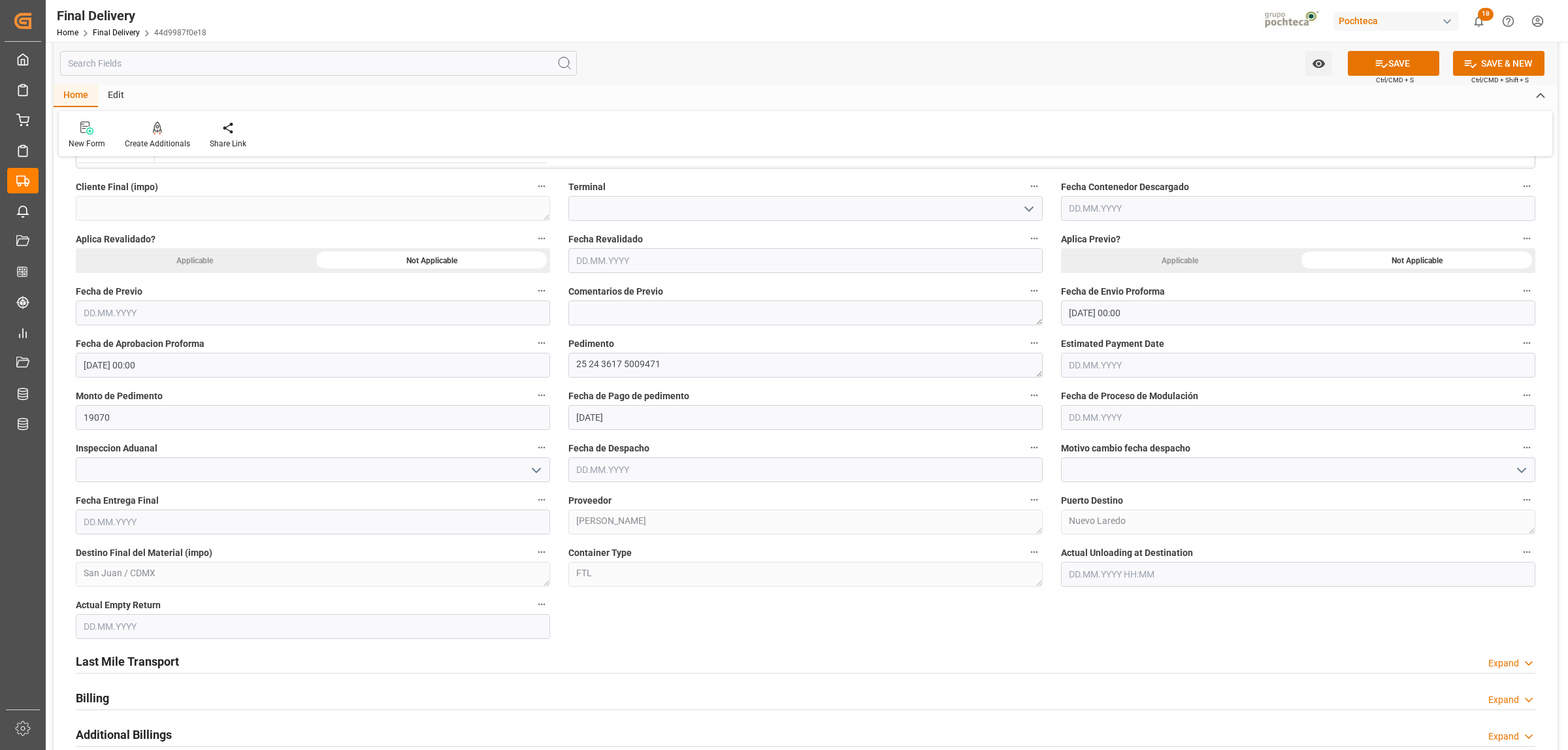
click at [614, 471] on input "text" at bounding box center [805, 469] width 474 height 25
click at [615, 625] on span "23" at bounding box center [610, 627] width 8 height 9
type input "23.09.2025"
click at [203, 528] on input "text" at bounding box center [312, 521] width 474 height 25
drag, startPoint x: 115, startPoint y: 552, endPoint x: 121, endPoint y: 569, distance: 18.0
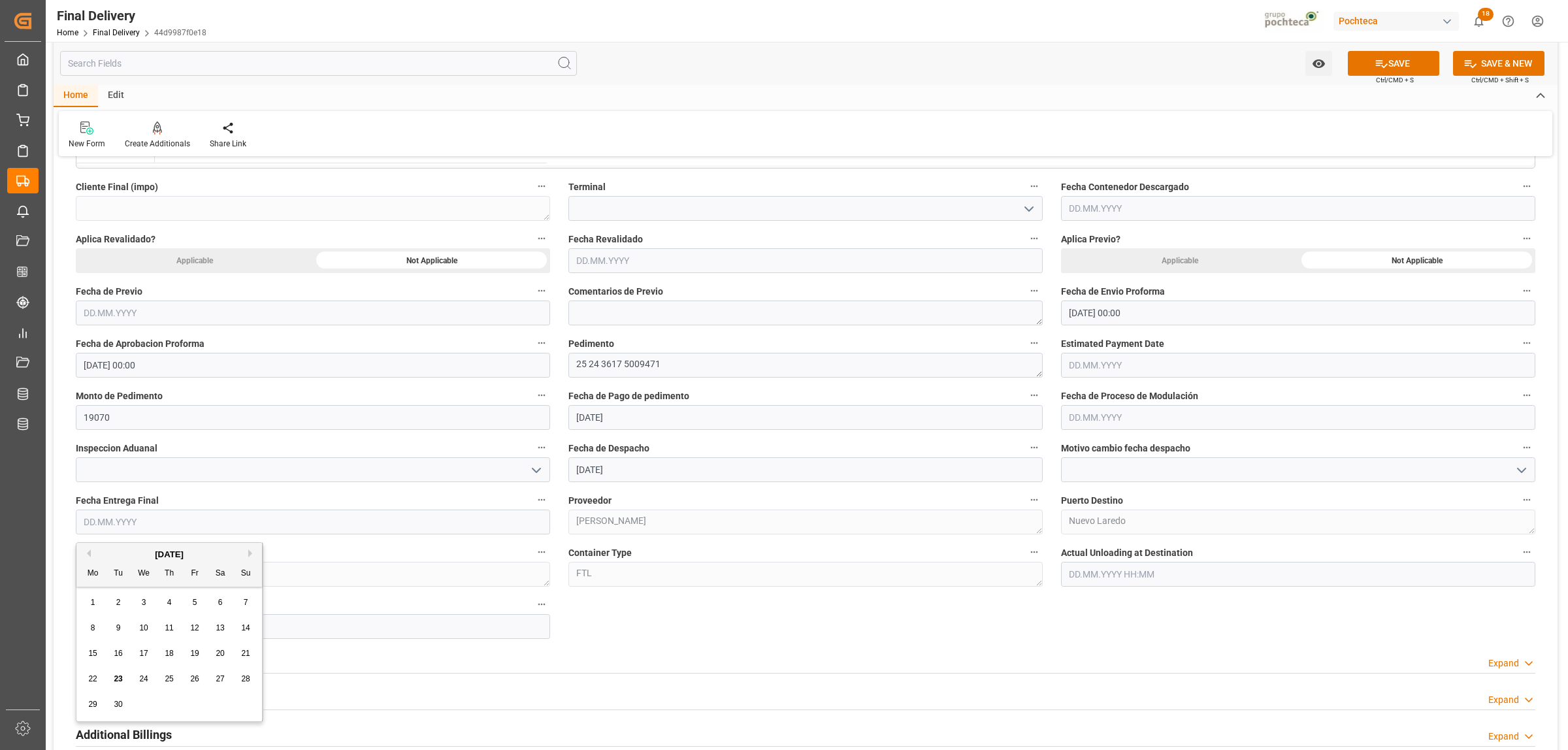
click at [115, 552] on div "September 2025" at bounding box center [169, 555] width 185 height 13
click at [164, 679] on span "25" at bounding box center [168, 678] width 8 height 9
type input "25.09.2025"
click at [138, 625] on input "text" at bounding box center [312, 626] width 474 height 25
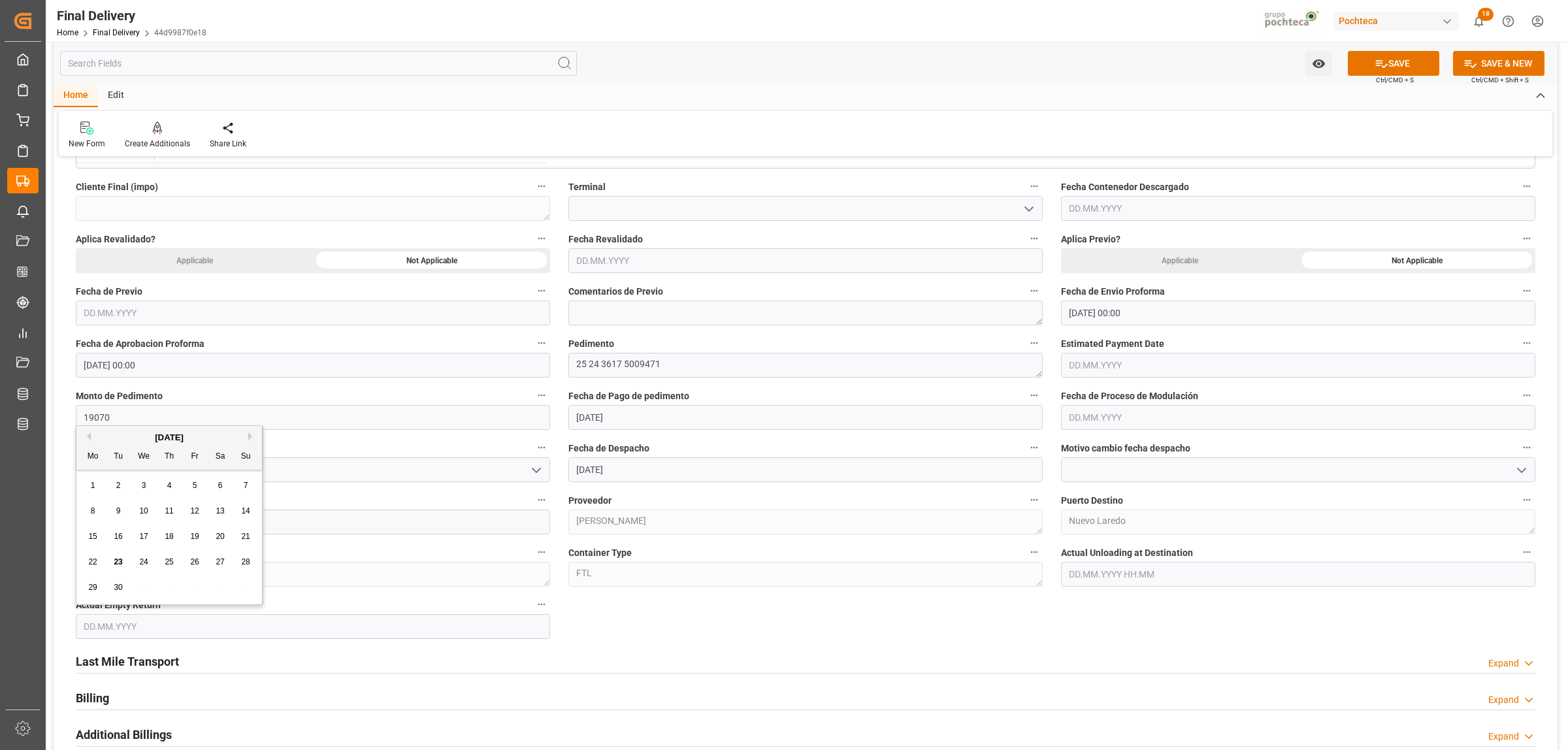
click at [143, 587] on div "29 30 1 2 3 4 5" at bounding box center [169, 587] width 178 height 25
click at [173, 563] on div "25" at bounding box center [170, 562] width 16 height 15
type input "25.09.2025"
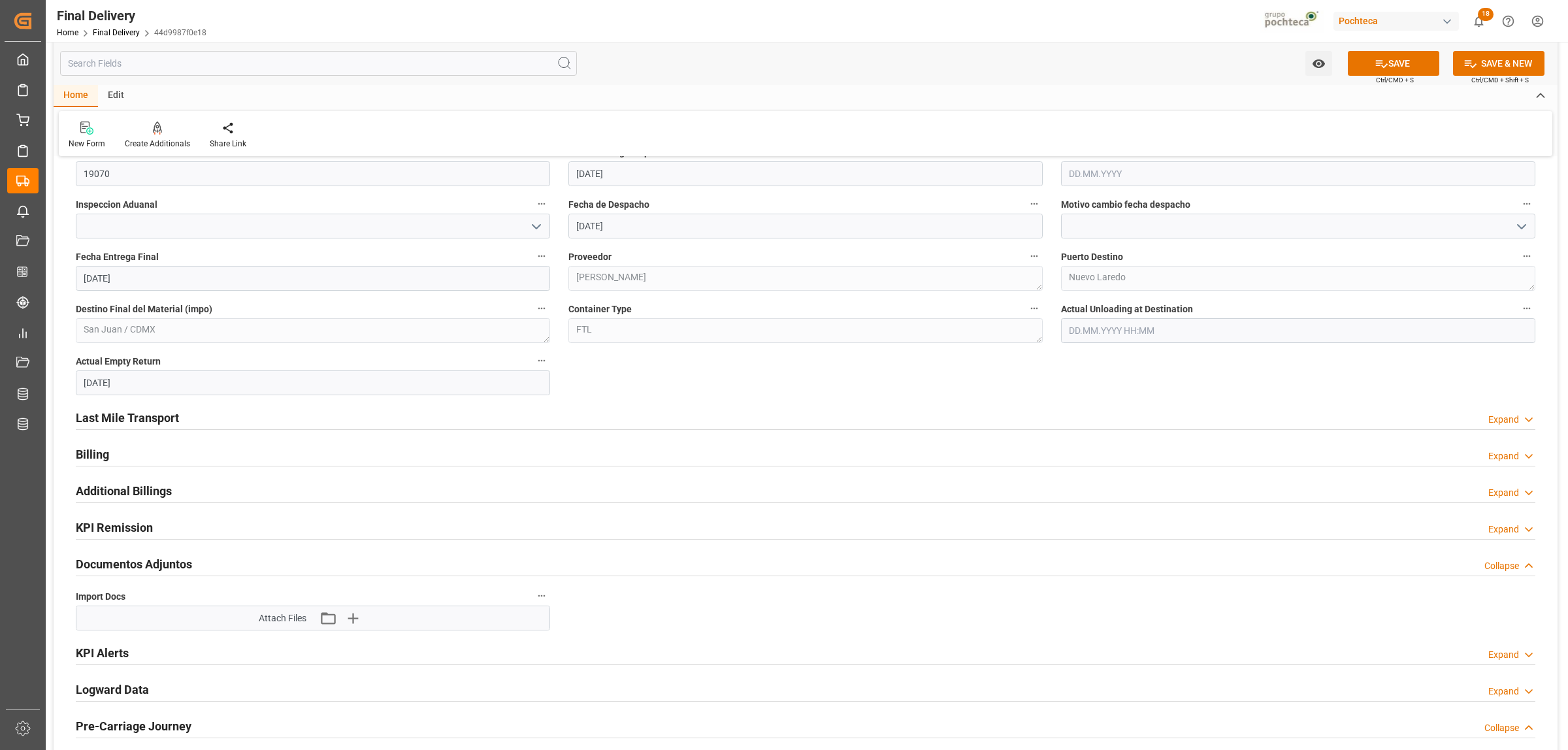
scroll to position [816, 0]
click at [151, 420] on h2 "Last Mile Transport" at bounding box center [127, 416] width 104 height 17
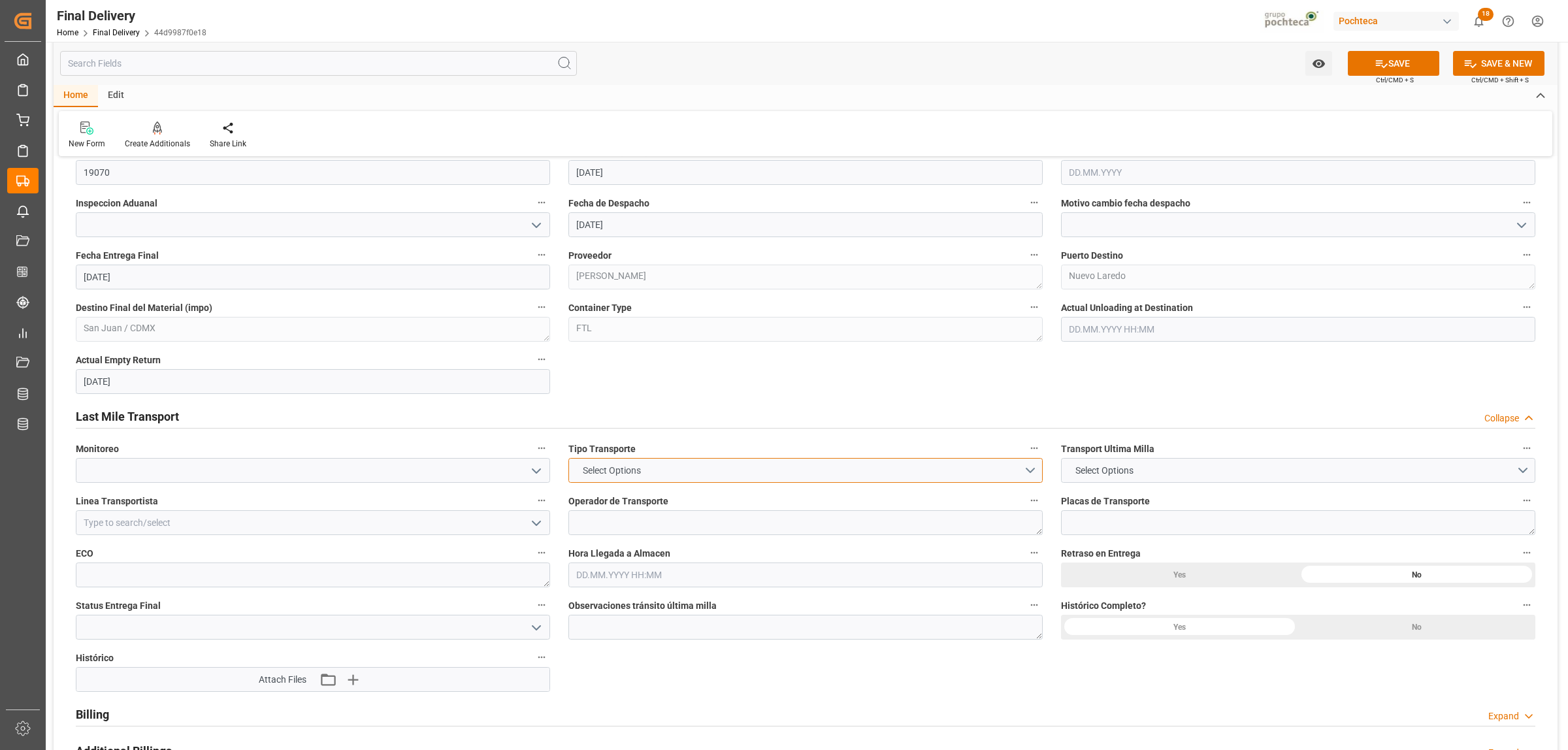
click at [1040, 472] on button "Select Options" at bounding box center [805, 469] width 474 height 25
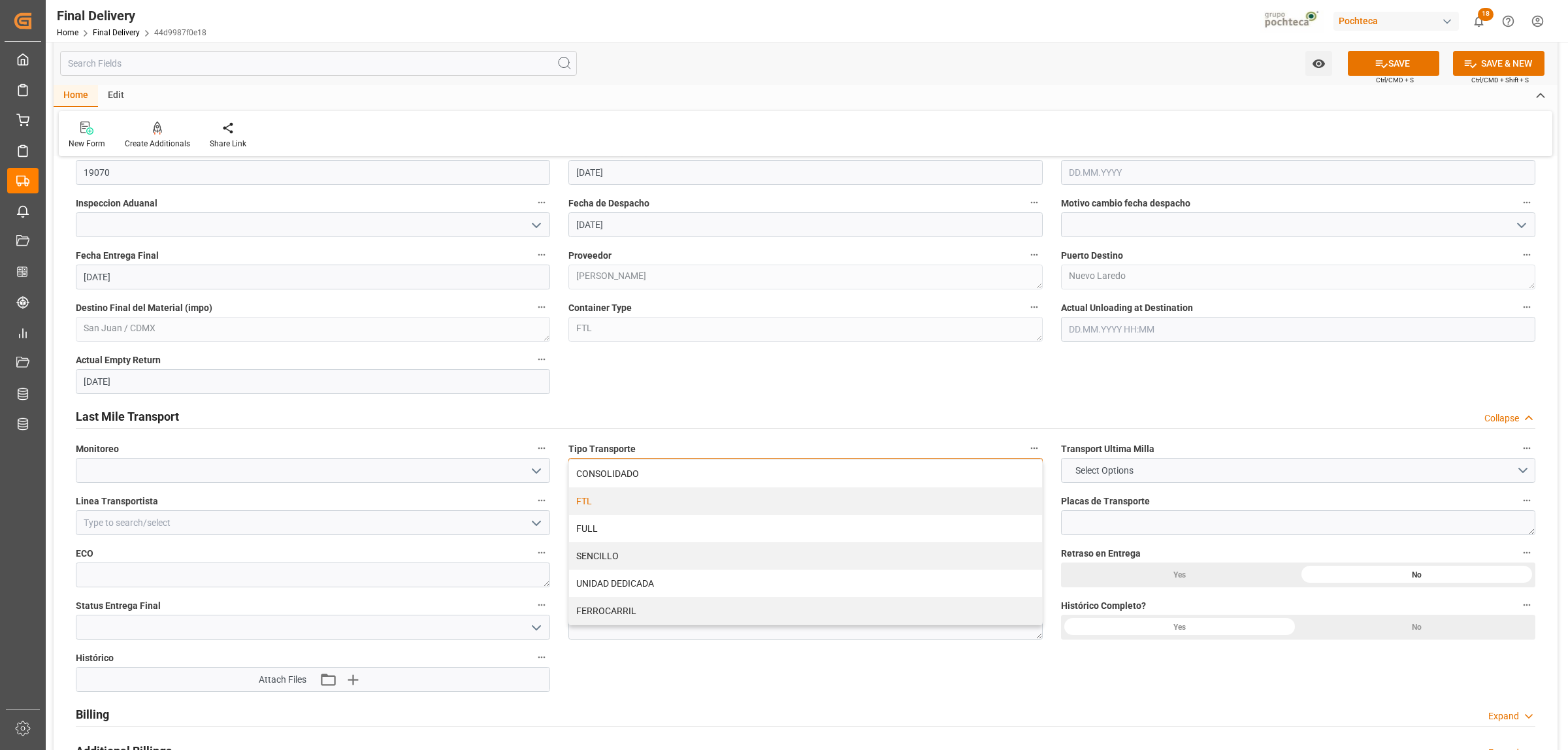
click at [590, 504] on div "FTL" at bounding box center [805, 501] width 473 height 27
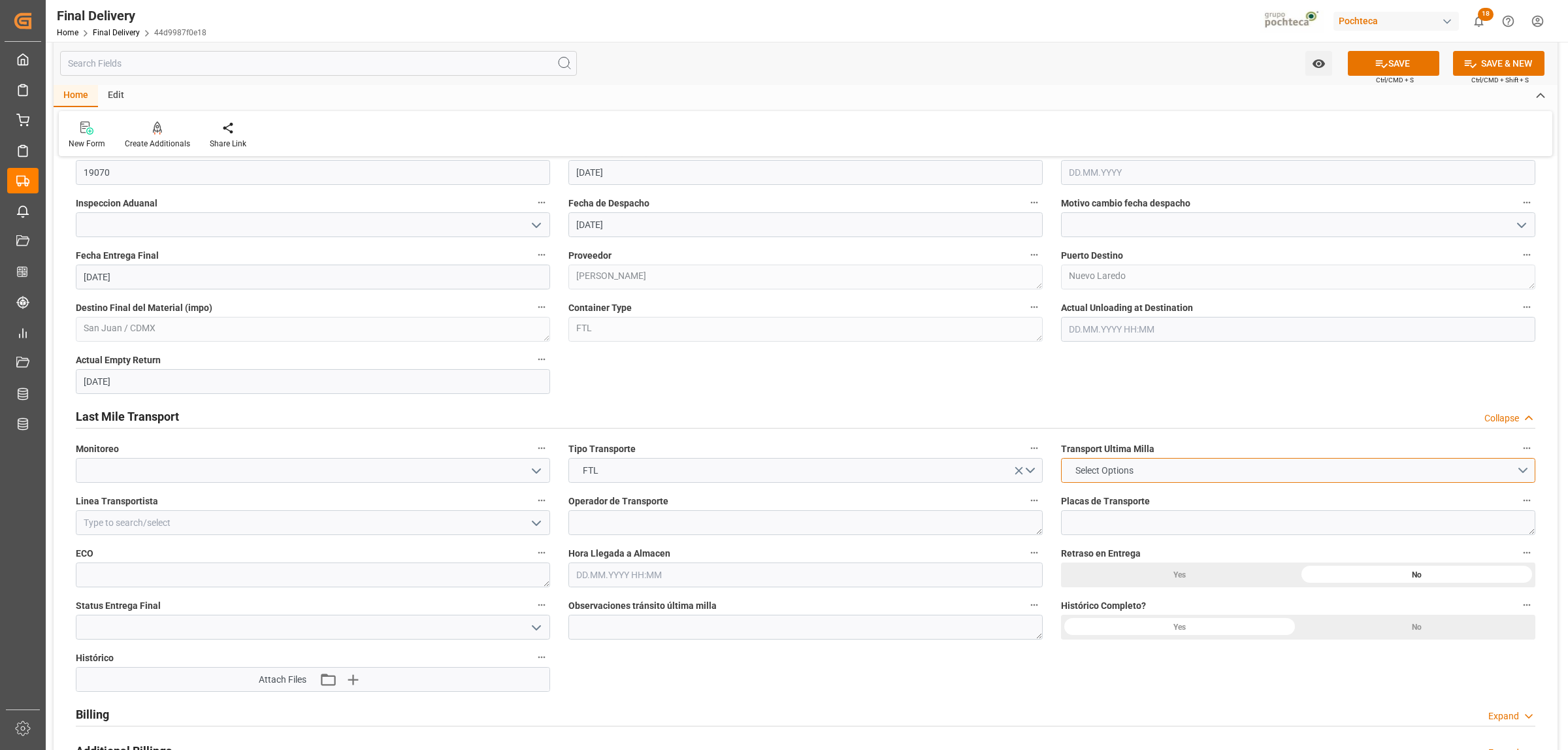
click at [1107, 468] on span "Select Options" at bounding box center [1104, 470] width 71 height 14
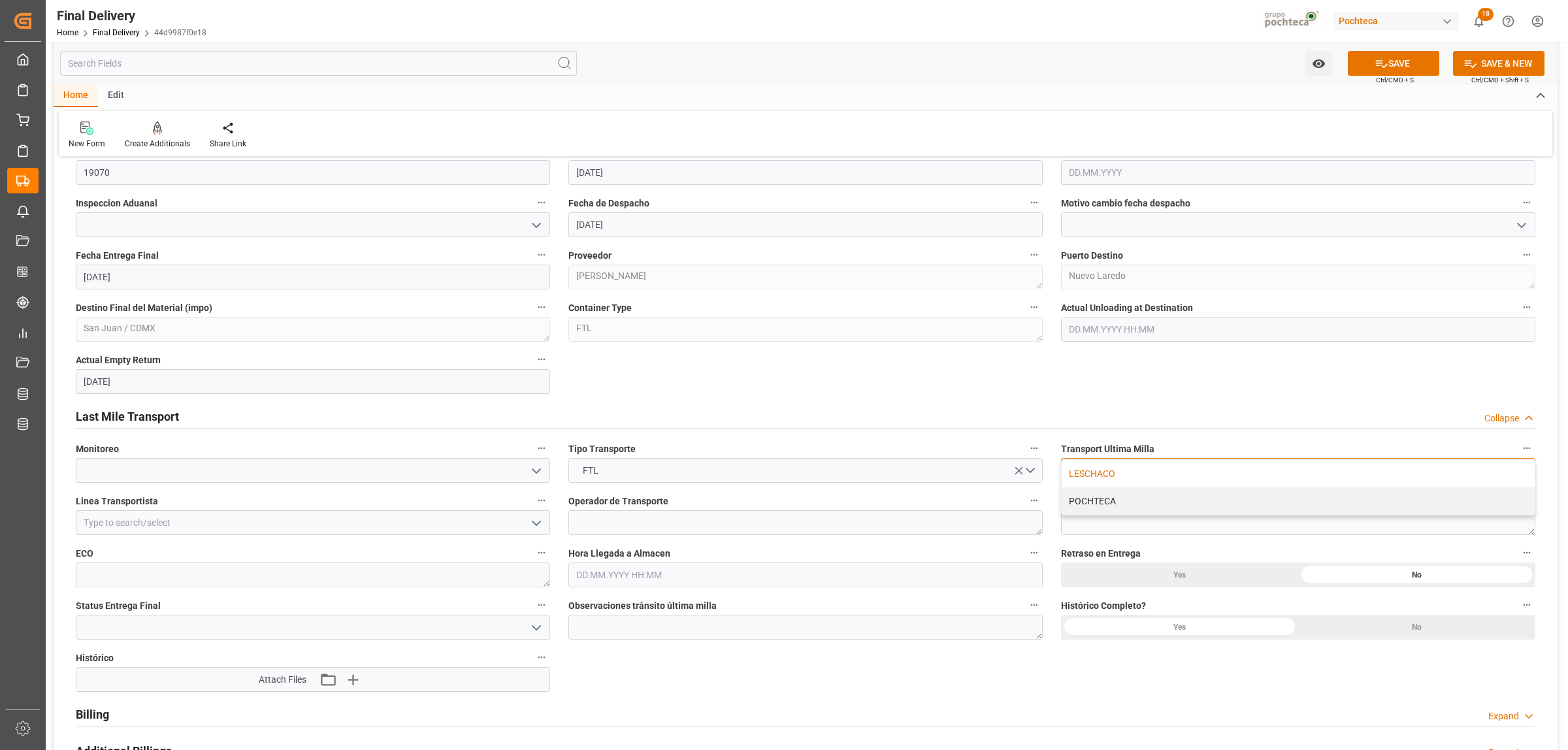
click at [1092, 477] on div "LESCHACO" at bounding box center [1297, 473] width 473 height 27
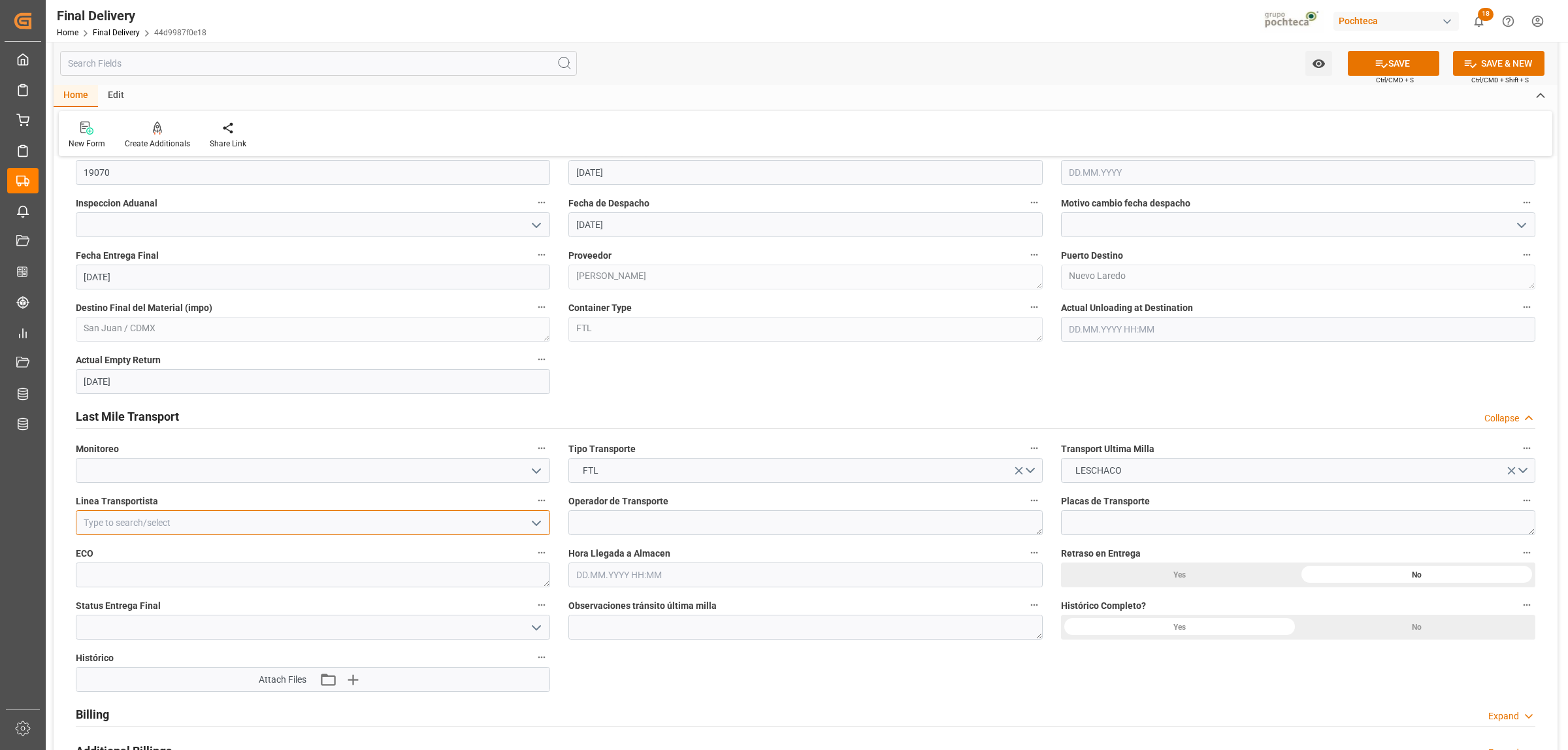
click at [190, 524] on input at bounding box center [312, 522] width 474 height 25
click at [230, 548] on div "FEMA" at bounding box center [312, 551] width 473 height 29
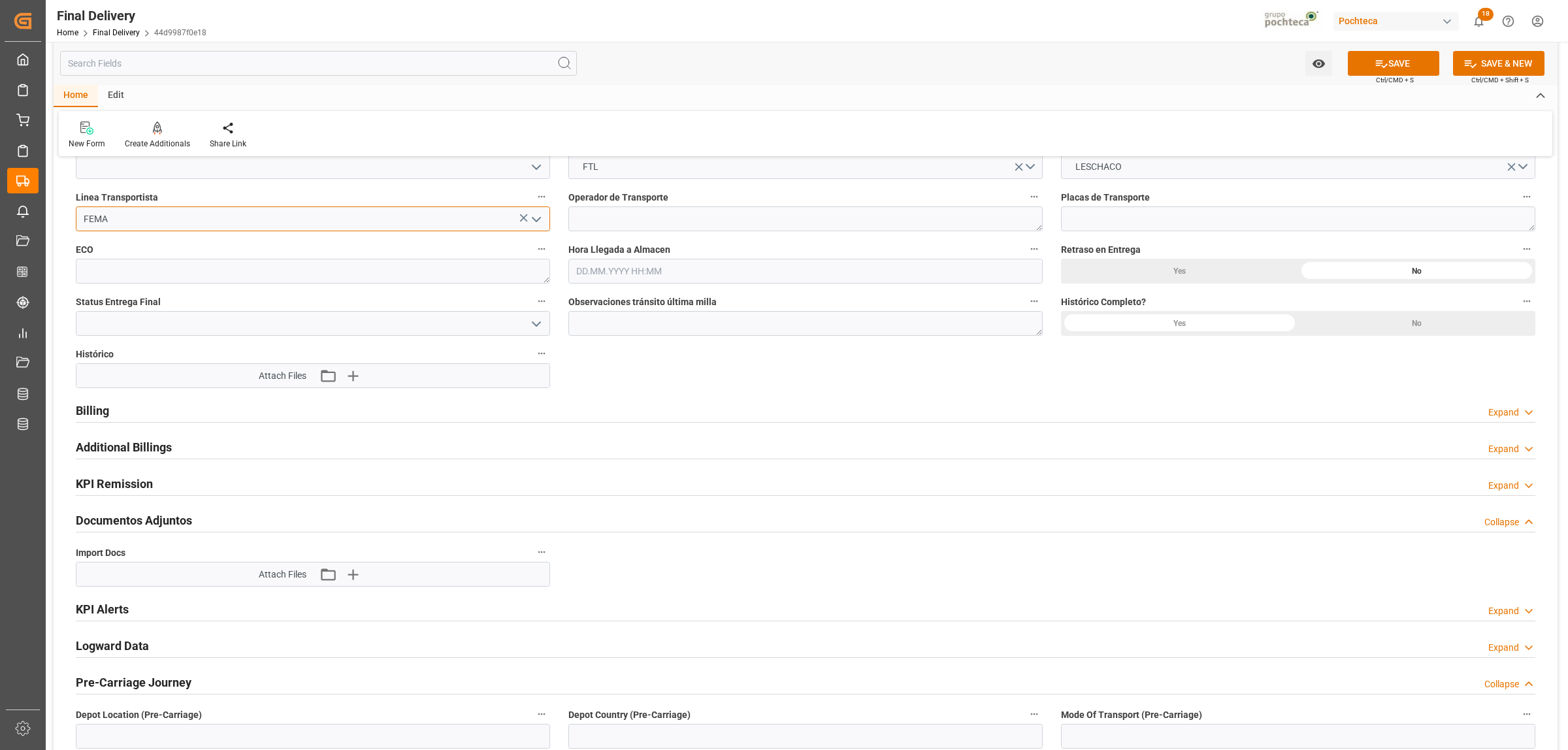
scroll to position [1143, 0]
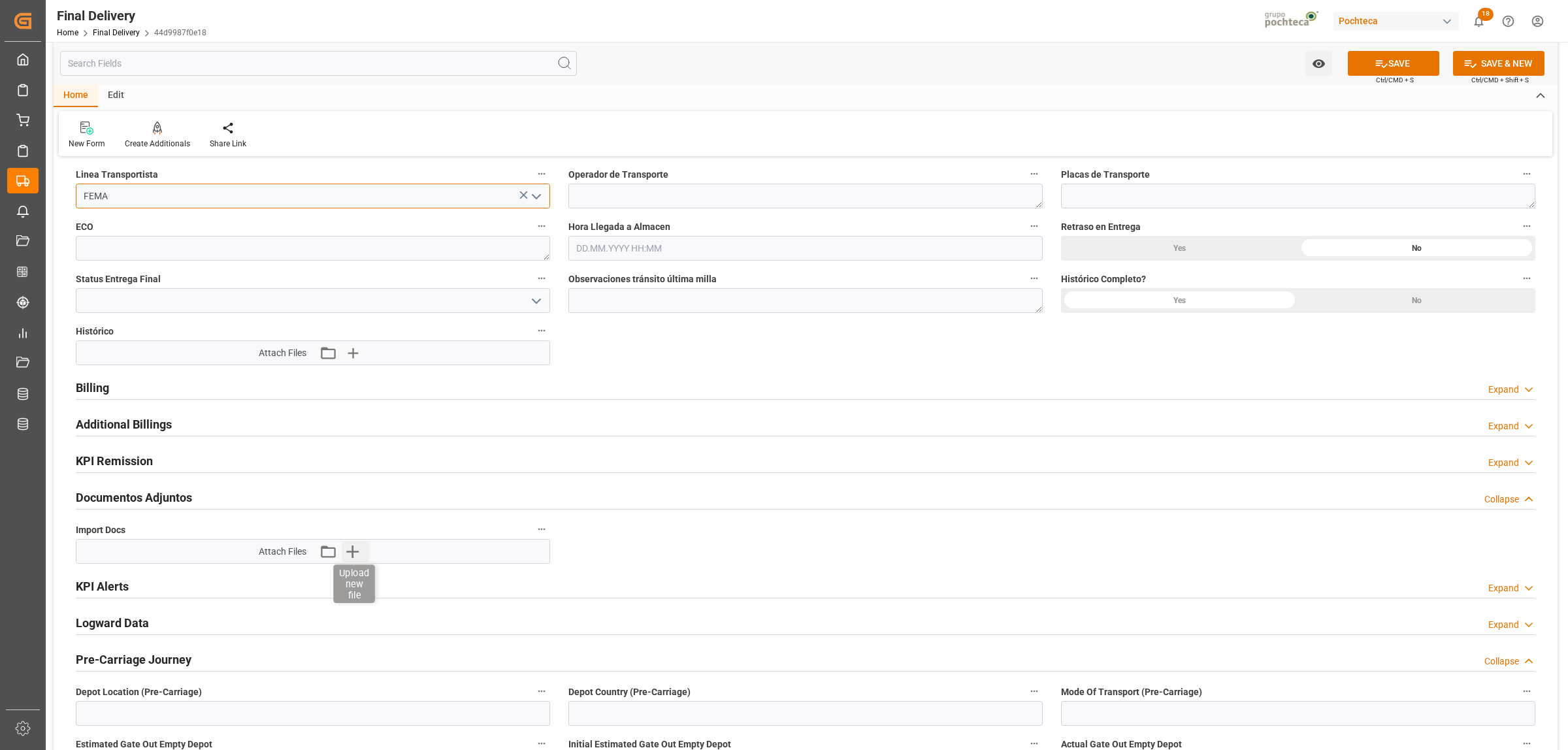
type input "FEMA"
click at [355, 562] on icon "button" at bounding box center [352, 551] width 21 height 21
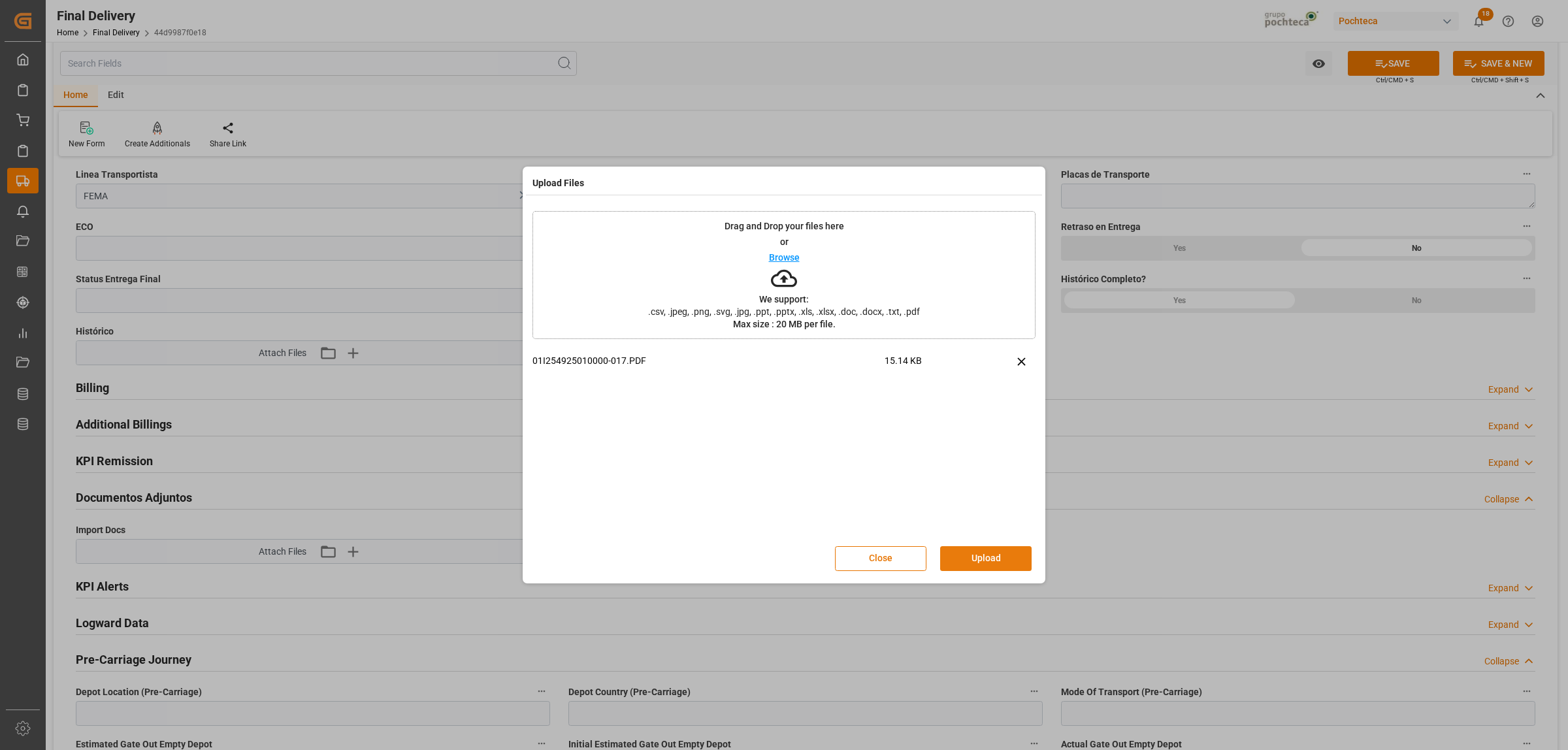
click at [971, 555] on button "Upload" at bounding box center [985, 558] width 92 height 25
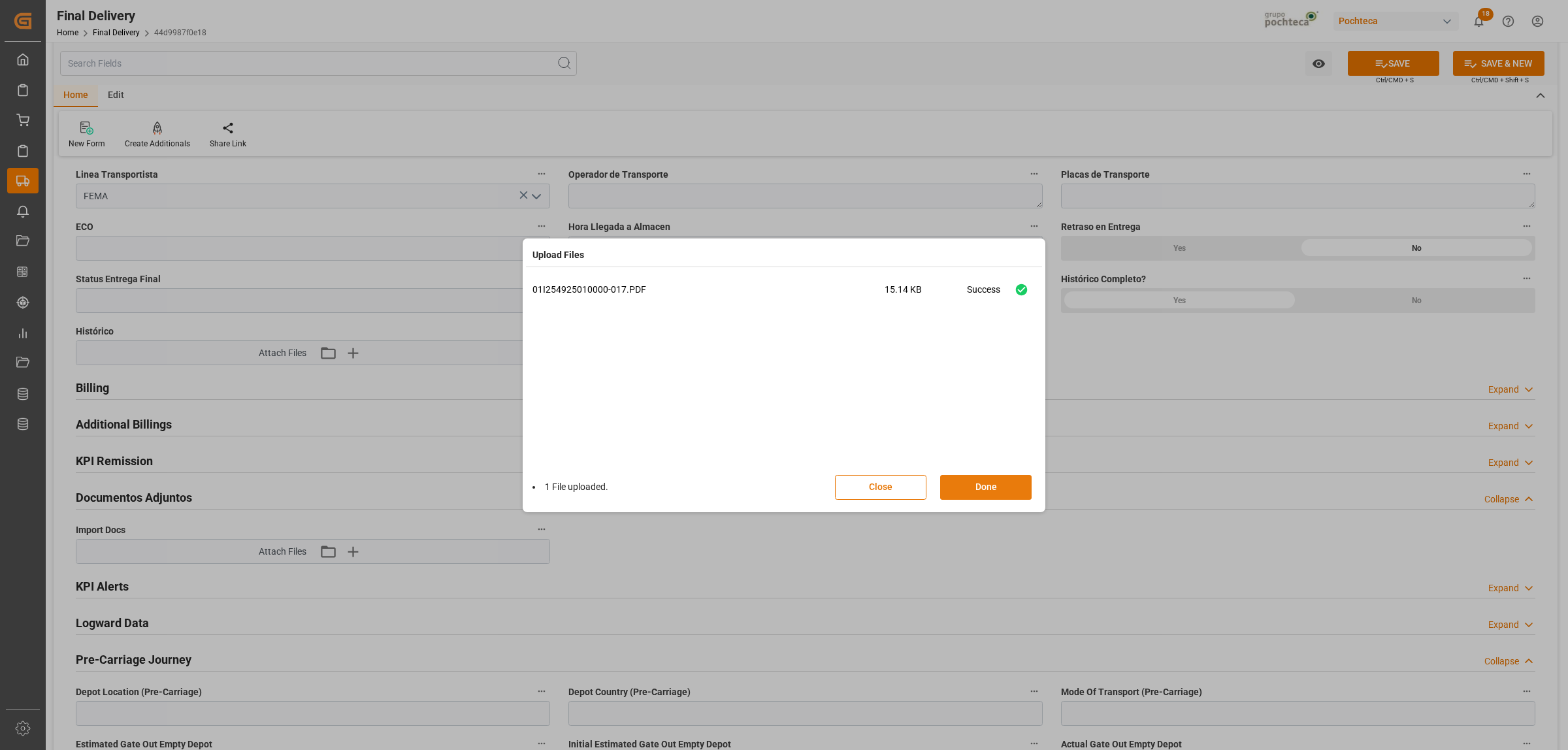
click at [996, 491] on button "Done" at bounding box center [985, 487] width 92 height 25
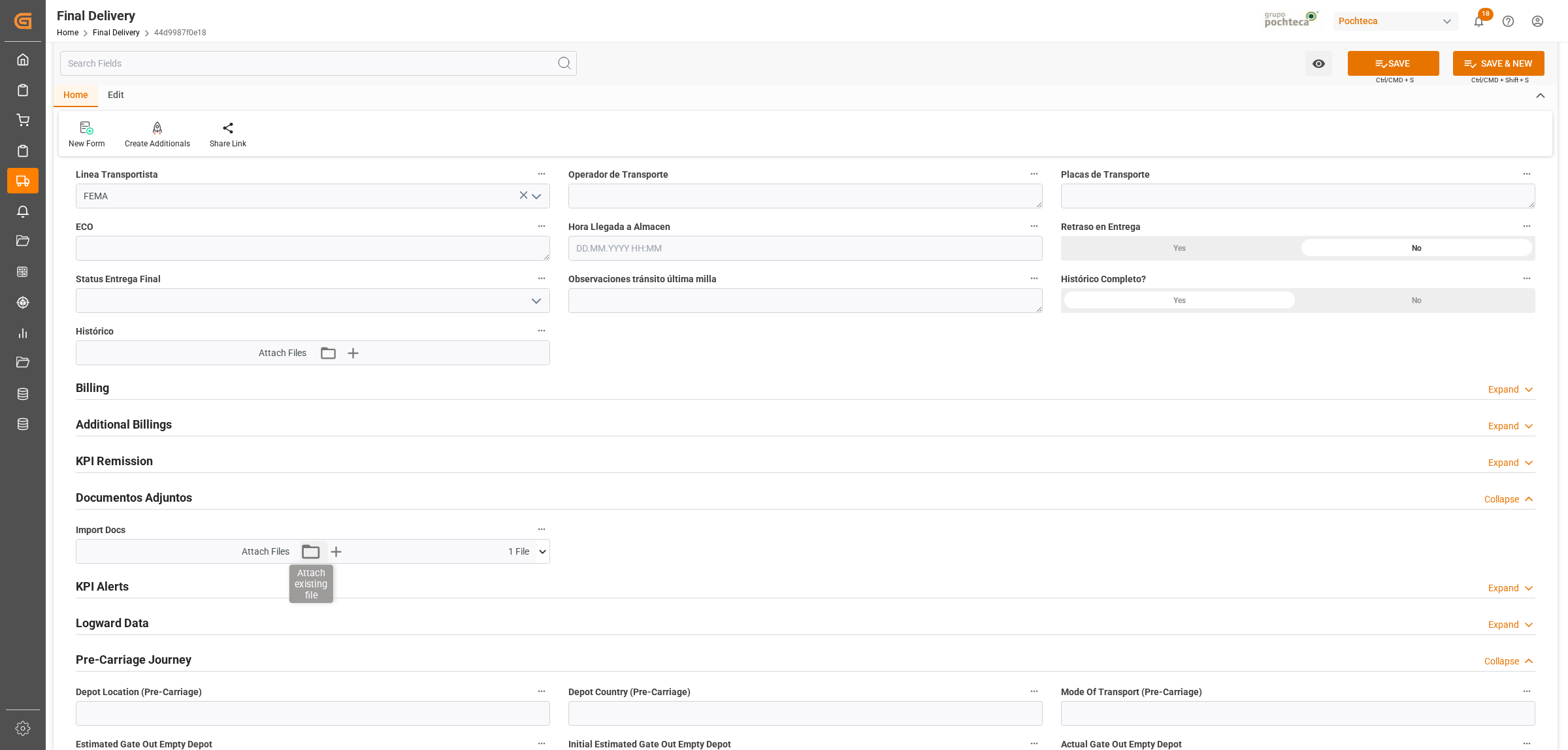
click at [308, 549] on icon "button" at bounding box center [310, 551] width 17 height 15
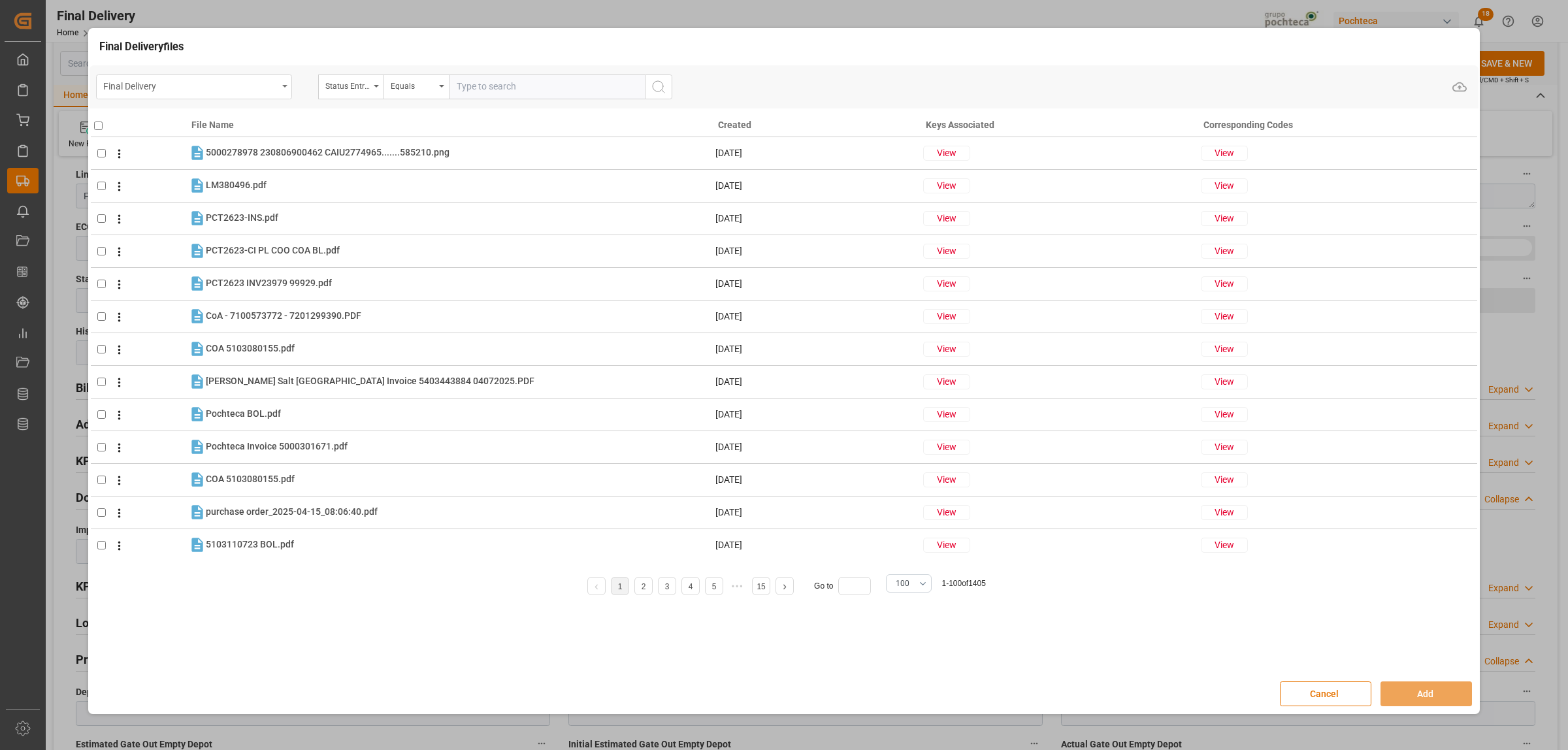
click at [289, 93] on div "Final Delivery" at bounding box center [194, 86] width 196 height 25
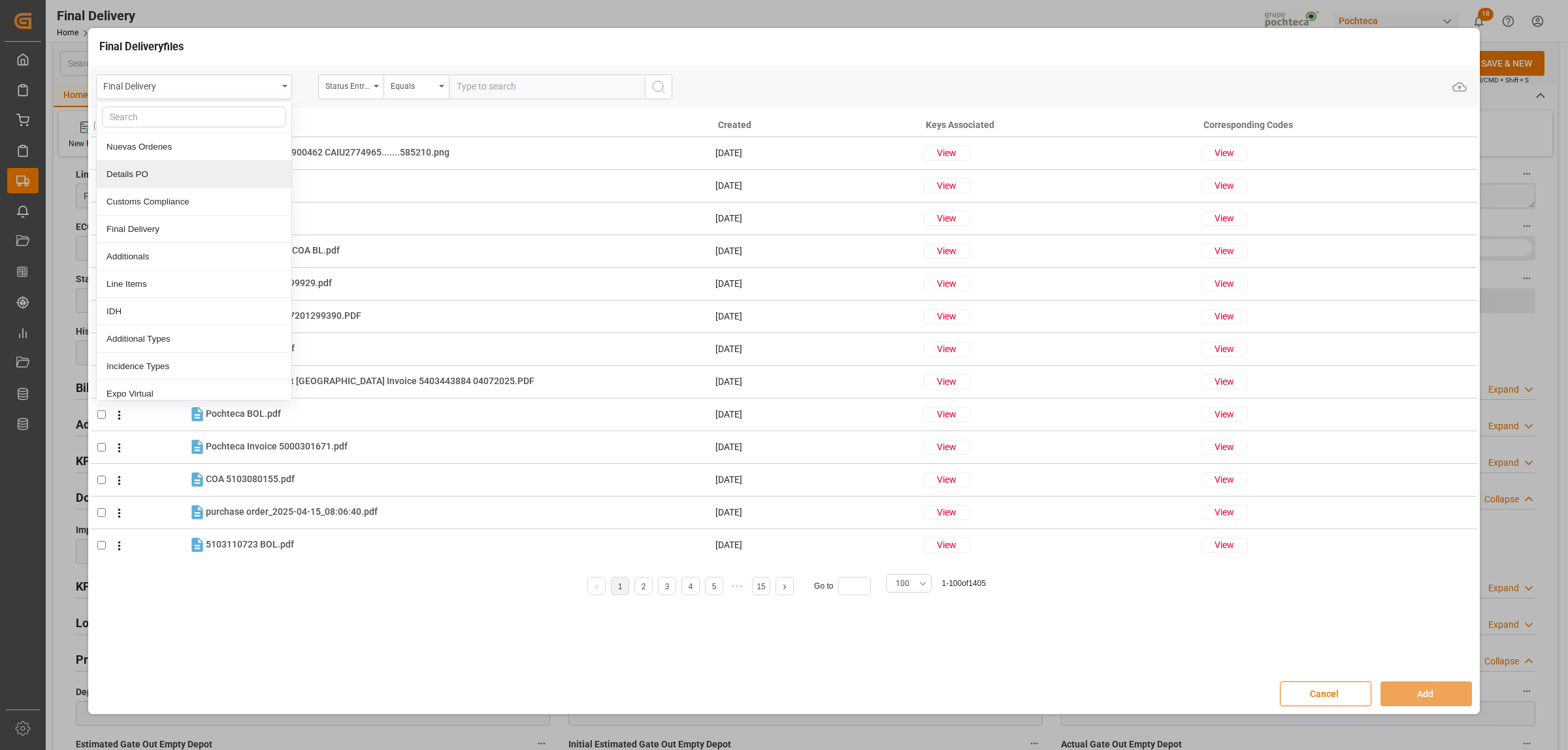
click at [150, 184] on div "Details PO" at bounding box center [193, 174] width 194 height 27
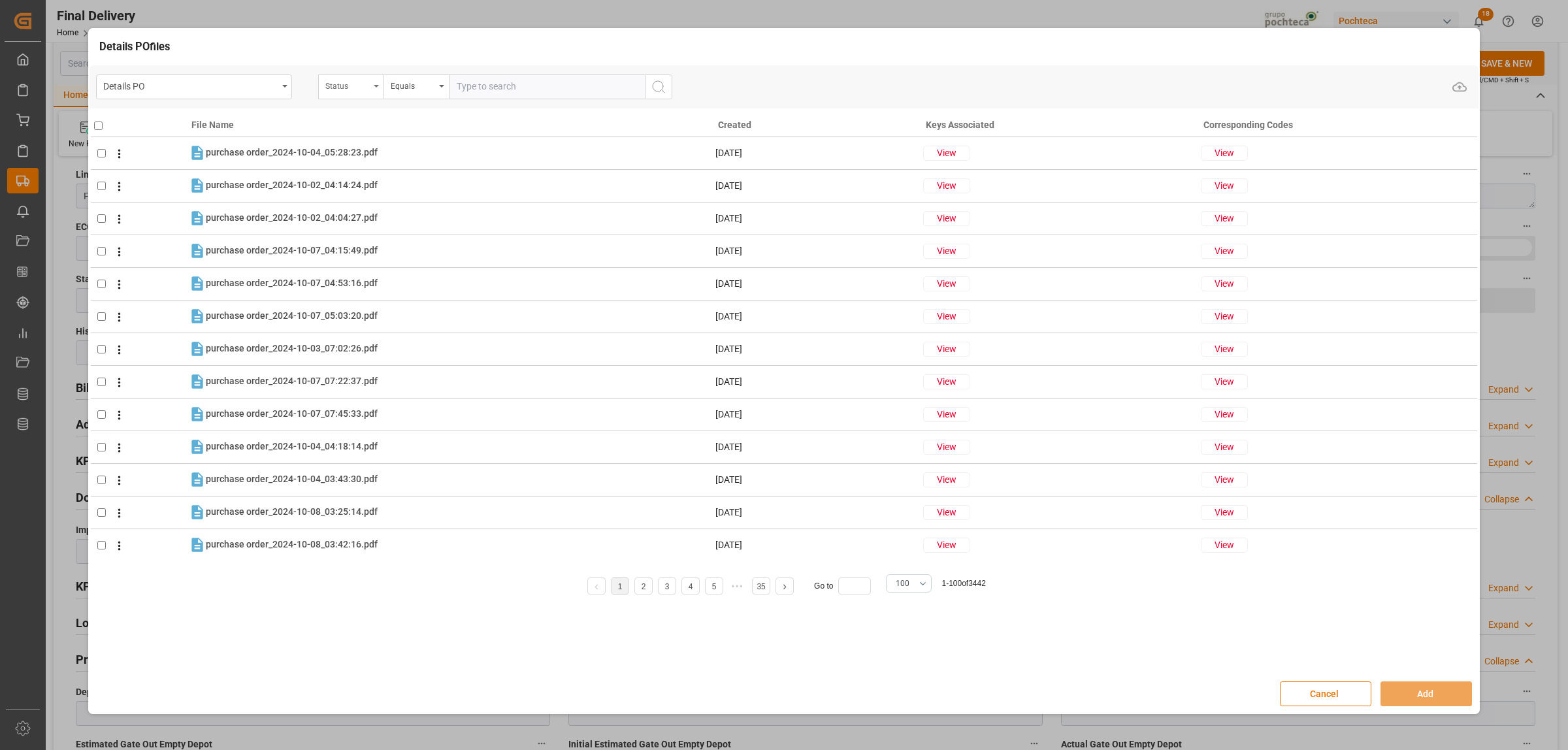
click at [370, 93] on div "Status" at bounding box center [350, 86] width 65 height 25
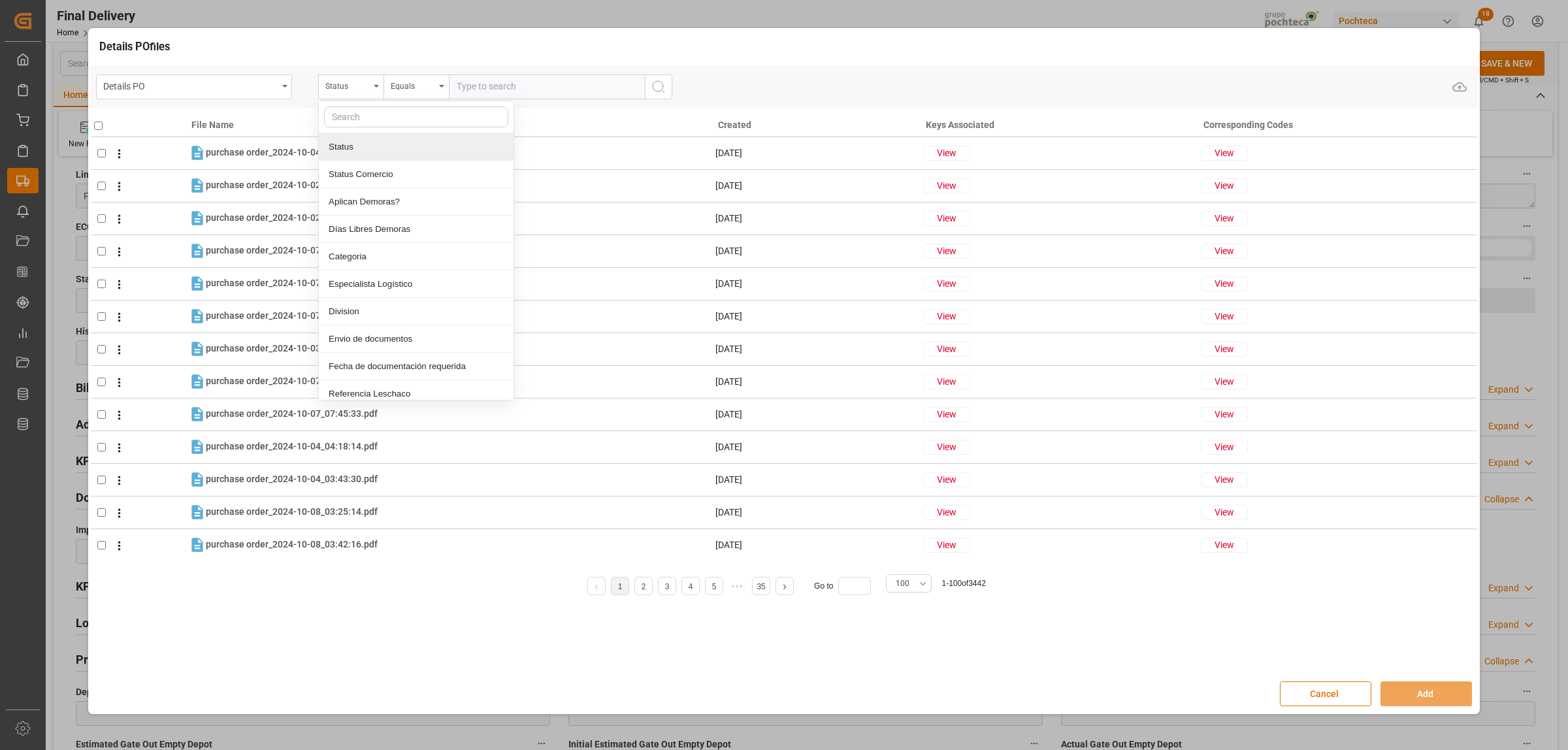
click at [364, 113] on input "text" at bounding box center [416, 116] width 184 height 21
type input "or"
click at [394, 227] on div "Orden de Compra nuevo" at bounding box center [416, 229] width 194 height 27
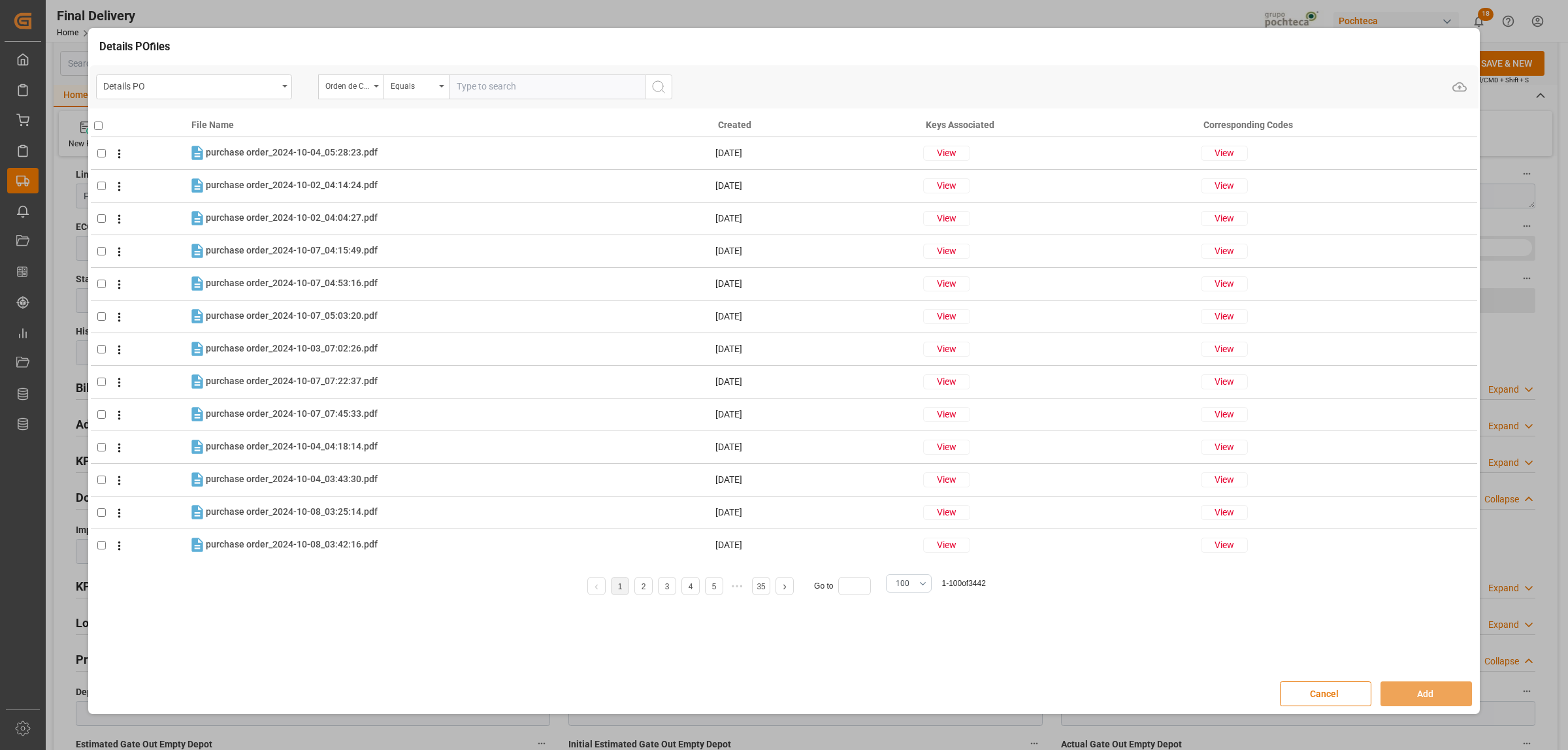
click at [480, 87] on input "text" at bounding box center [547, 86] width 196 height 25
paste input "5000307498"
type input "5000307498"
click at [661, 86] on icon "search button" at bounding box center [658, 86] width 15 height 15
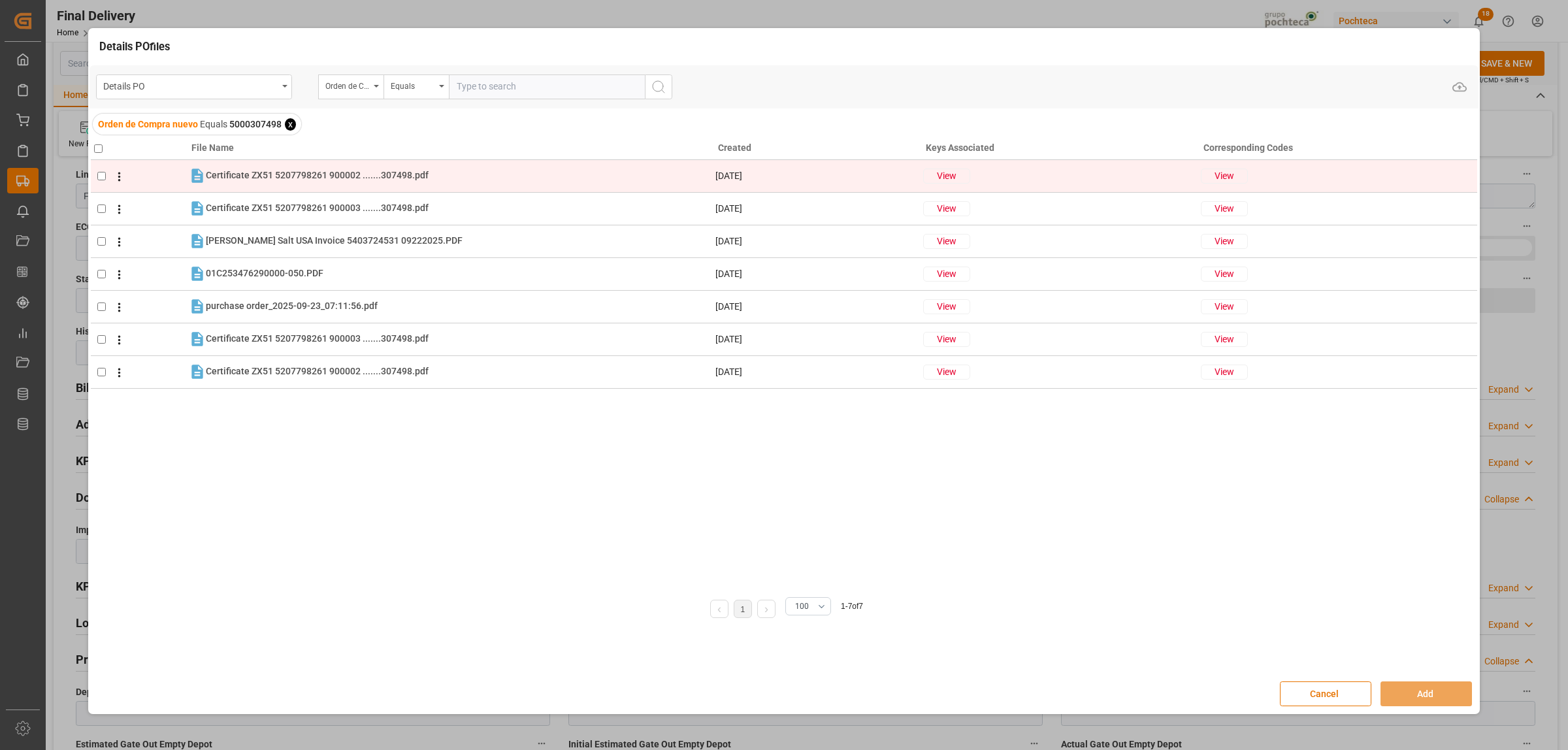
click at [95, 175] on td at bounding box center [139, 176] width 97 height 33
checkbox input "true"
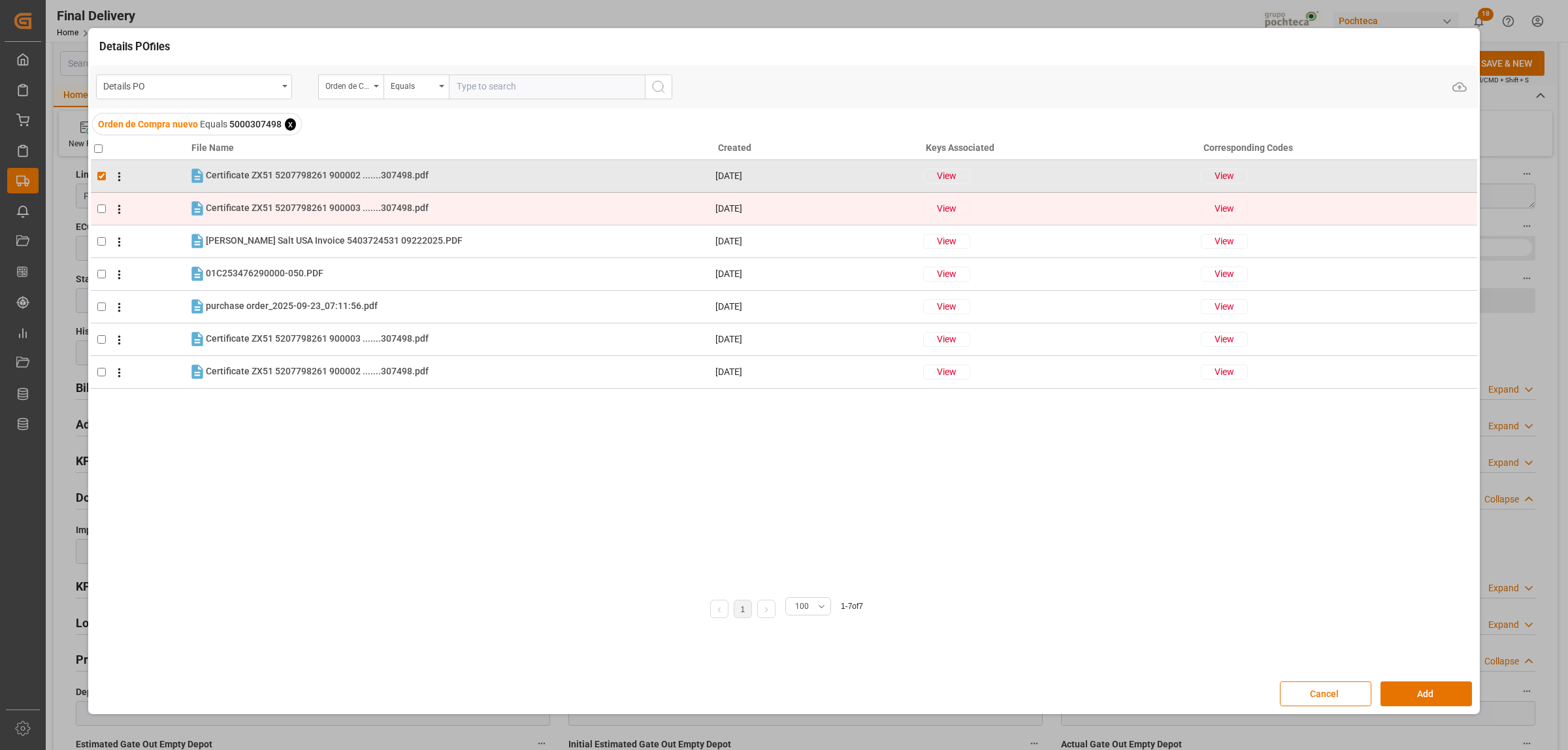
click at [103, 204] on input "checkbox" at bounding box center [101, 208] width 8 height 8
checkbox input "true"
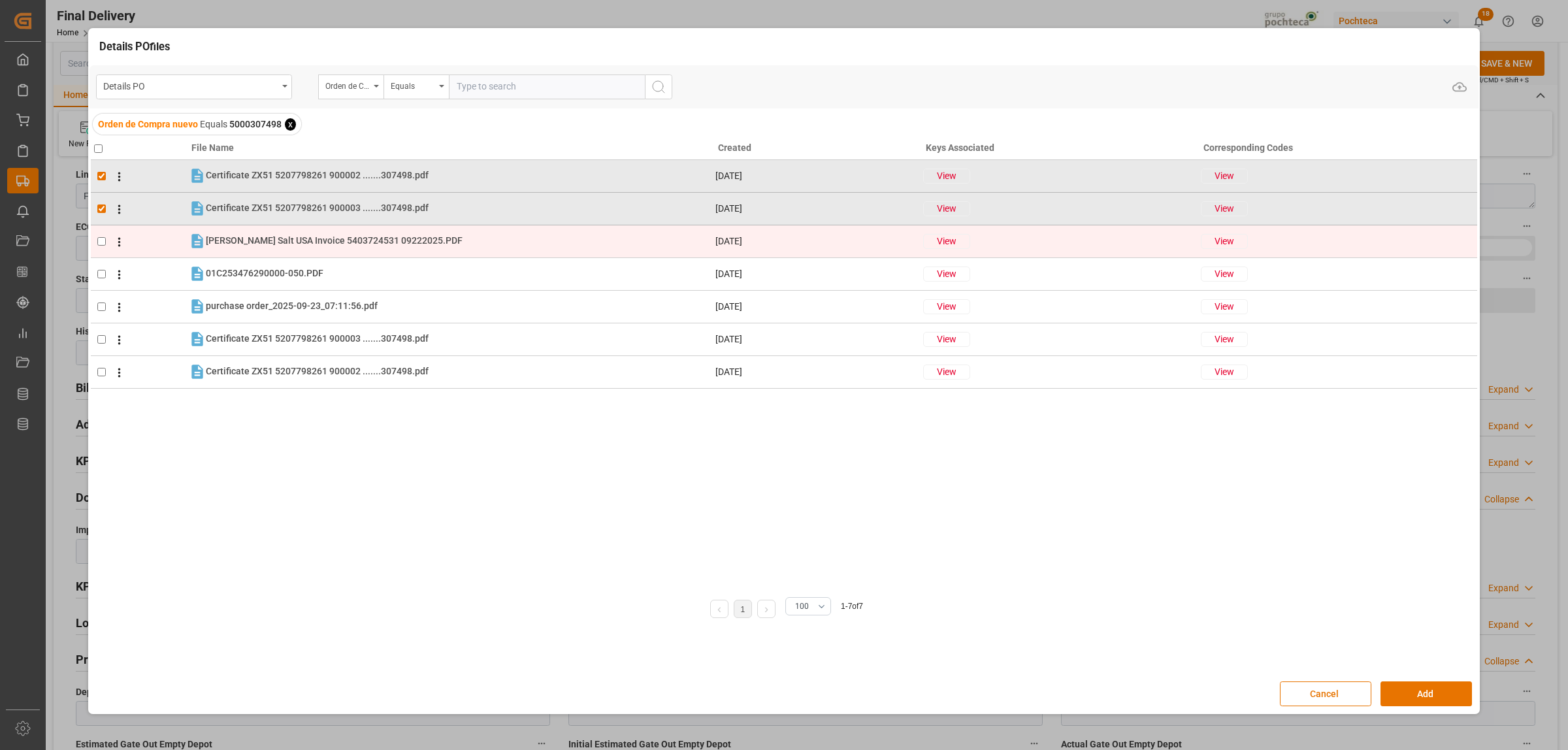
click at [100, 242] on input "checkbox" at bounding box center [101, 241] width 8 height 8
checkbox input "true"
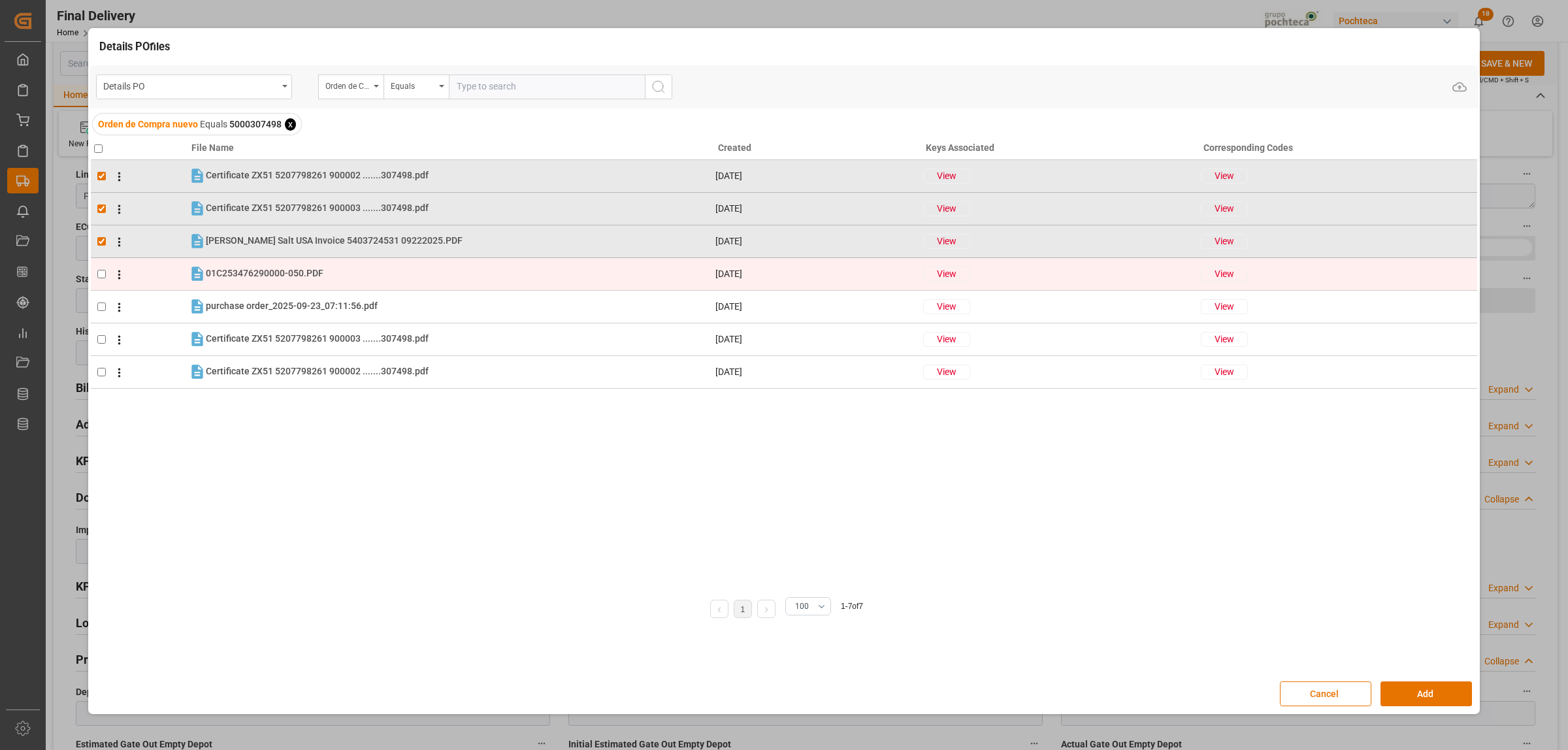
click at [99, 274] on input "checkbox" at bounding box center [101, 273] width 8 height 8
checkbox input "true"
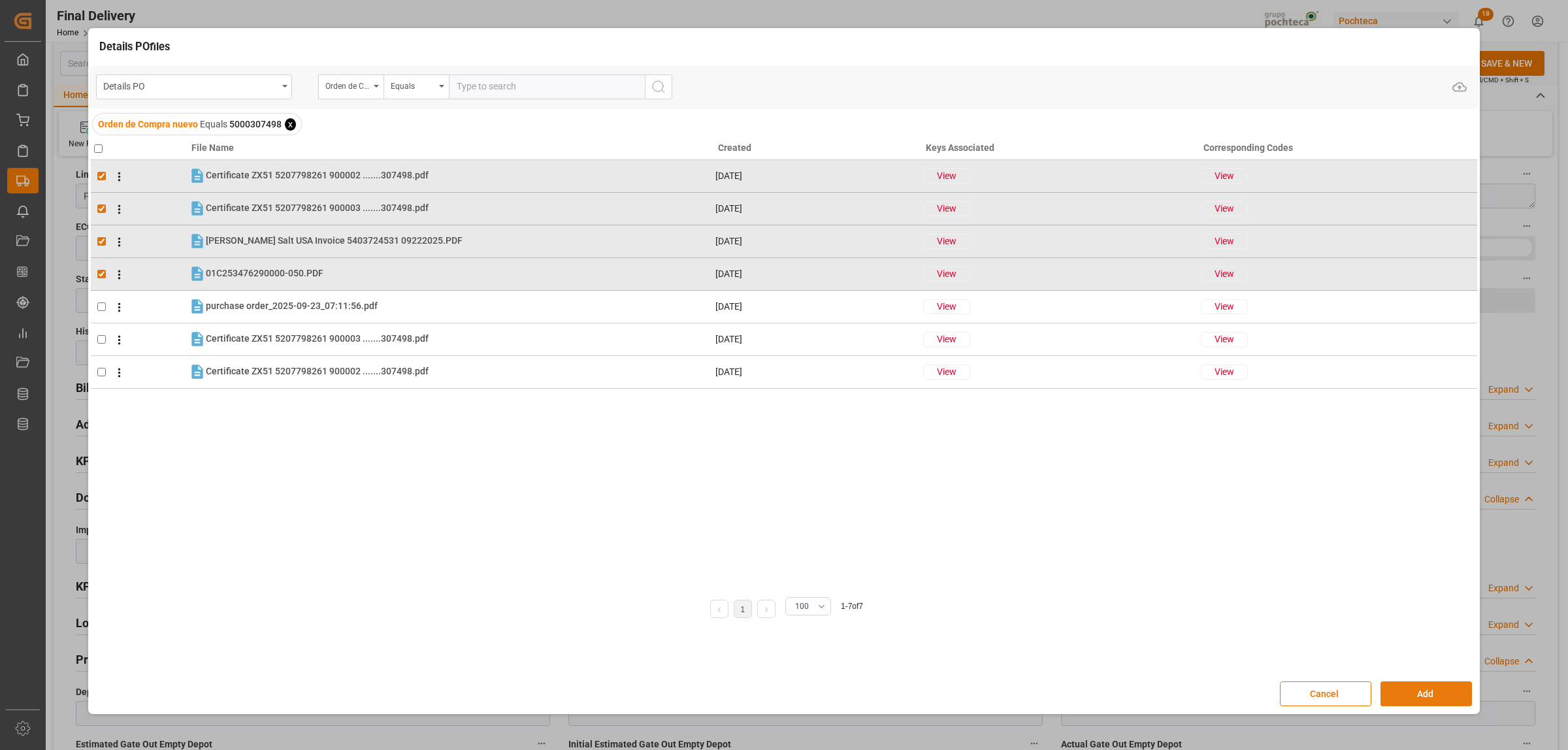
click at [1403, 697] on button "Add" at bounding box center [1425, 693] width 92 height 25
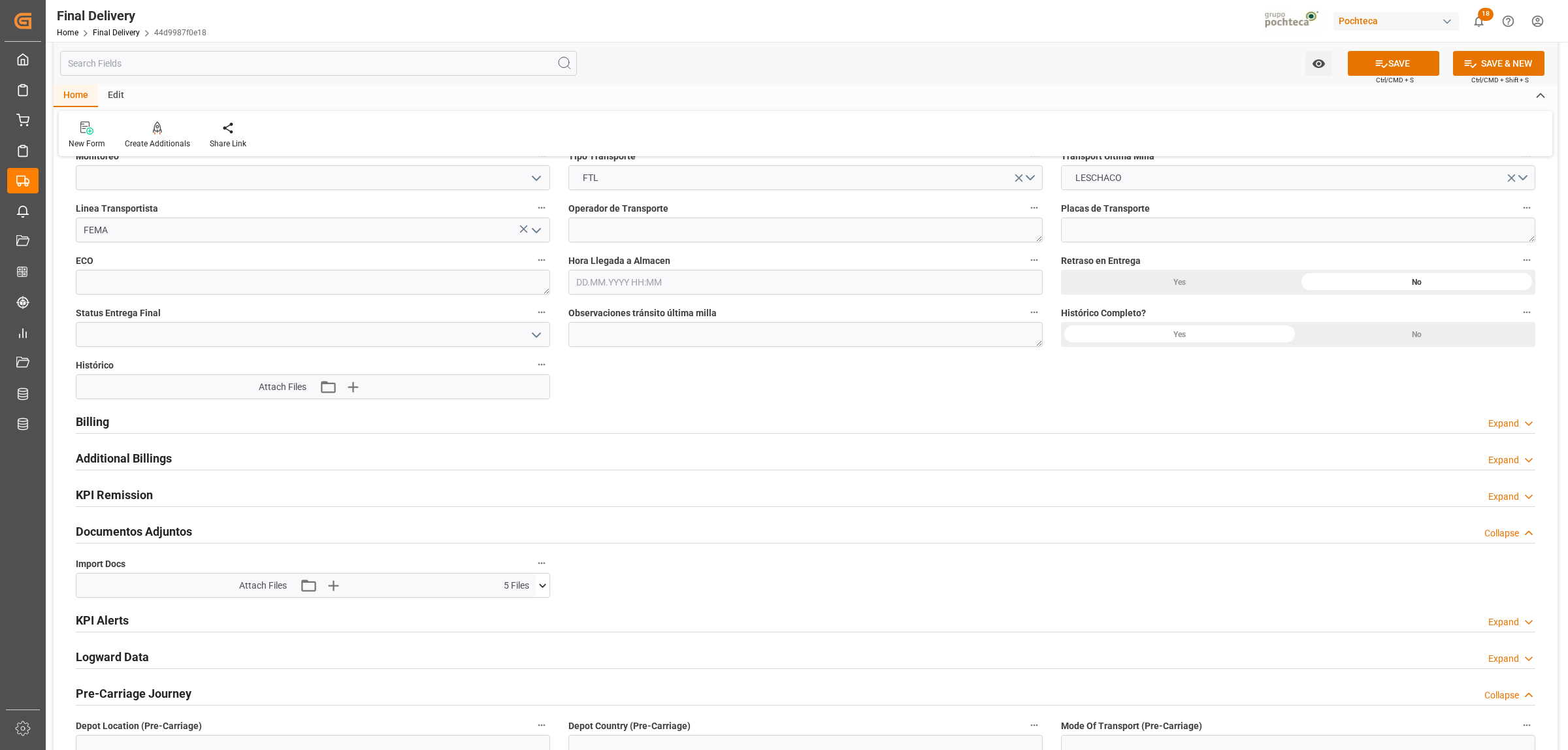
scroll to position [1061, 0]
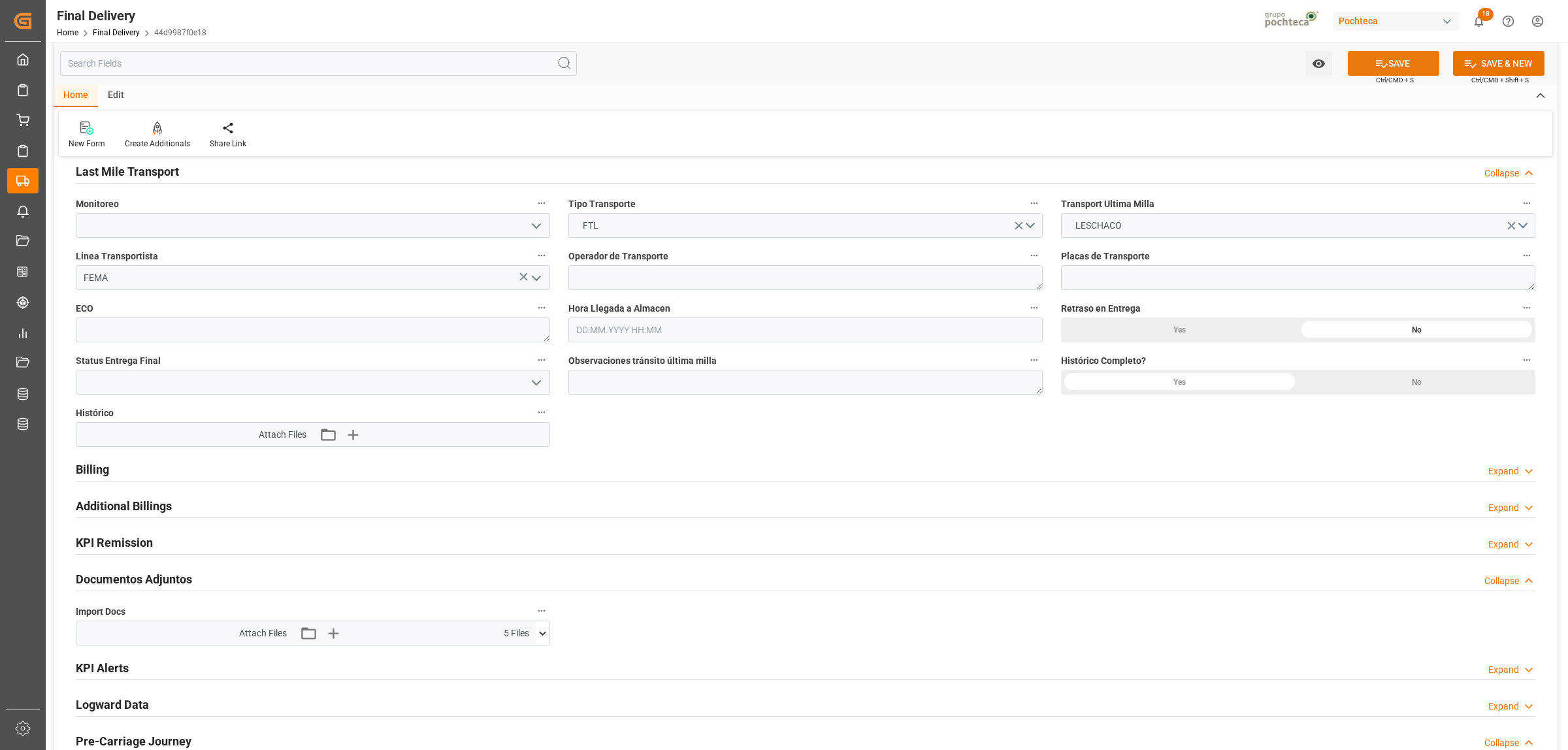
click at [1405, 64] on button "SAVE" at bounding box center [1393, 63] width 92 height 25
